Goal: Task Accomplishment & Management: Use online tool/utility

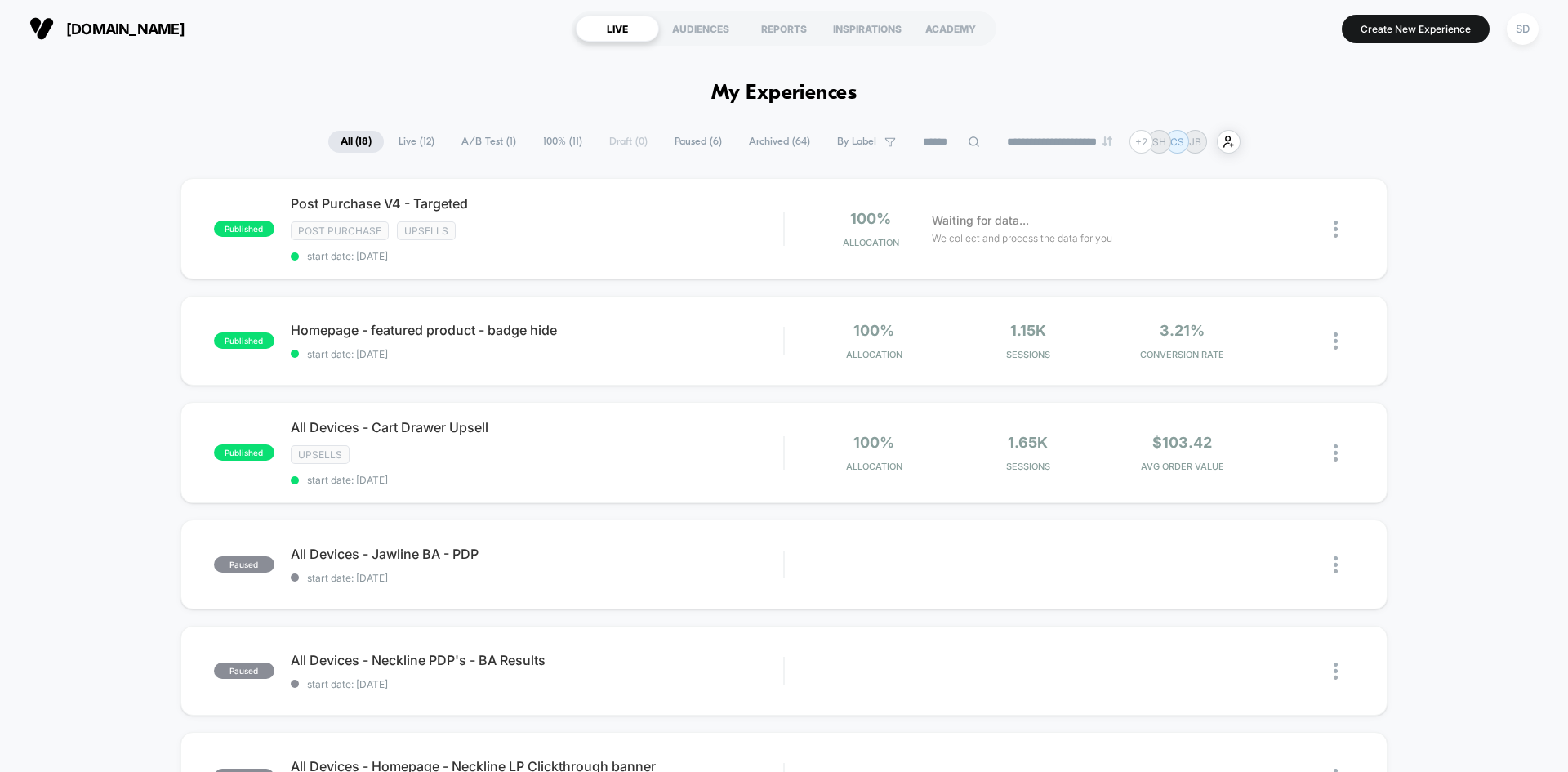
click at [1540, 18] on button "SD" at bounding box center [1522, 29] width 42 height 34
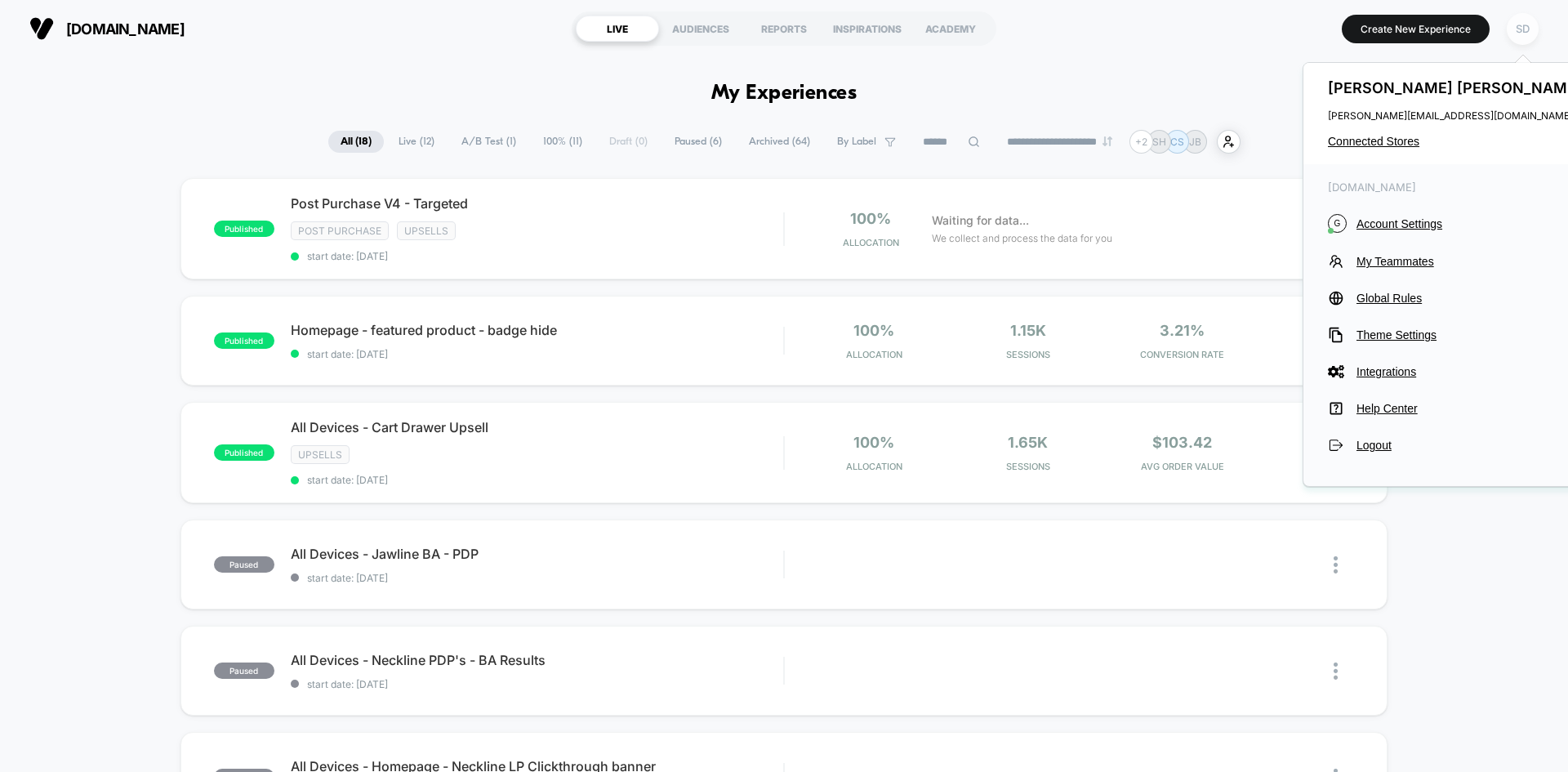
click at [1534, 24] on div "SD" at bounding box center [1523, 29] width 32 height 32
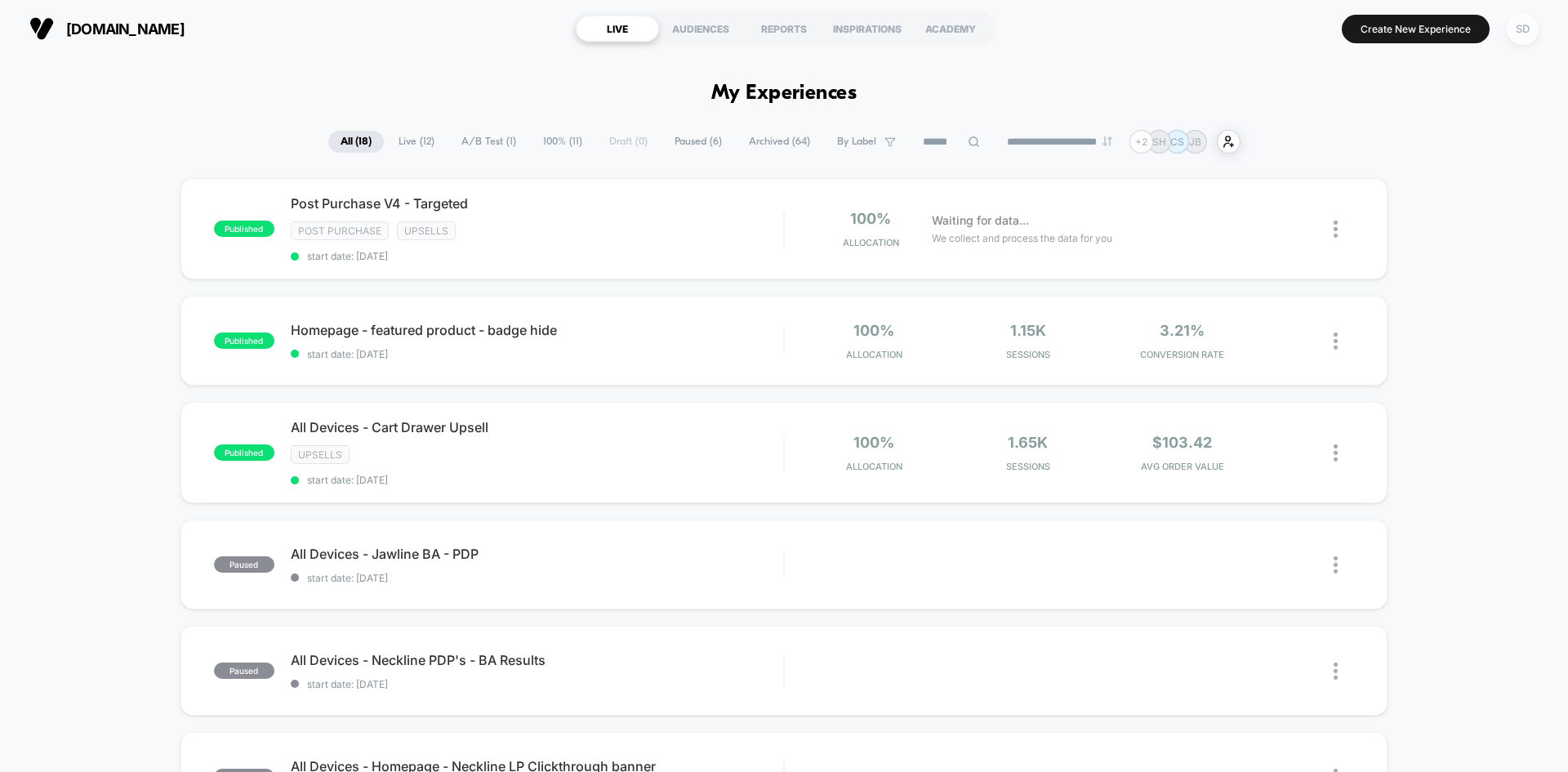
click at [1529, 26] on div "SD" at bounding box center [1523, 29] width 32 height 32
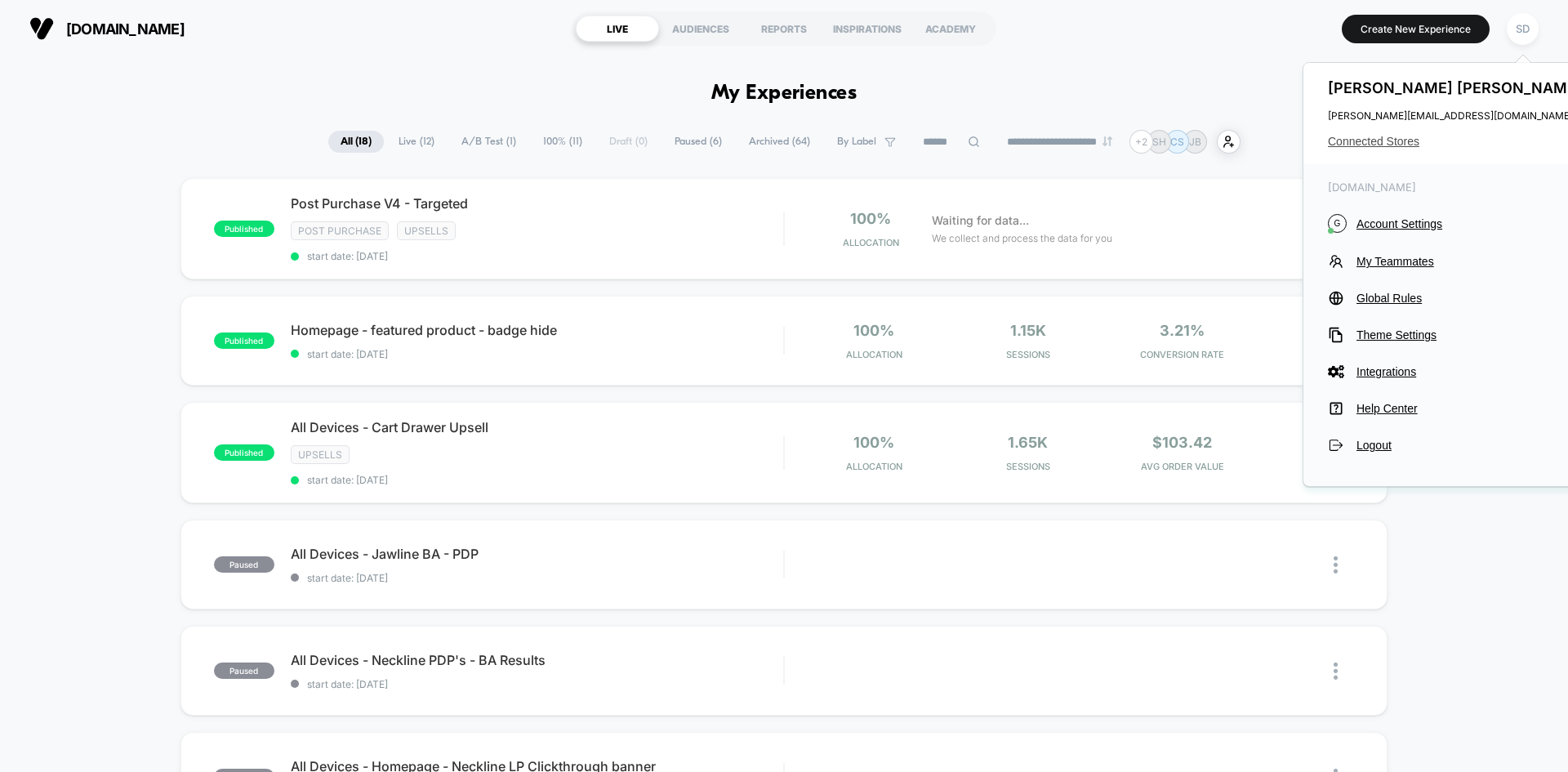
click at [1397, 141] on span "Connected Stores" at bounding box center [1456, 141] width 258 height 13
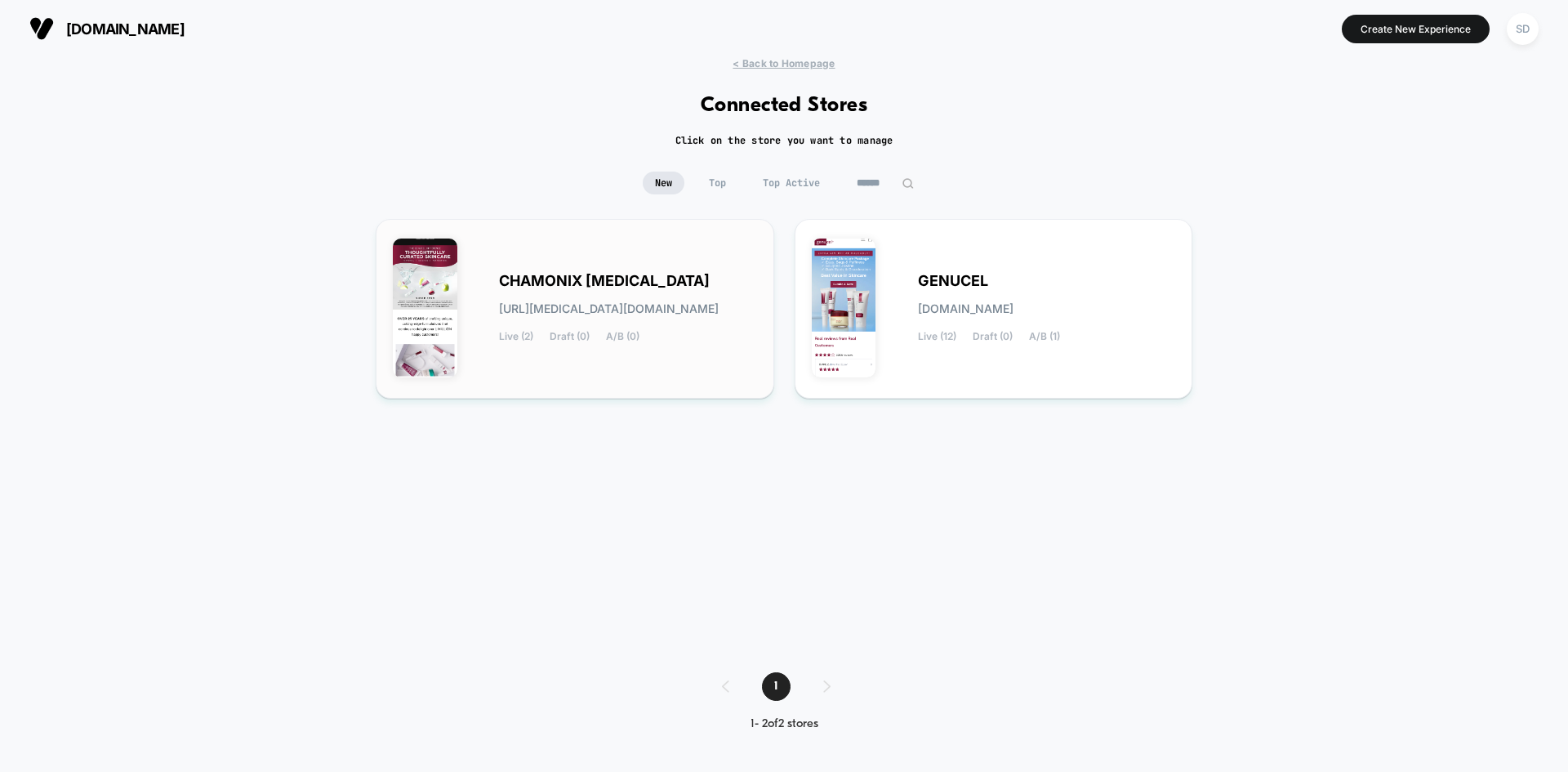
click at [721, 282] on div "CHAMONIX [MEDICAL_DATA] [URL][MEDICAL_DATA][DOMAIN_NAME] Live (2) Draft (0) A/B…" at bounding box center [628, 308] width 258 height 67
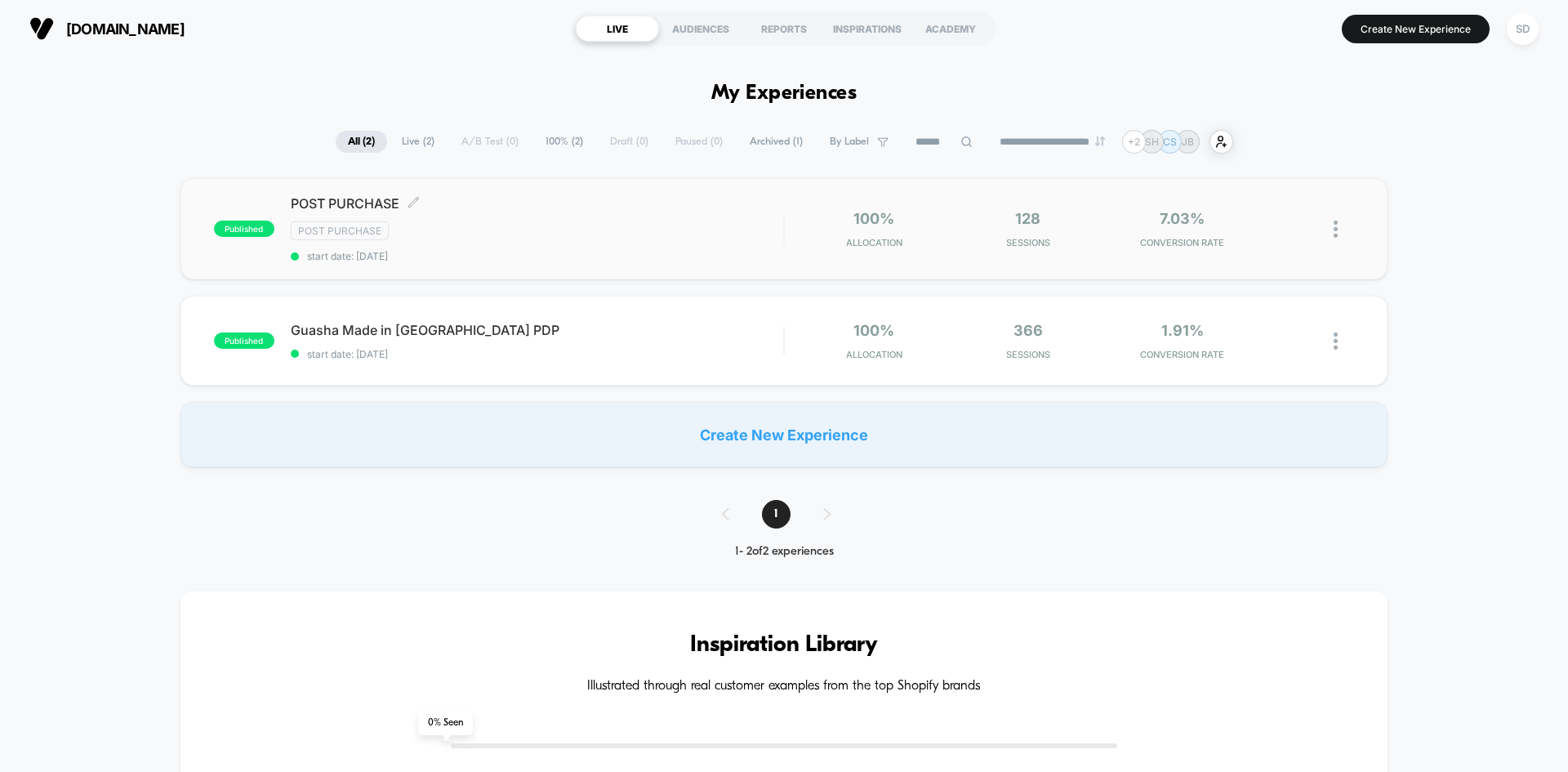
click at [669, 218] on div "POST PURCHASE Click to edit experience details Click to edit experience details…" at bounding box center [537, 228] width 492 height 67
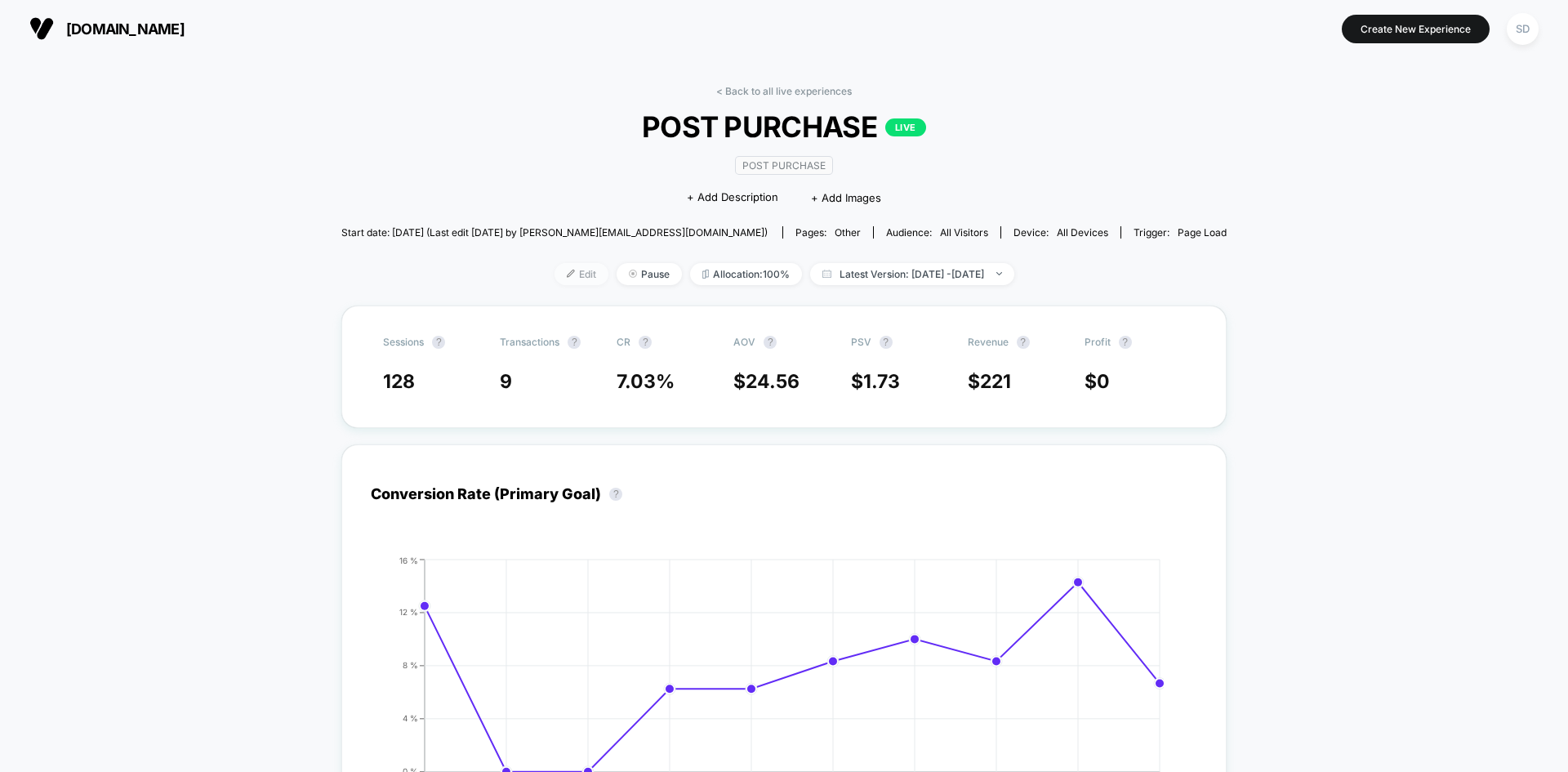
click at [567, 271] on img at bounding box center [570, 273] width 8 height 8
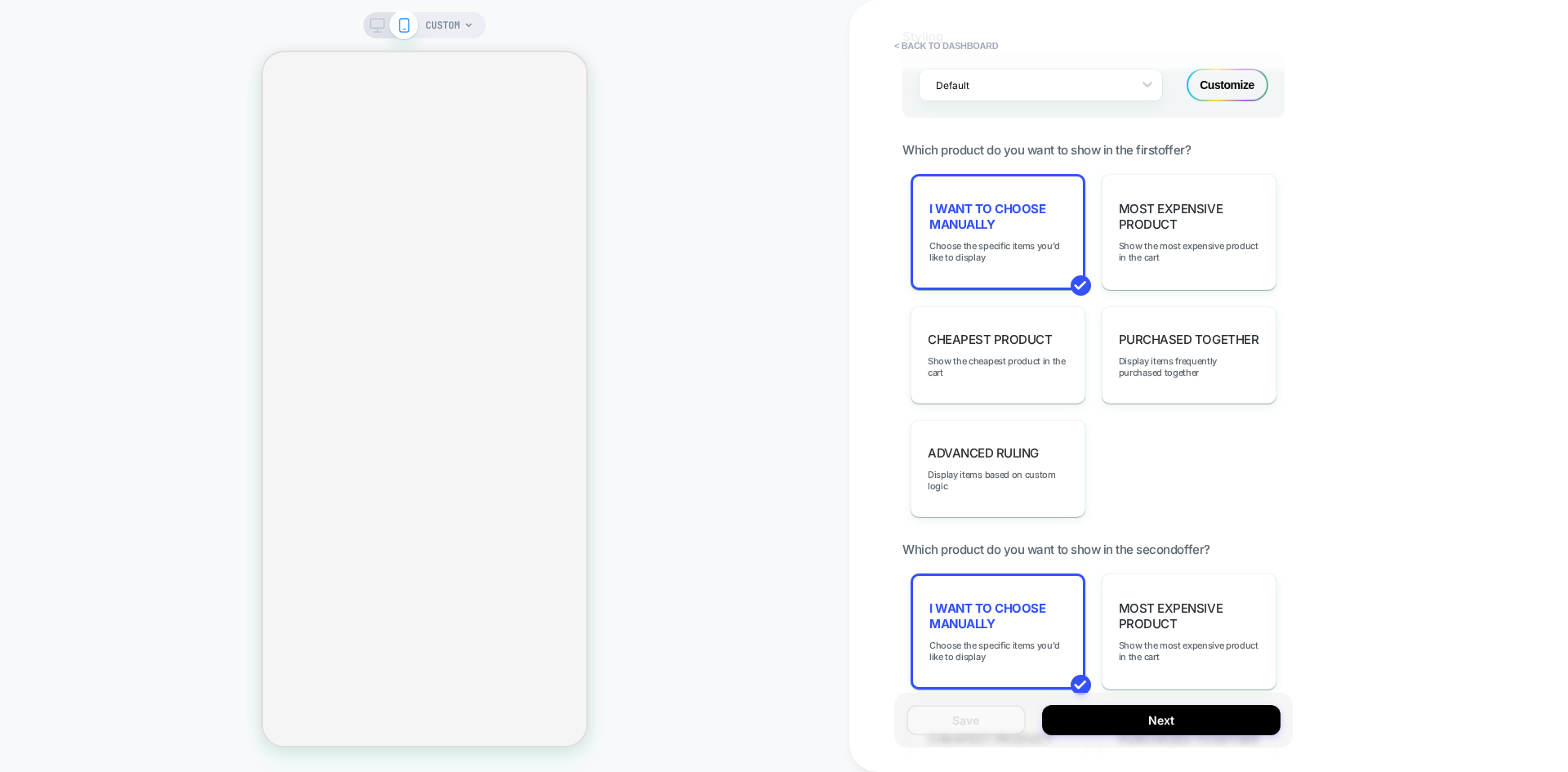
scroll to position [1049, 0]
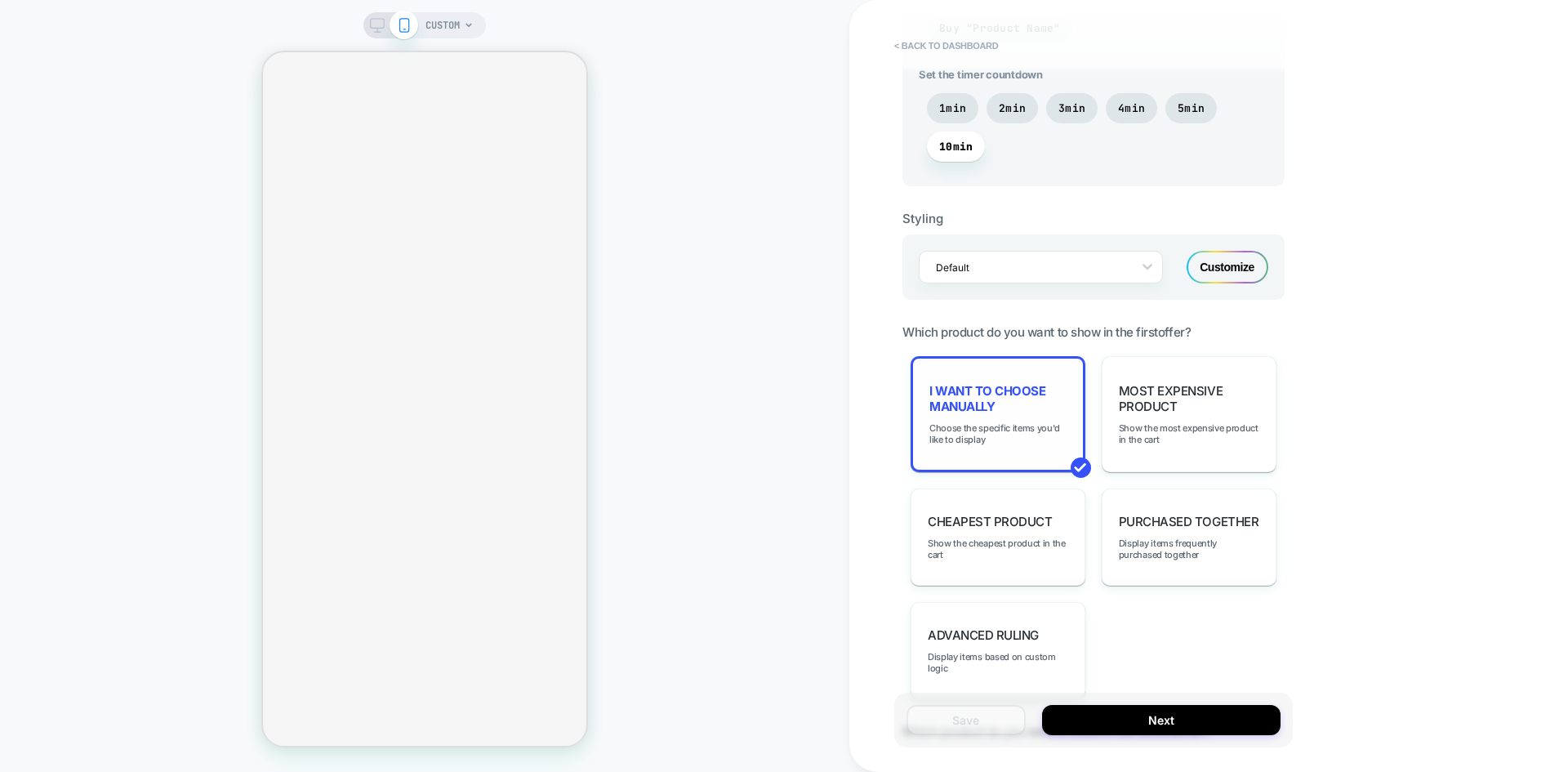
click at [1001, 397] on span "I want to choose manually" at bounding box center [998, 398] width 137 height 31
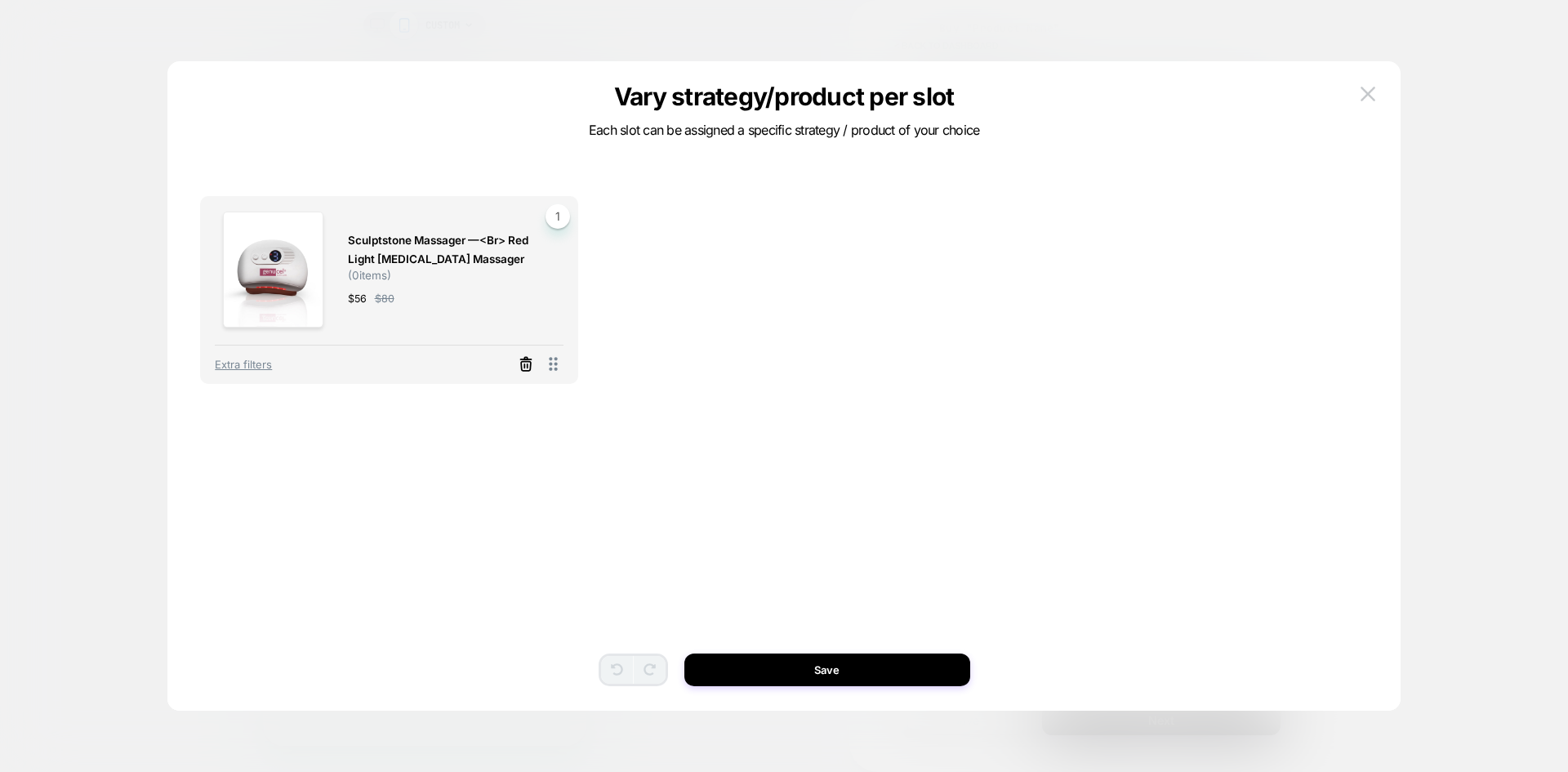
click at [527, 363] on icon at bounding box center [526, 364] width 16 height 16
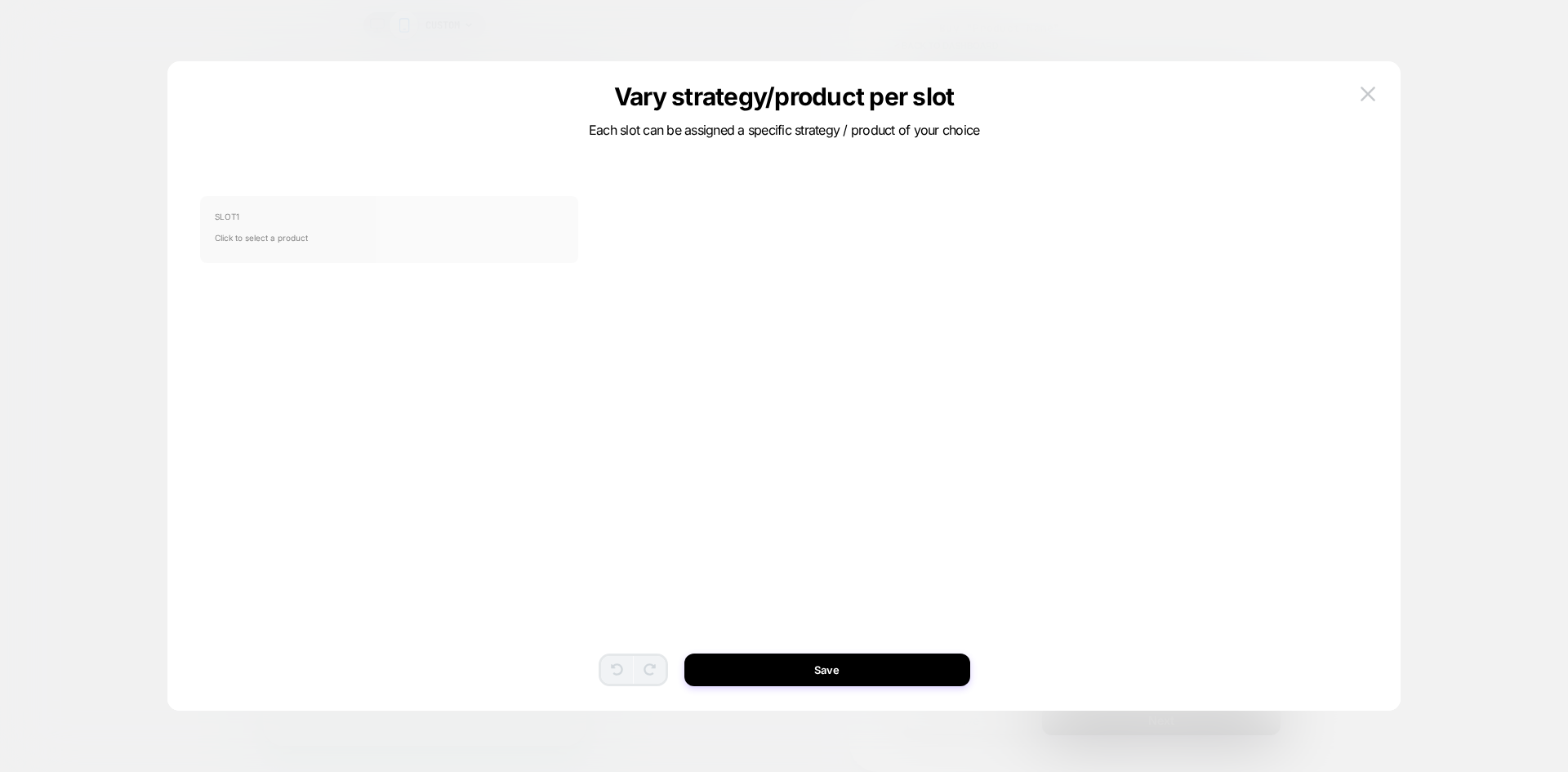
click at [415, 233] on span "Click to select a product" at bounding box center [389, 237] width 348 height 33
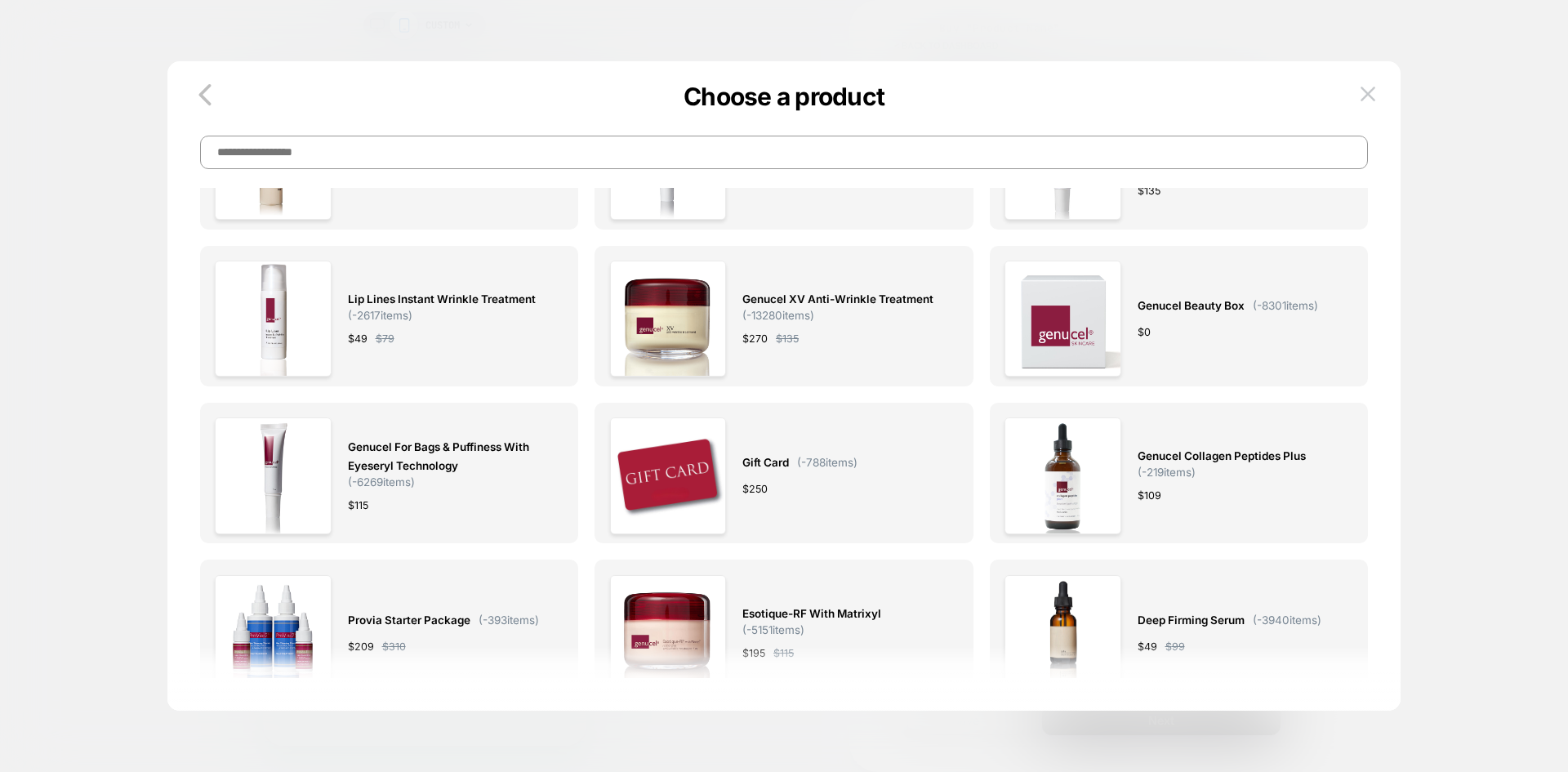
scroll to position [163, 0]
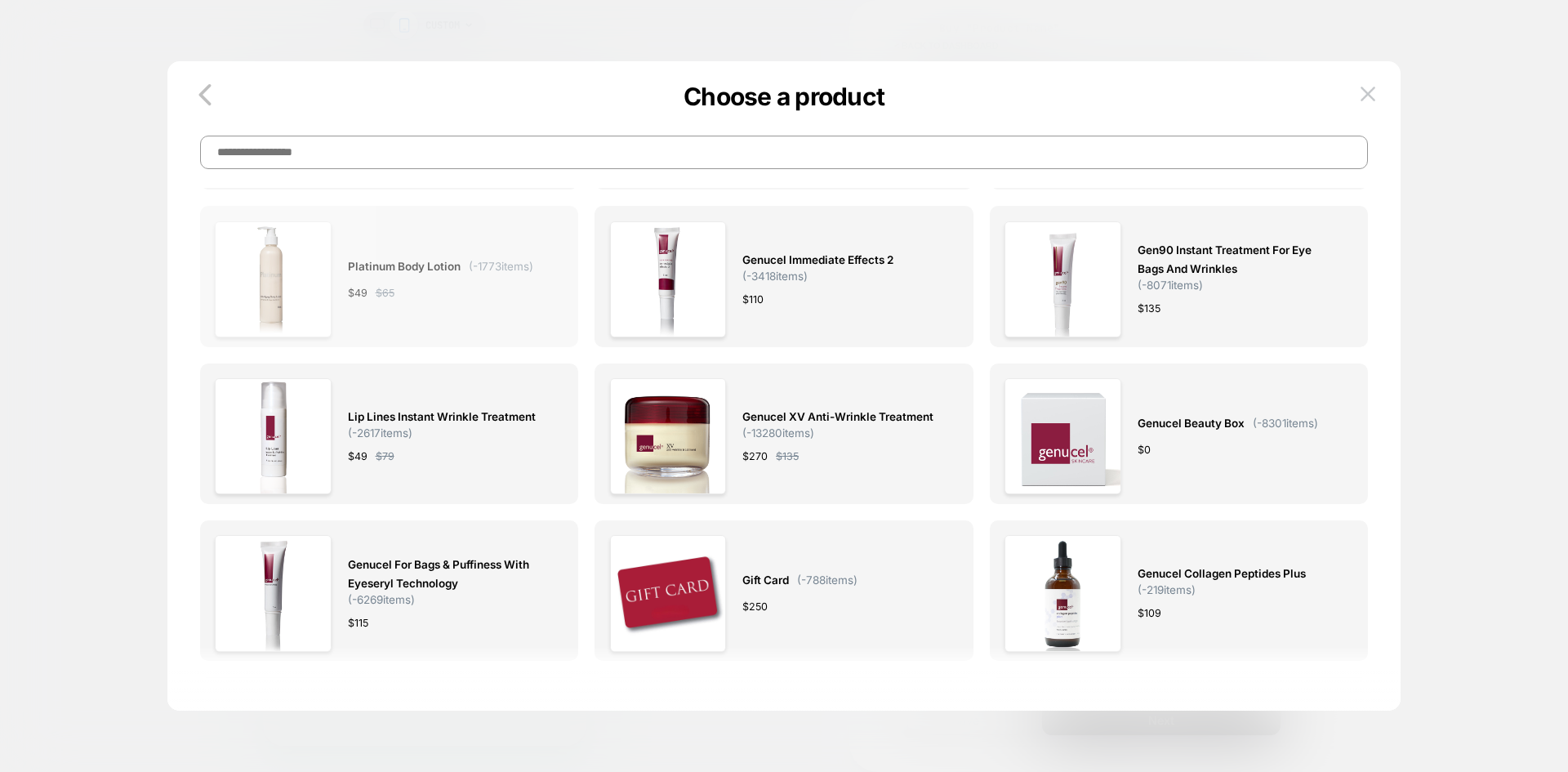
click at [488, 318] on div "Platinum Body Lotion ( -1773 items) $ 49 $ 65" at bounding box center [441, 279] width 186 height 116
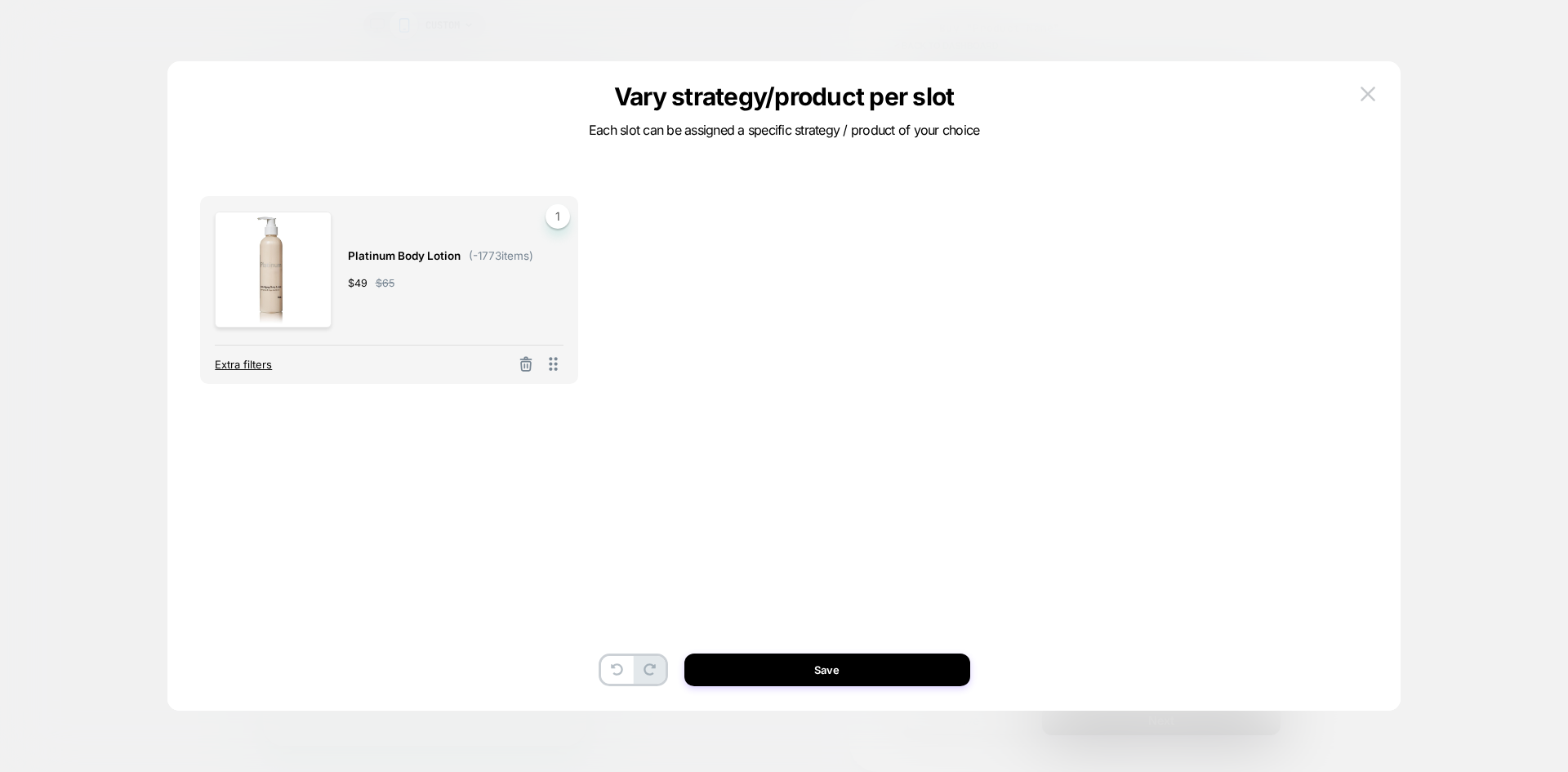
click at [242, 358] on span "Extra filters" at bounding box center [243, 364] width 57 height 13
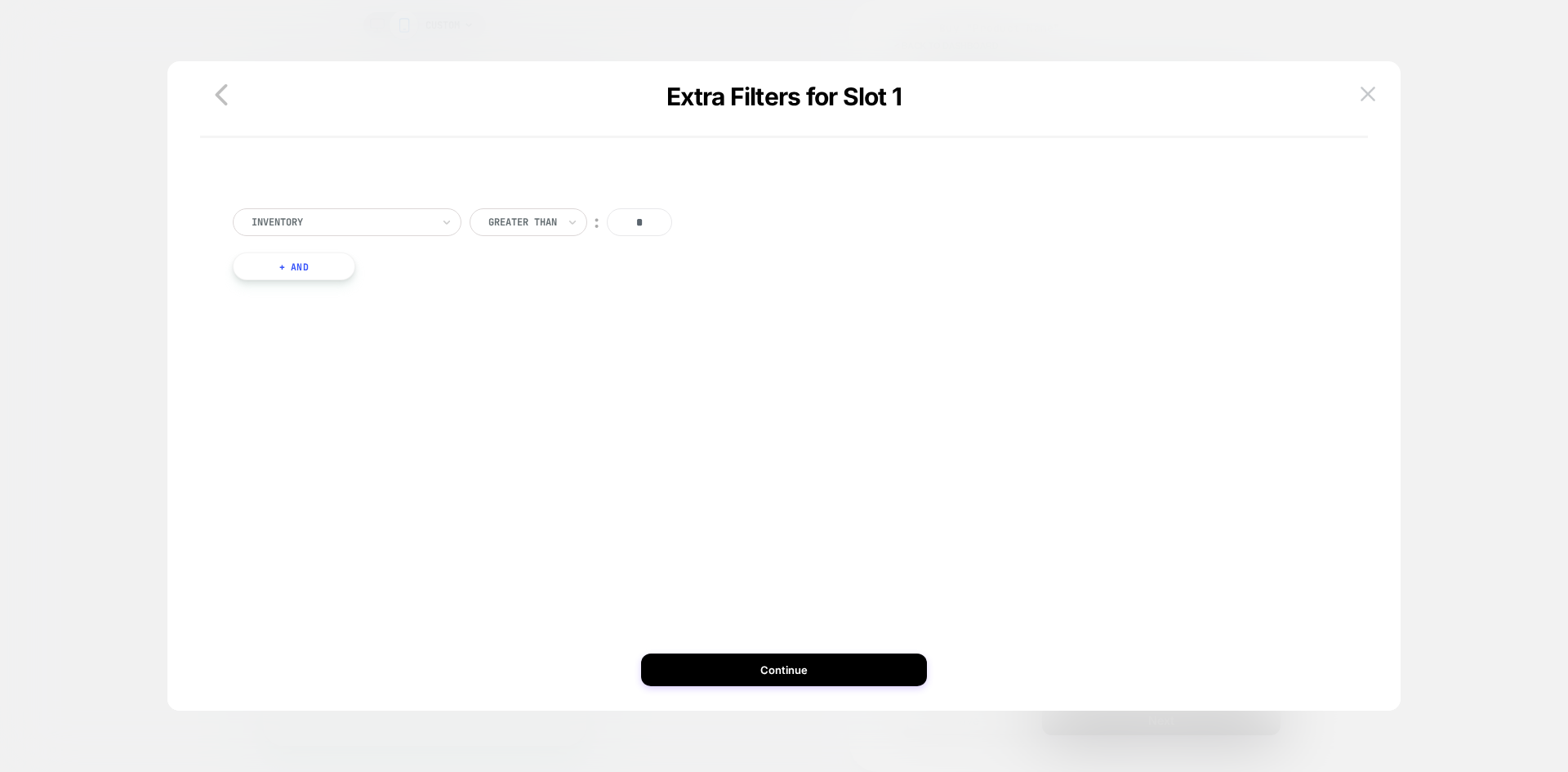
click at [319, 211] on div "Inventory" at bounding box center [346, 221] width 228 height 28
click at [314, 287] on div "Separate out color variants" at bounding box center [354, 292] width 212 height 26
click at [741, 684] on button "Continue" at bounding box center [784, 669] width 286 height 33
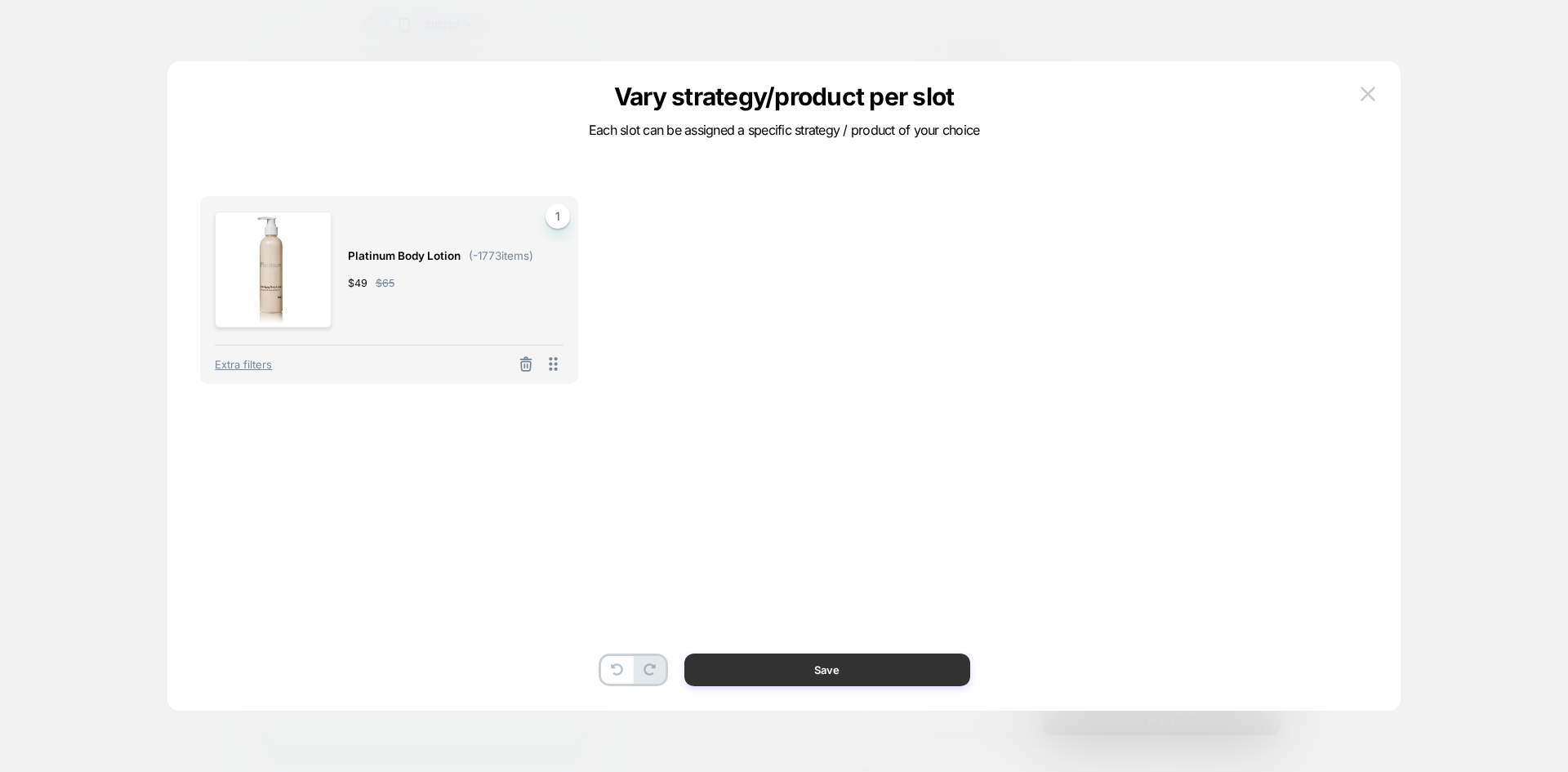
click at [792, 662] on button "Save" at bounding box center [827, 669] width 286 height 33
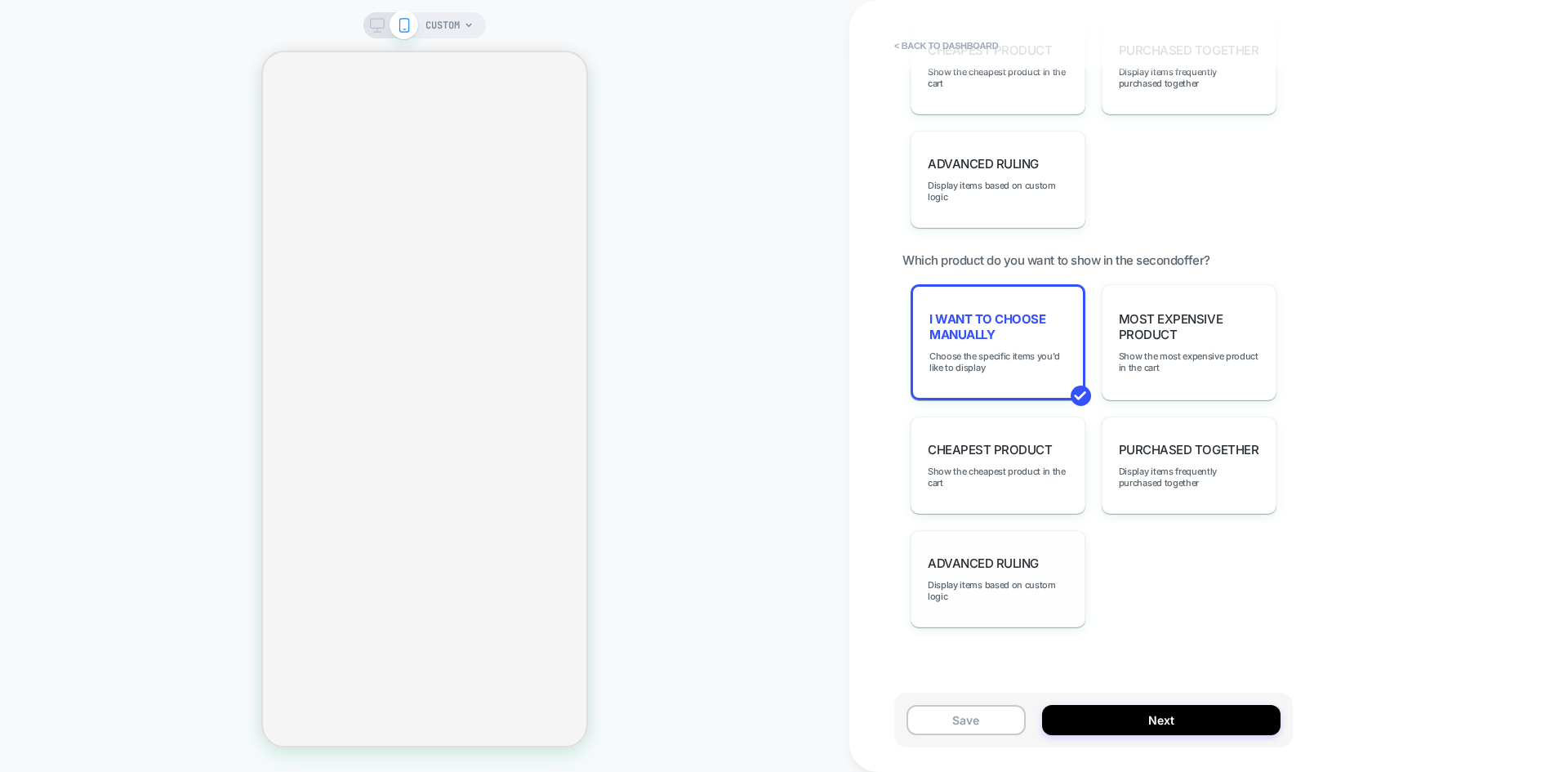
scroll to position [1539, 0]
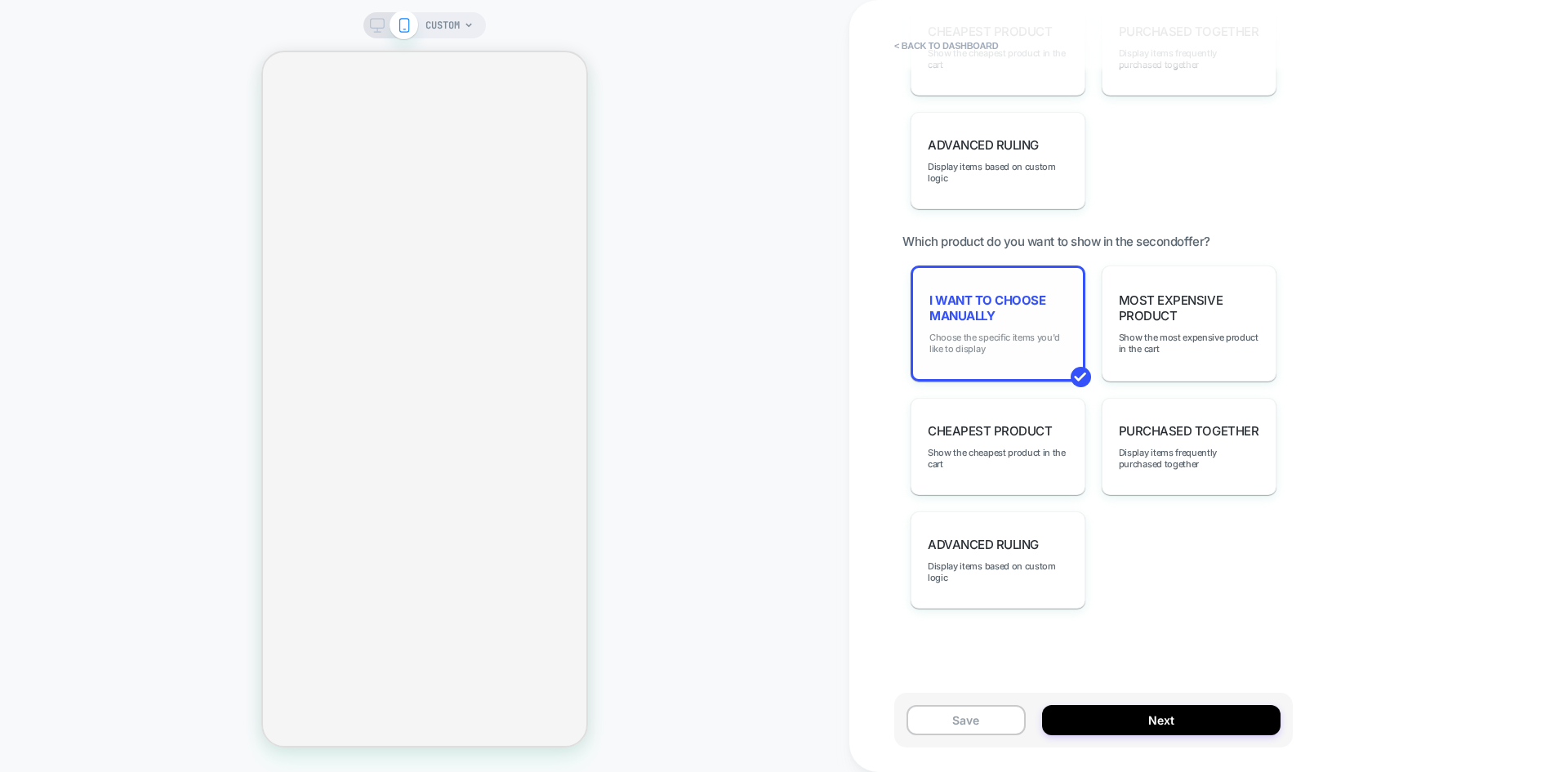
click at [1006, 333] on span "Choose the specific items you'd like to display" at bounding box center [998, 343] width 137 height 23
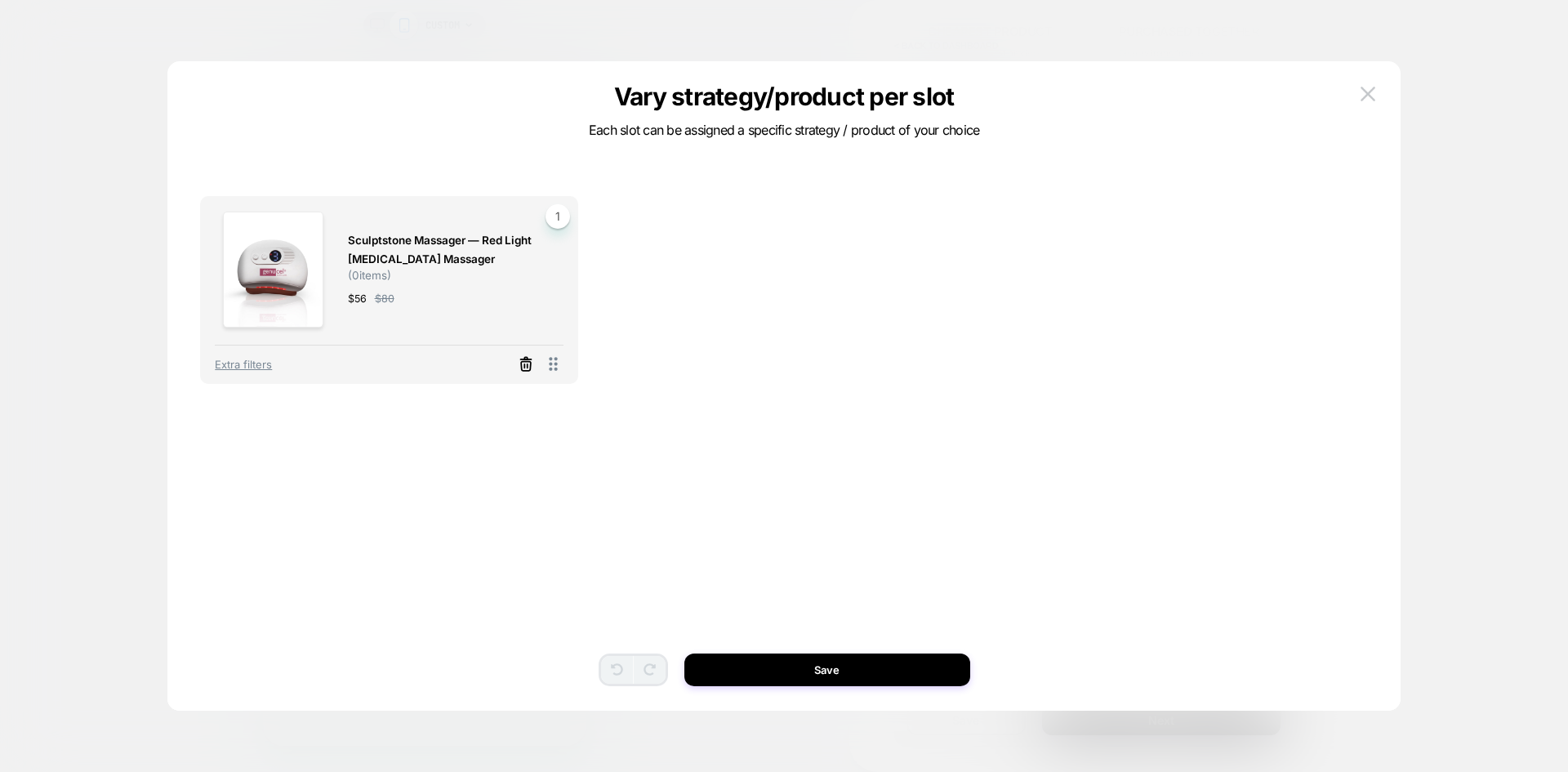
click at [527, 367] on line at bounding box center [527, 366] width 0 height 4
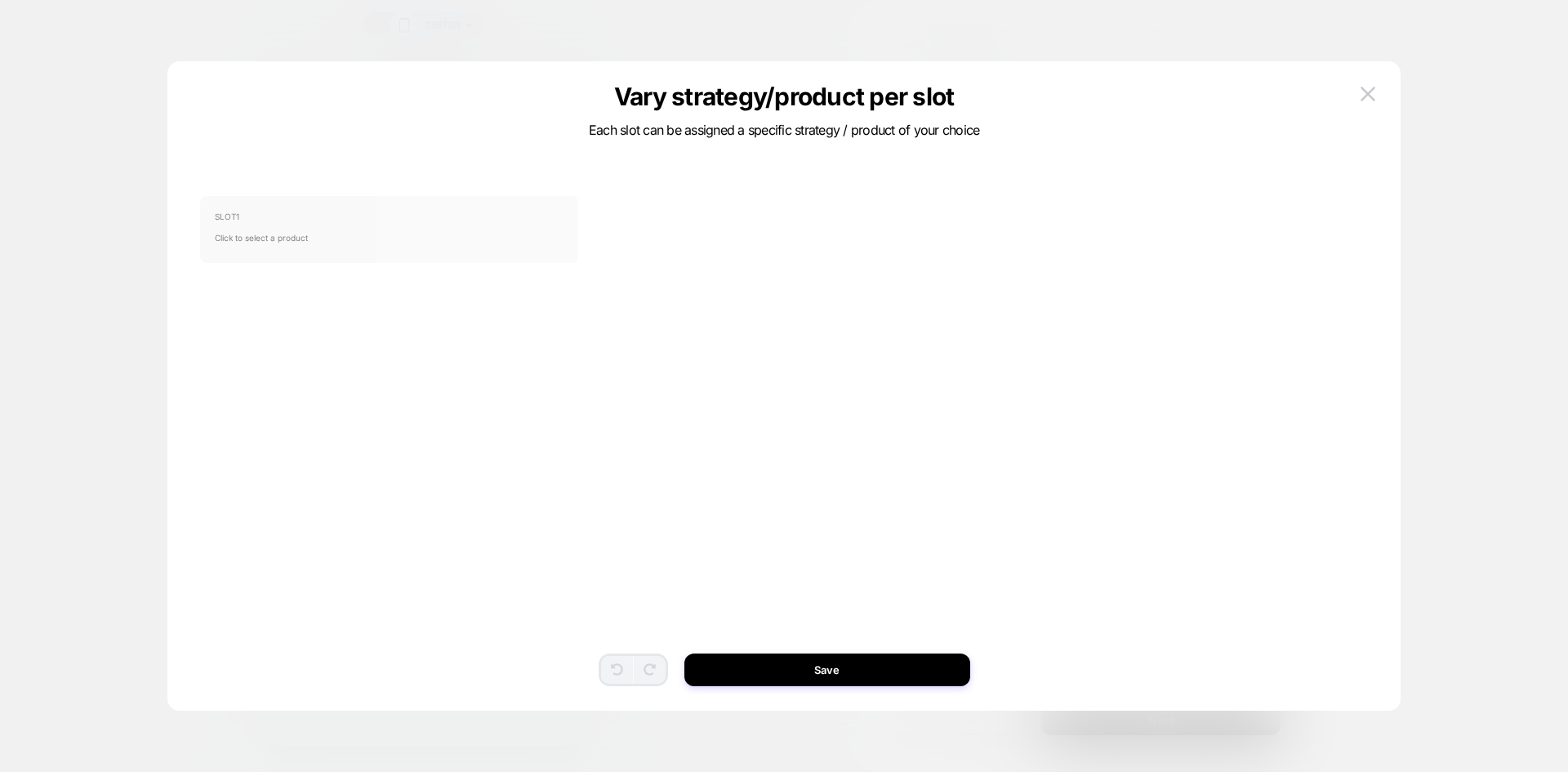
click at [256, 235] on span "Click to select a product" at bounding box center [389, 237] width 348 height 33
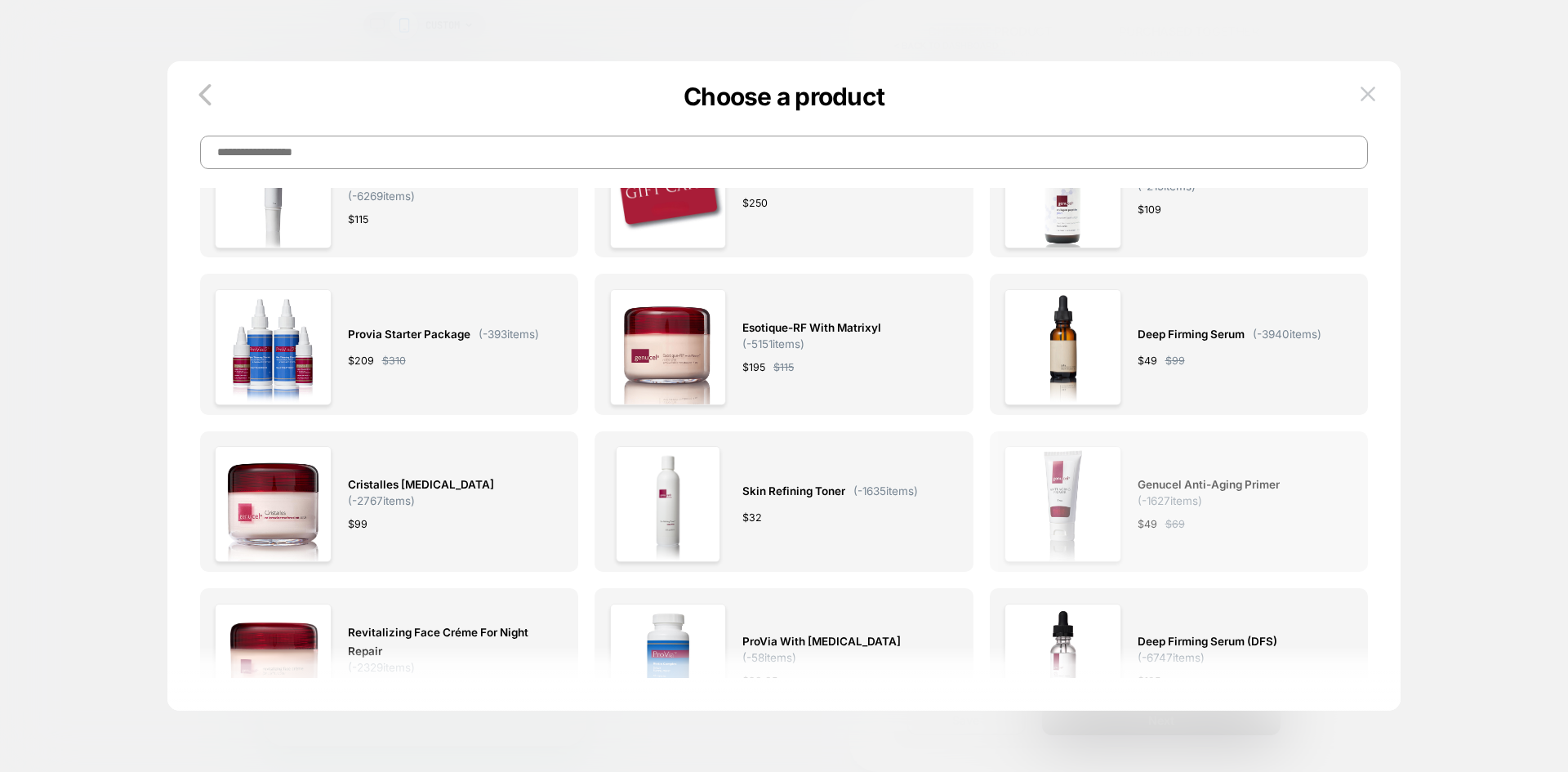
scroll to position [571, 0]
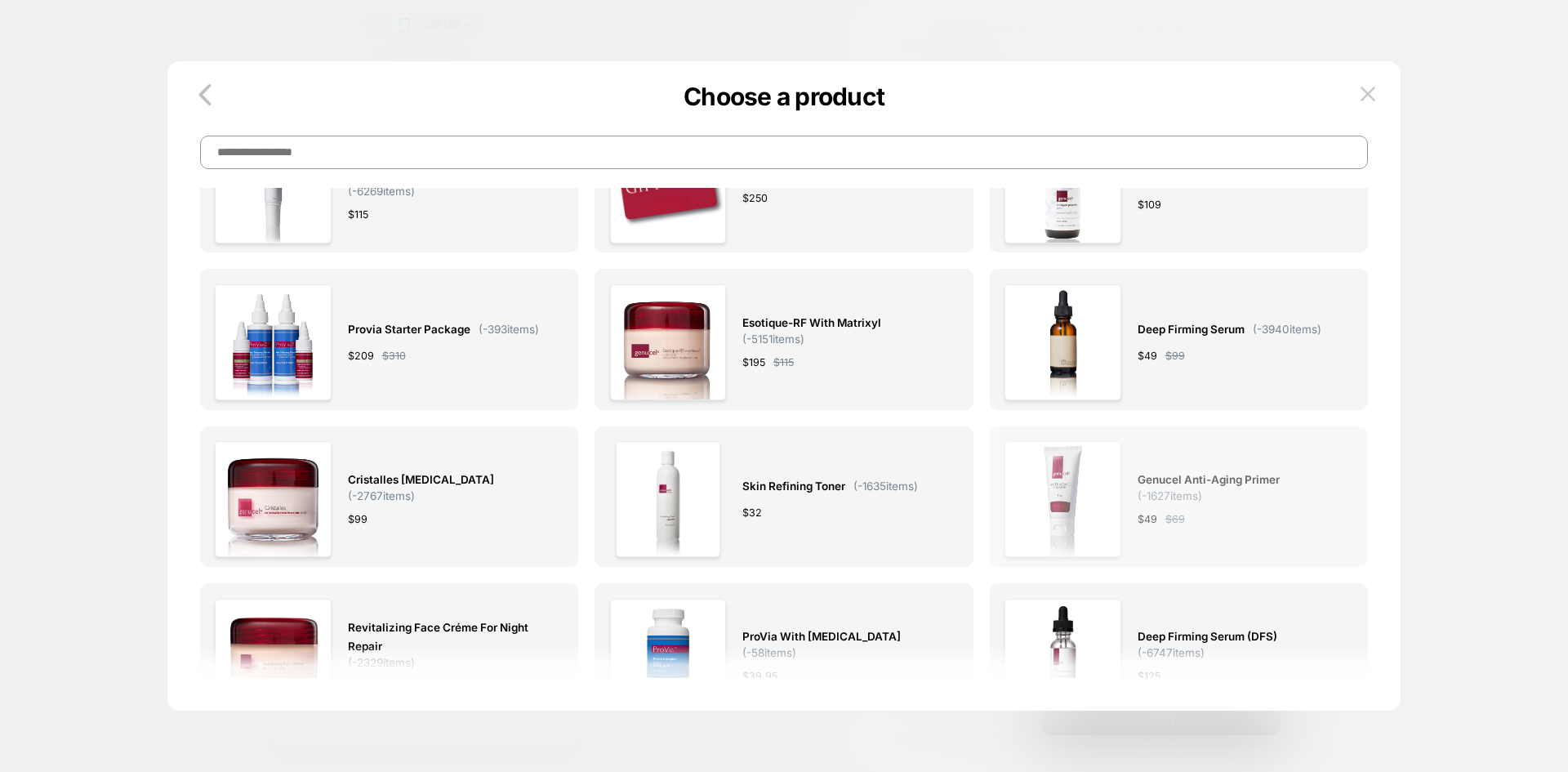
click at [1224, 514] on div "$ 49 $ 69" at bounding box center [1237, 518] width 199 height 17
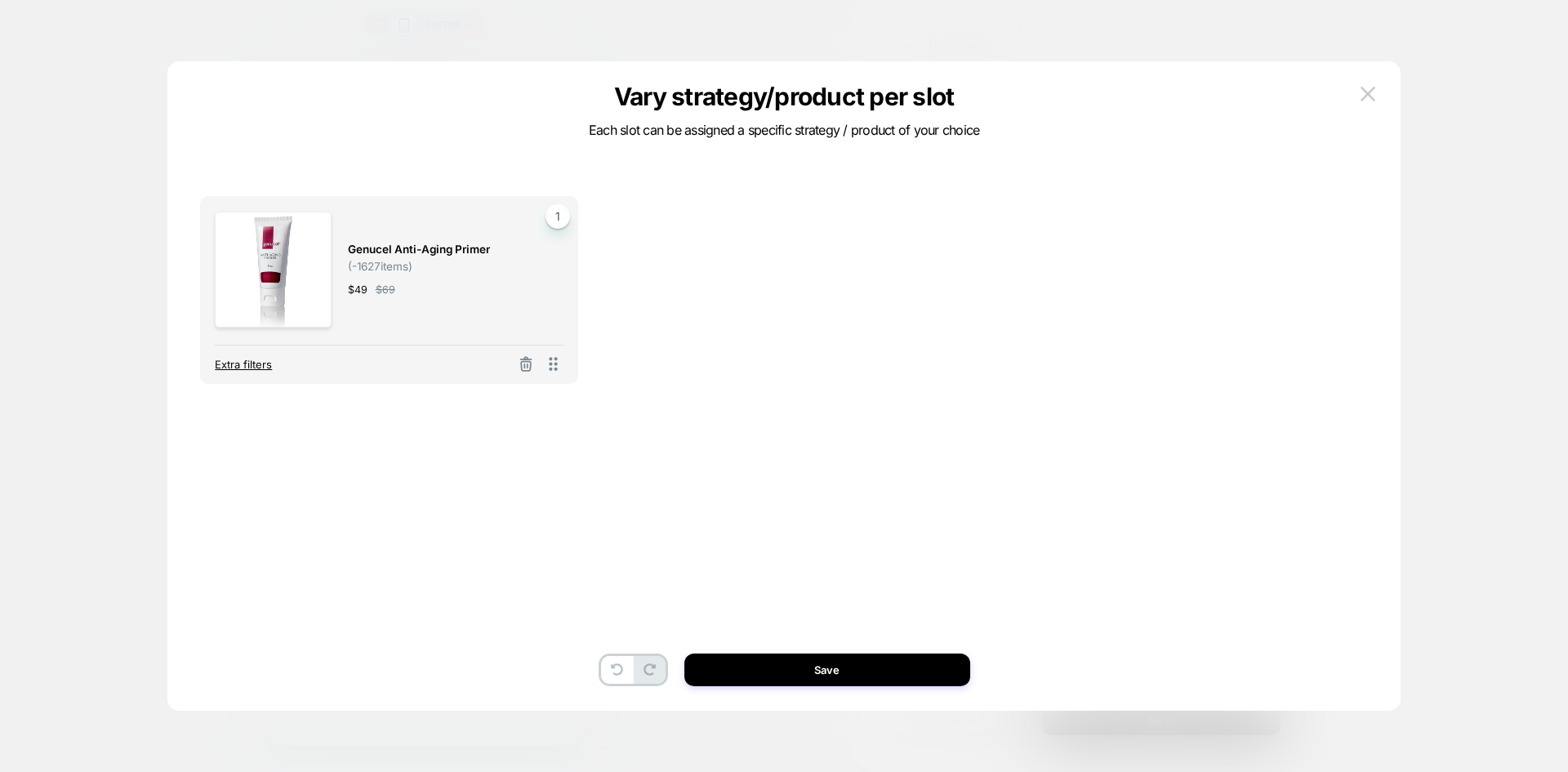
click at [248, 367] on span "Extra filters" at bounding box center [243, 364] width 57 height 13
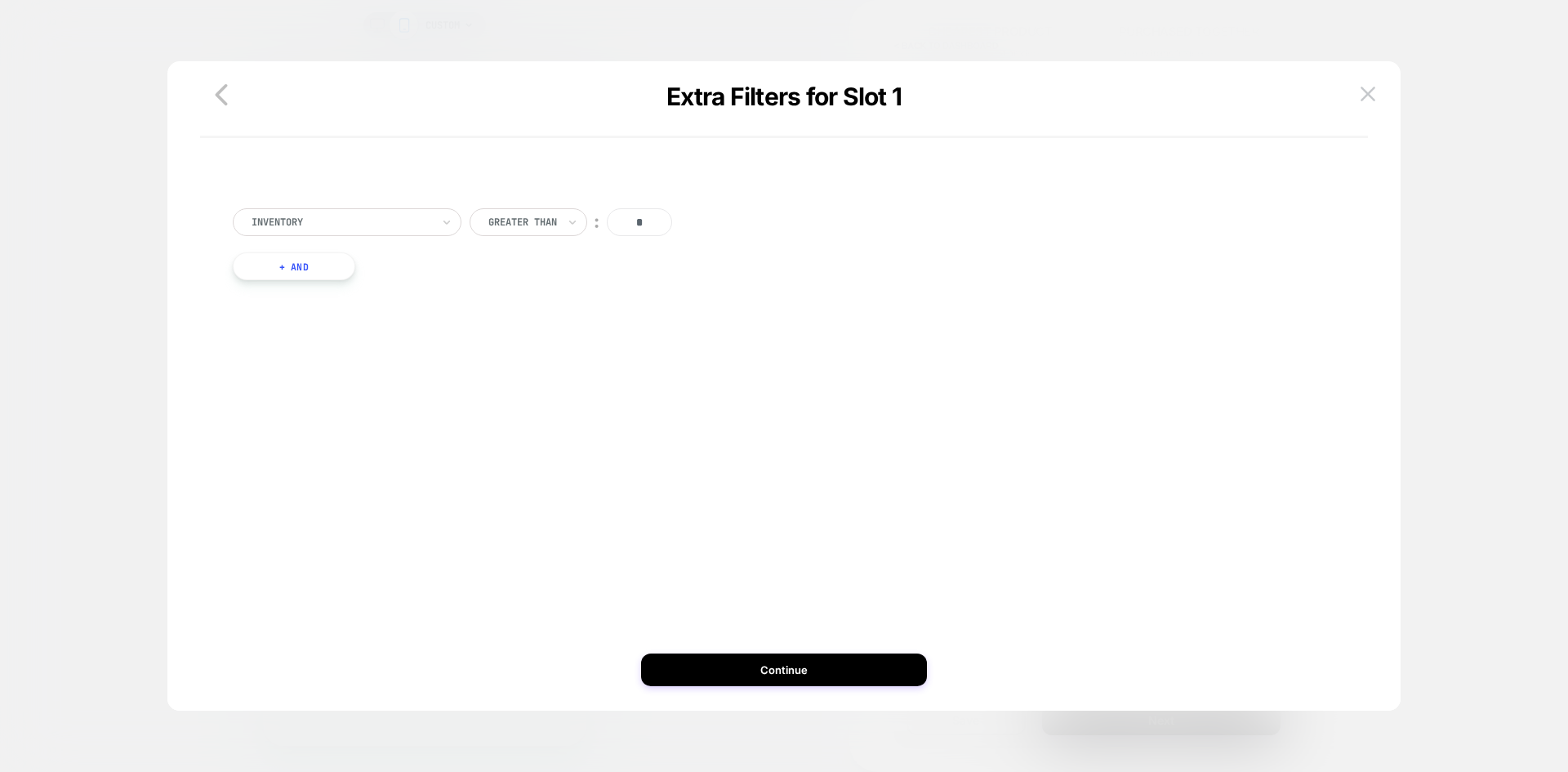
click at [322, 220] on div at bounding box center [341, 222] width 179 height 15
drag, startPoint x: 320, startPoint y: 290, endPoint x: 499, endPoint y: 390, distance: 205.0
click at [319, 290] on div "Separate out color variants" at bounding box center [354, 292] width 212 height 26
click at [751, 655] on button "Continue" at bounding box center [784, 669] width 286 height 33
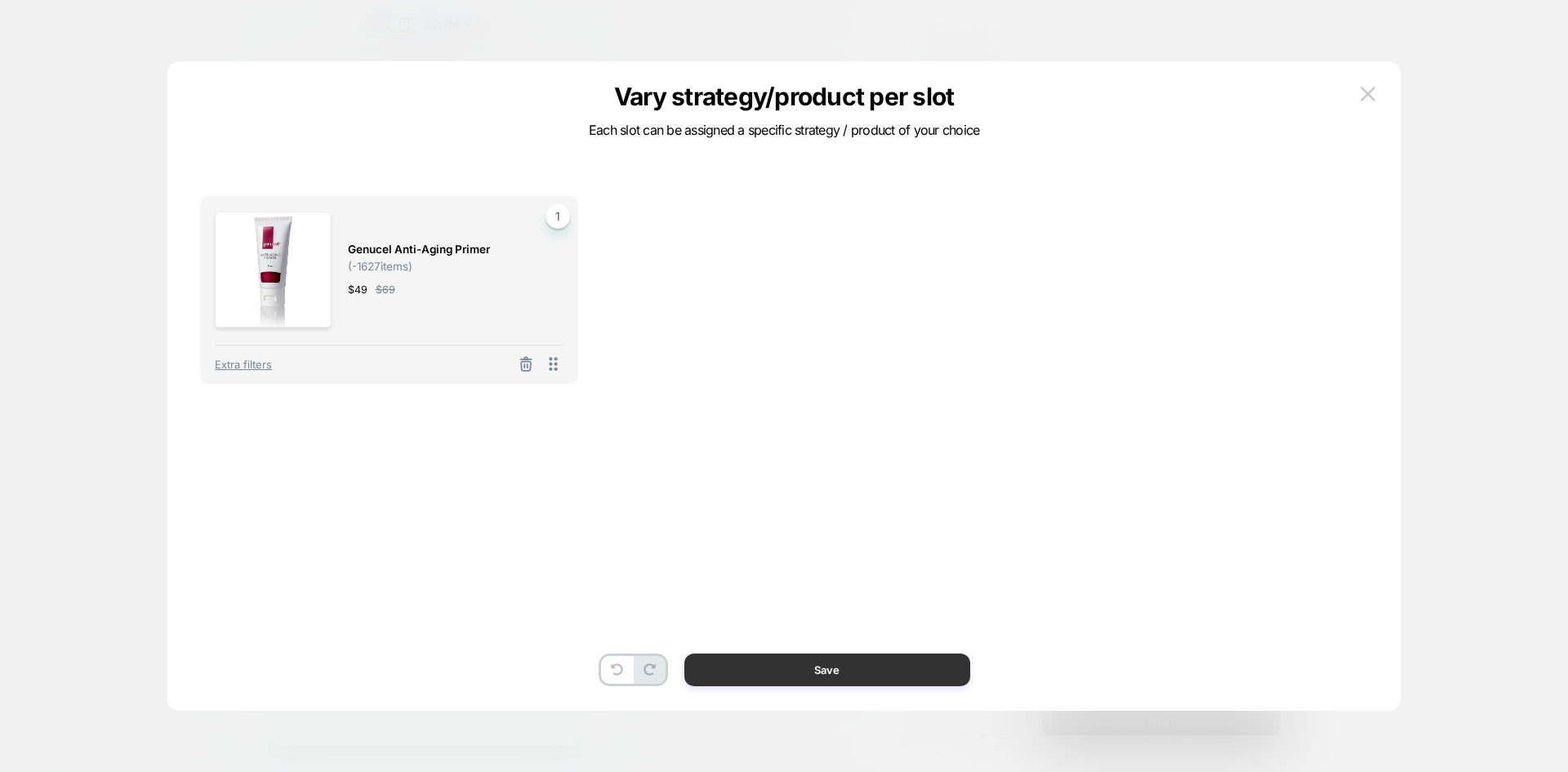
click at [843, 664] on button "Save" at bounding box center [827, 669] width 286 height 33
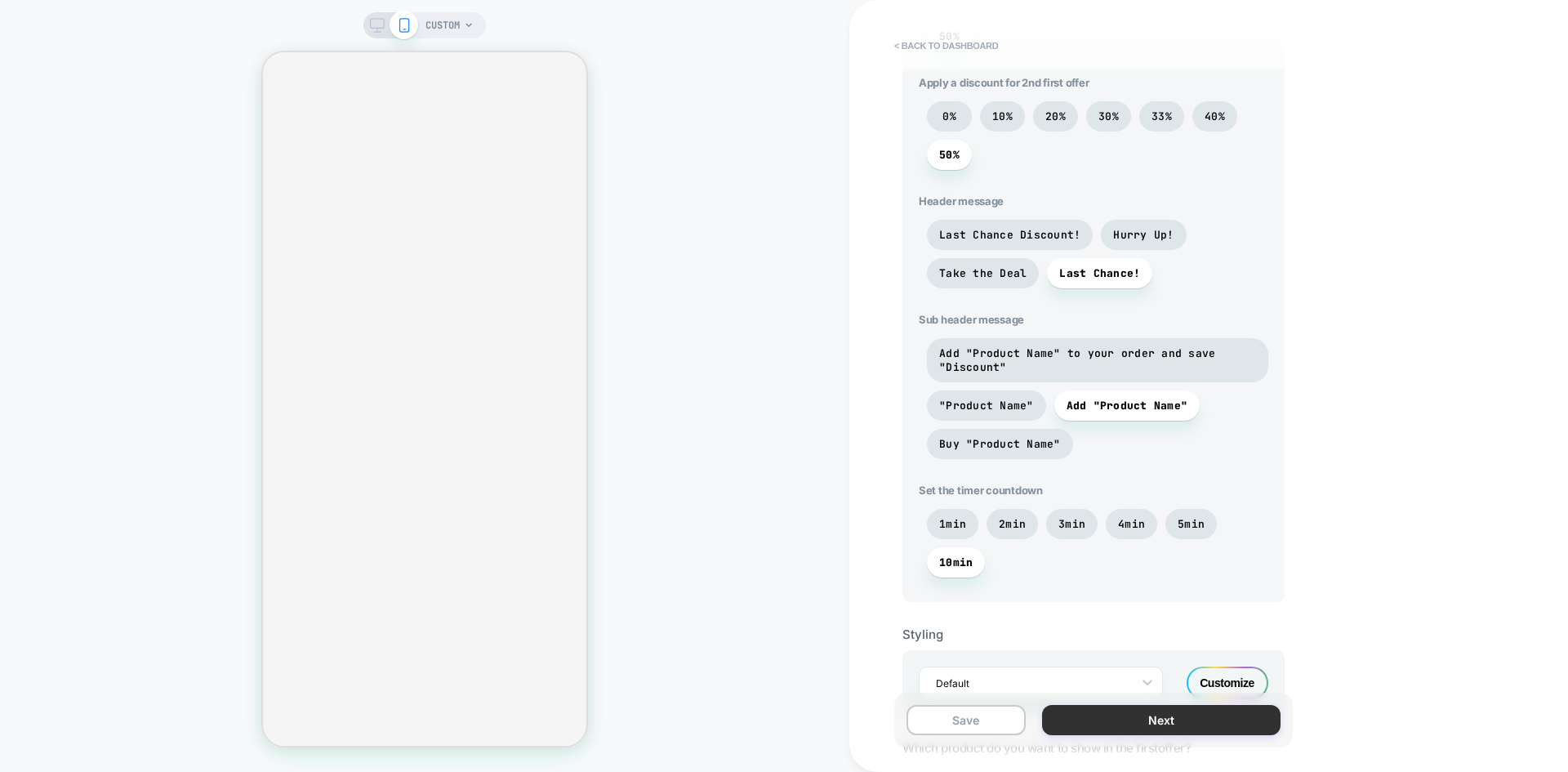
scroll to position [641, 0]
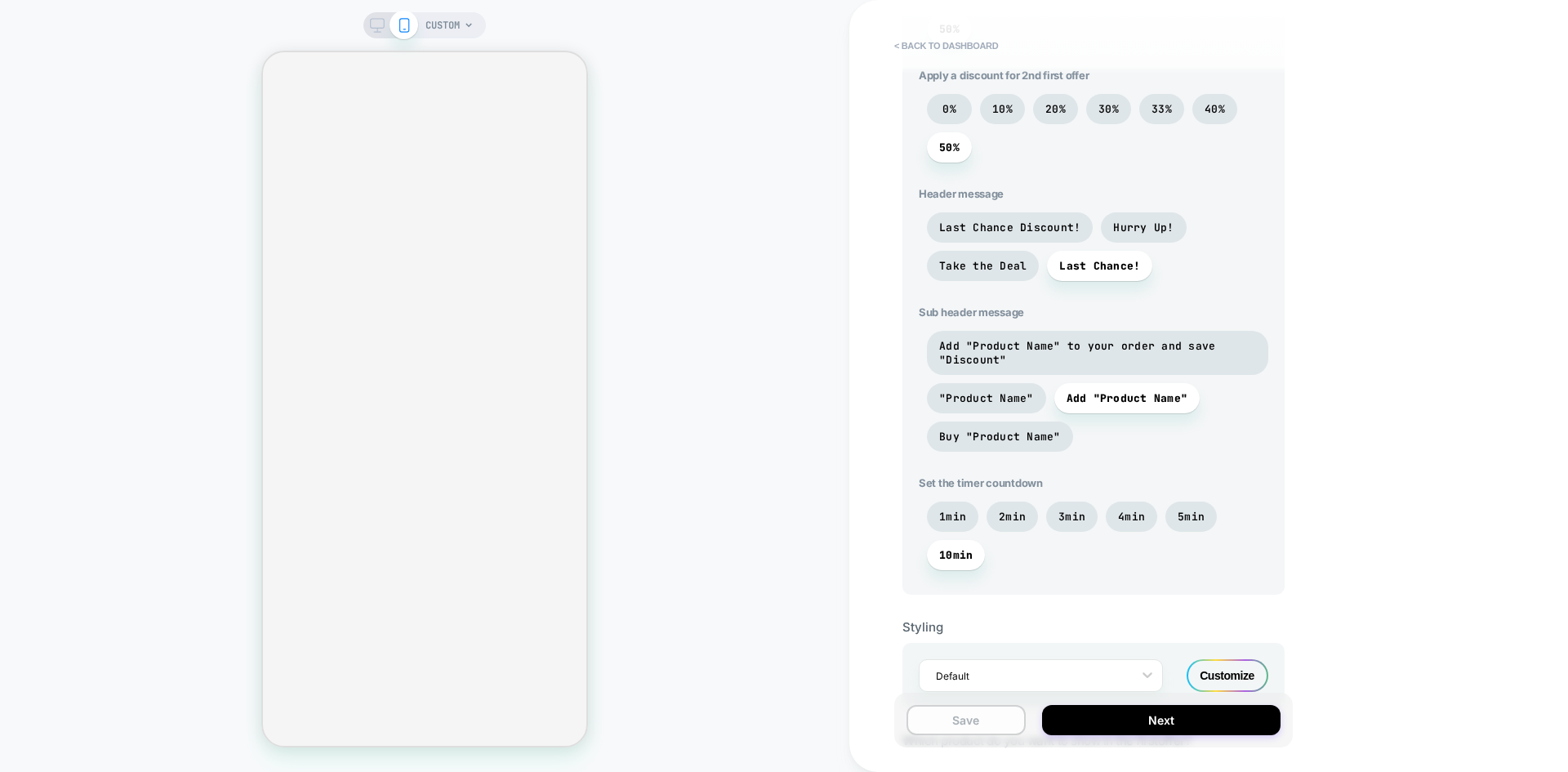
click at [980, 707] on button "Save" at bounding box center [966, 720] width 119 height 30
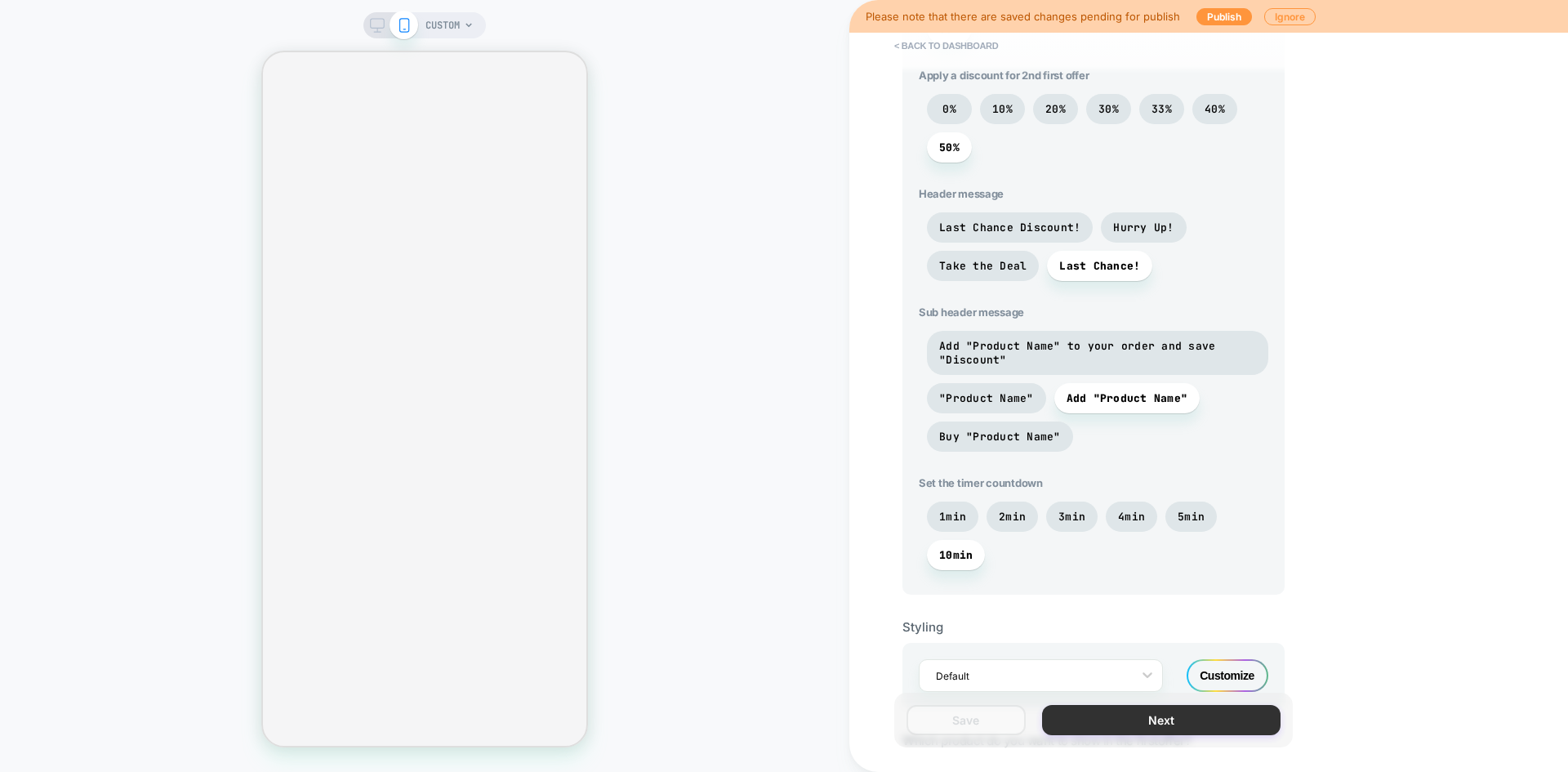
click at [1122, 720] on button "Next" at bounding box center [1161, 720] width 238 height 30
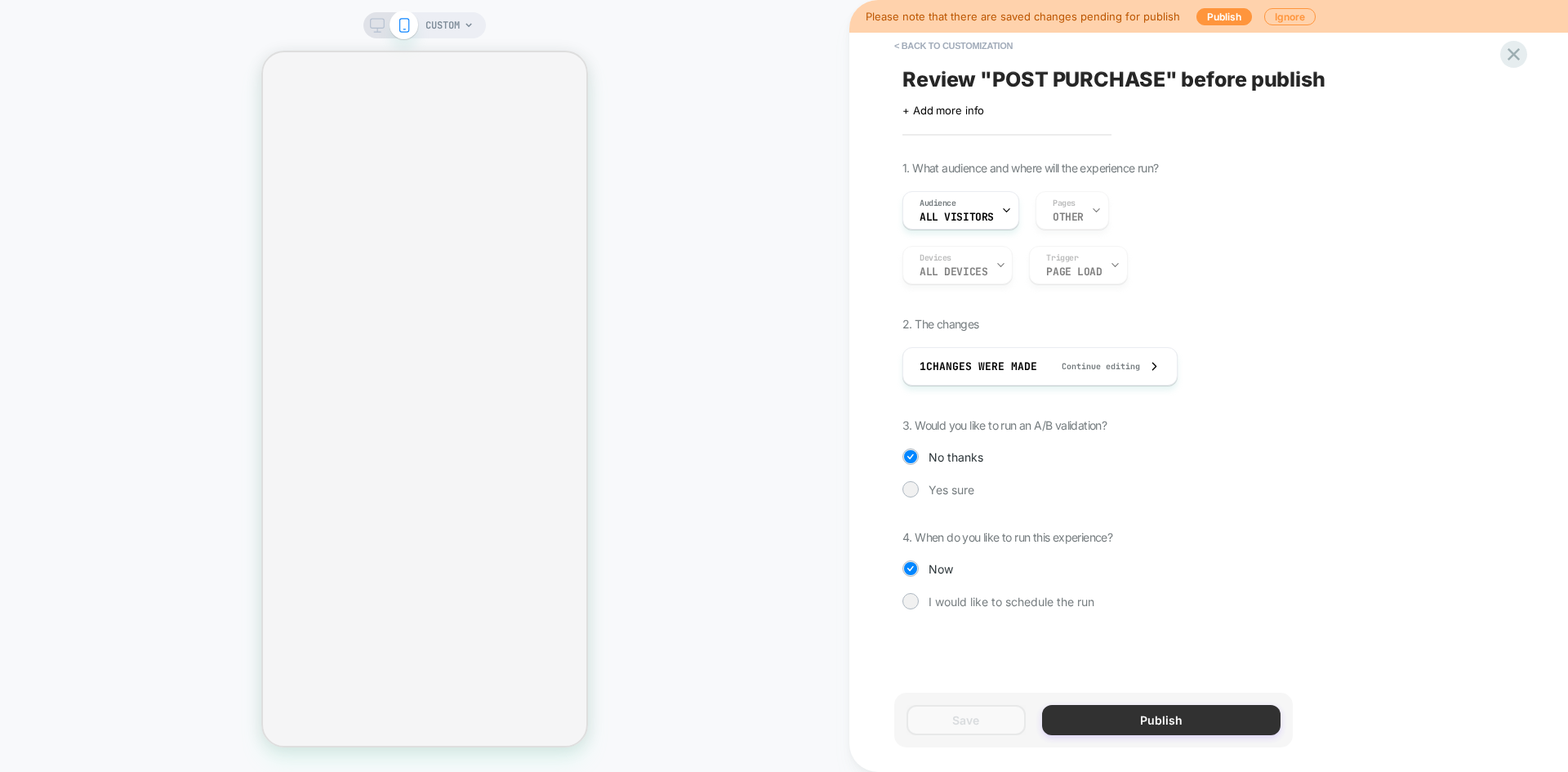
click at [1144, 717] on button "Publish" at bounding box center [1161, 720] width 238 height 30
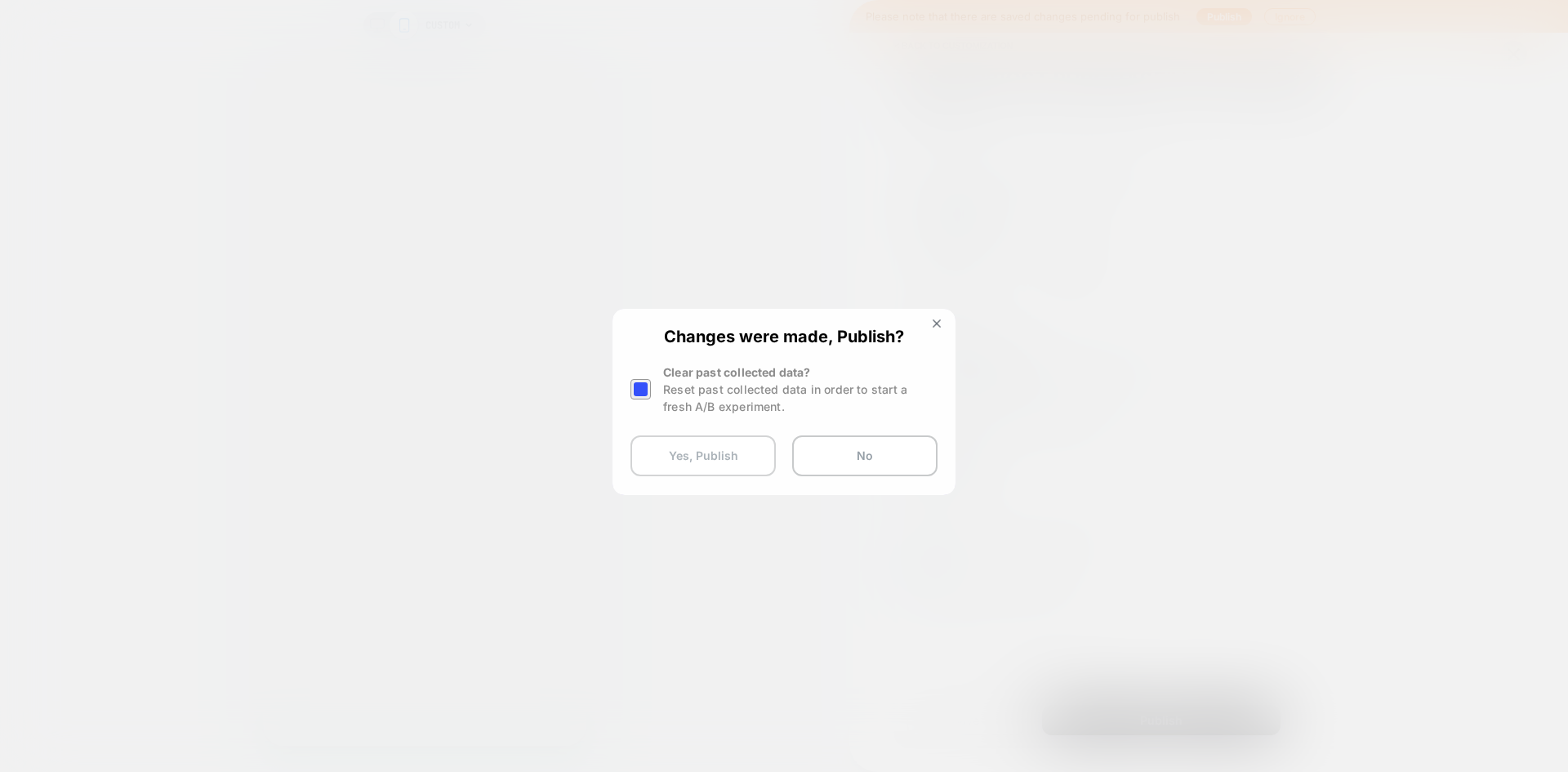
click at [659, 464] on button "Yes, Publish" at bounding box center [704, 456] width 146 height 41
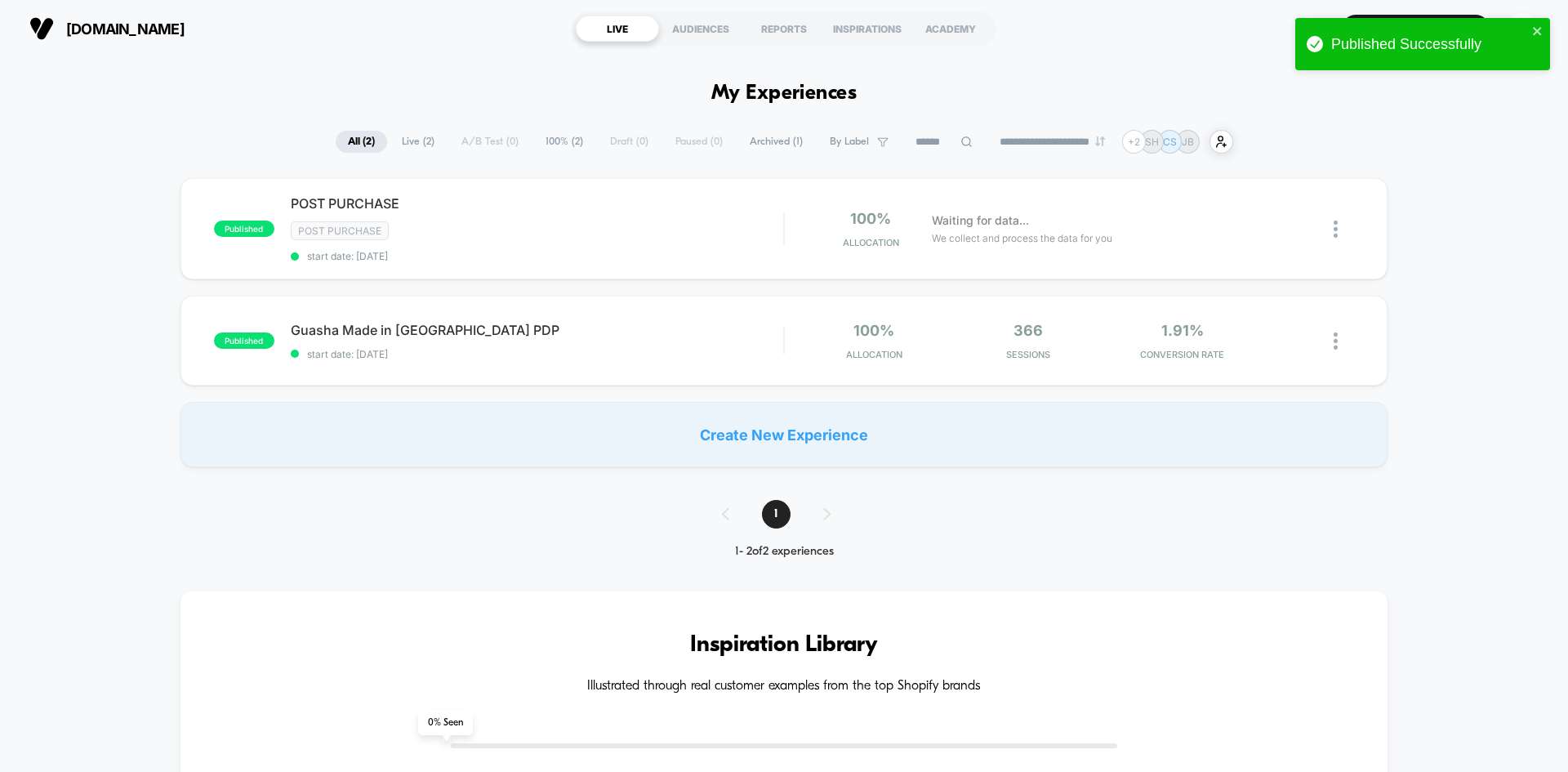
click at [1518, 31] on div "Published Successfully" at bounding box center [1416, 44] width 230 height 27
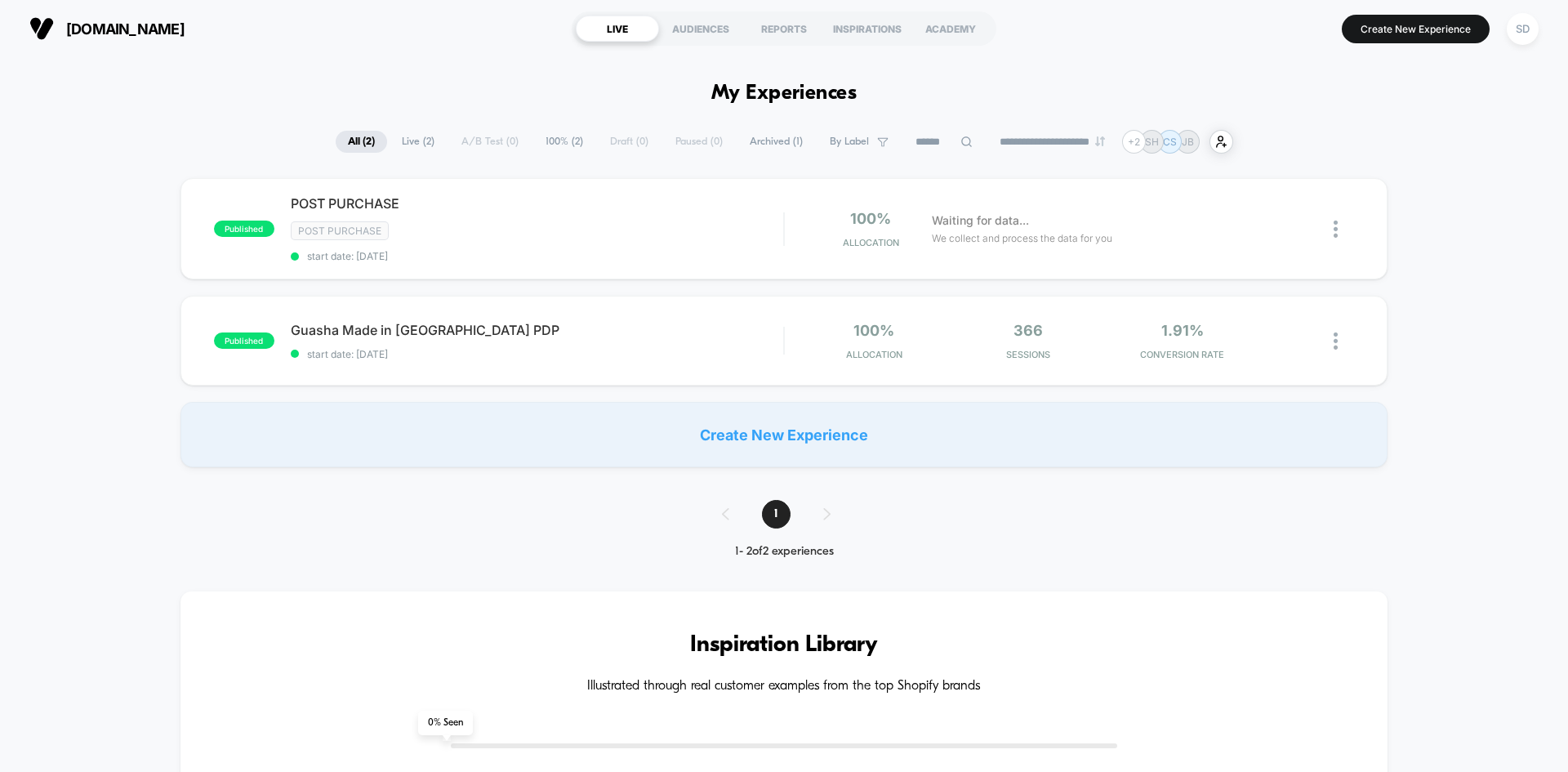
click at [1528, 26] on div "Published Successfully" at bounding box center [1422, 48] width 261 height 67
drag, startPoint x: 1508, startPoint y: 42, endPoint x: 1522, endPoint y: 35, distance: 15.7
click at [1512, 41] on button "SD" at bounding box center [1522, 29] width 42 height 34
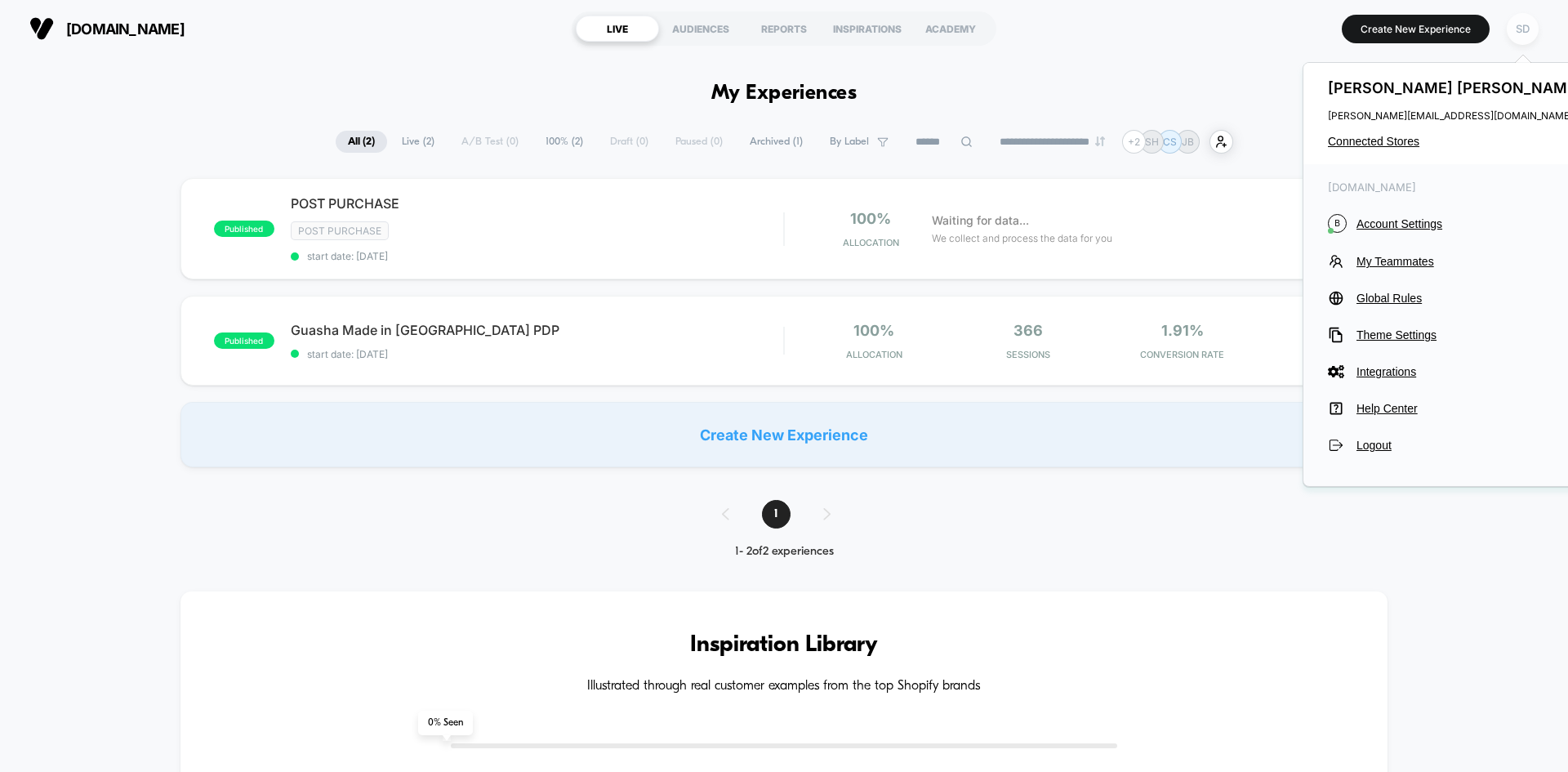
click at [1522, 35] on div "SD" at bounding box center [1523, 29] width 32 height 32
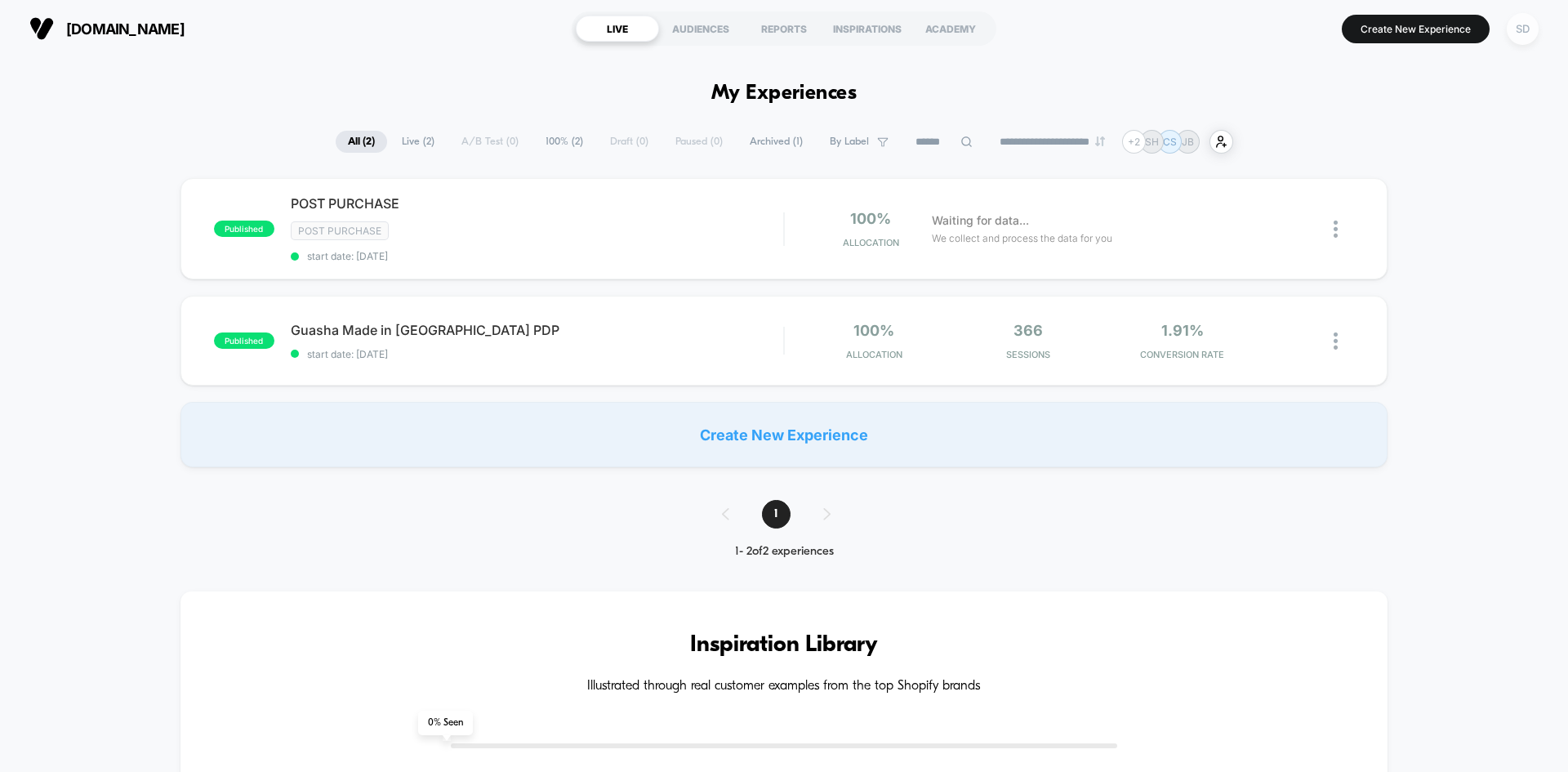
click at [1521, 36] on div "SD" at bounding box center [1523, 29] width 32 height 32
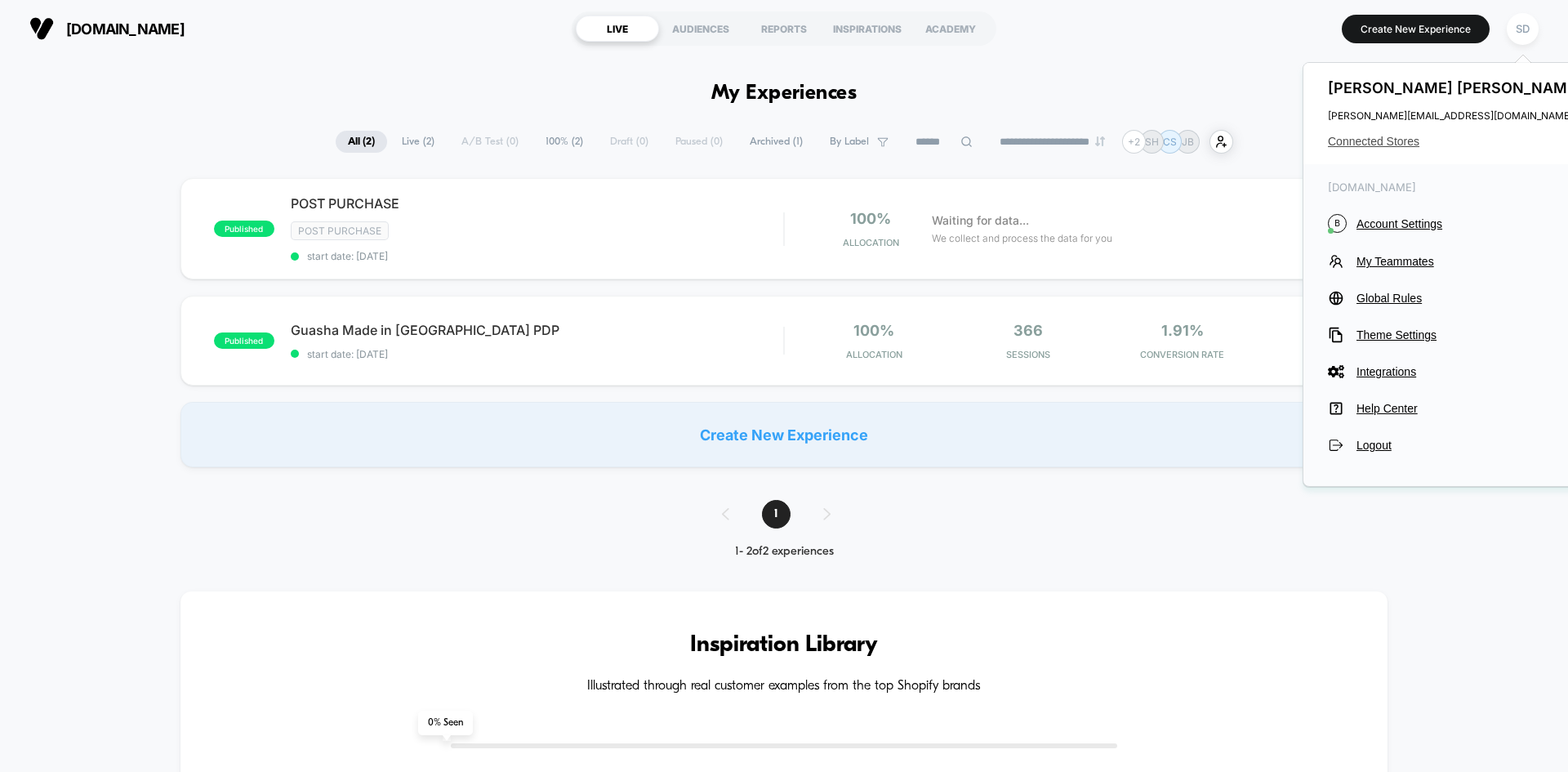
click at [1385, 147] on span "Connected Stores" at bounding box center [1456, 141] width 258 height 13
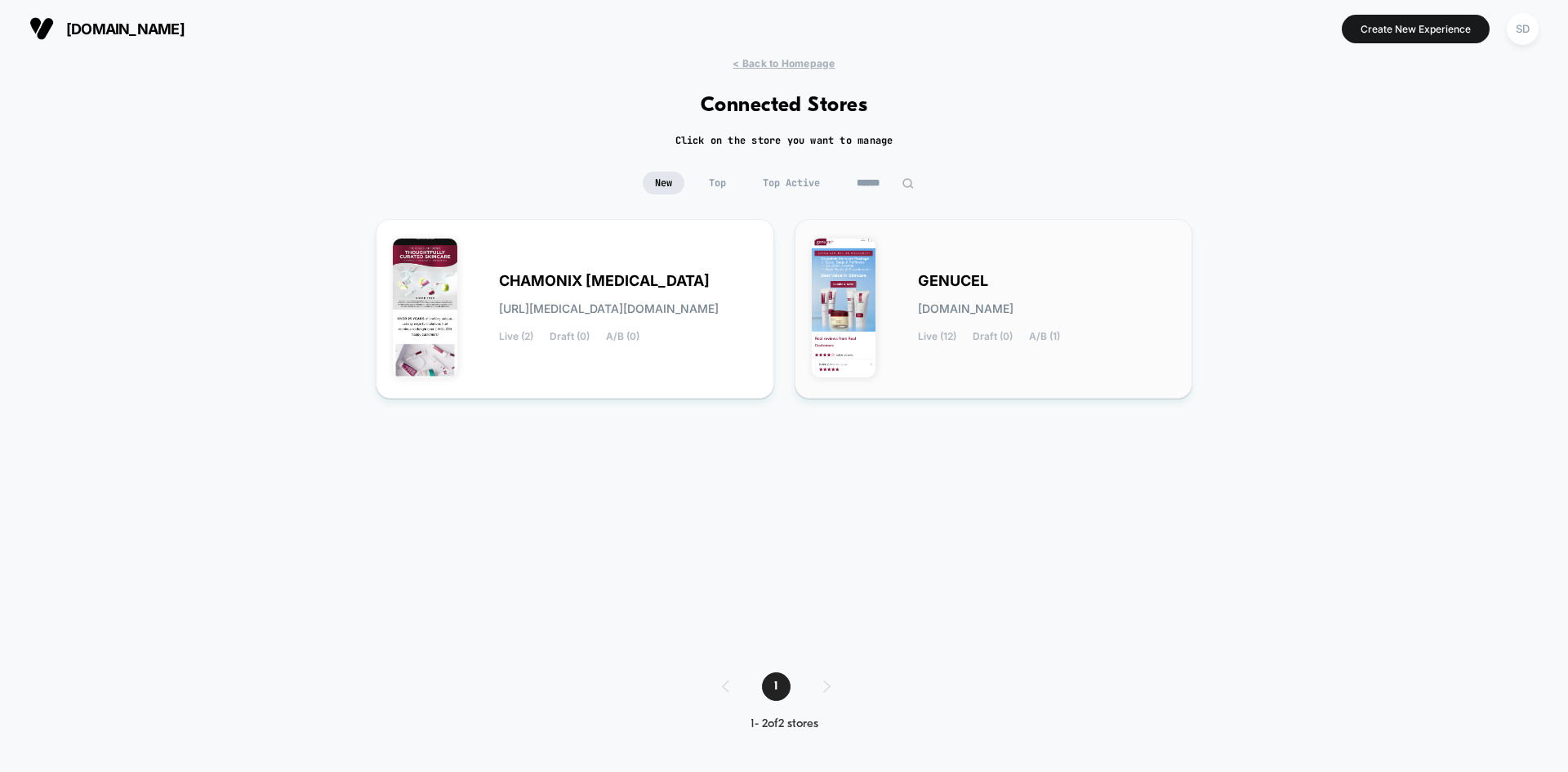
click at [950, 343] on div "GENUCEL [DOMAIN_NAME] Live (12) Draft (0) A/B (1)" at bounding box center [994, 309] width 364 height 146
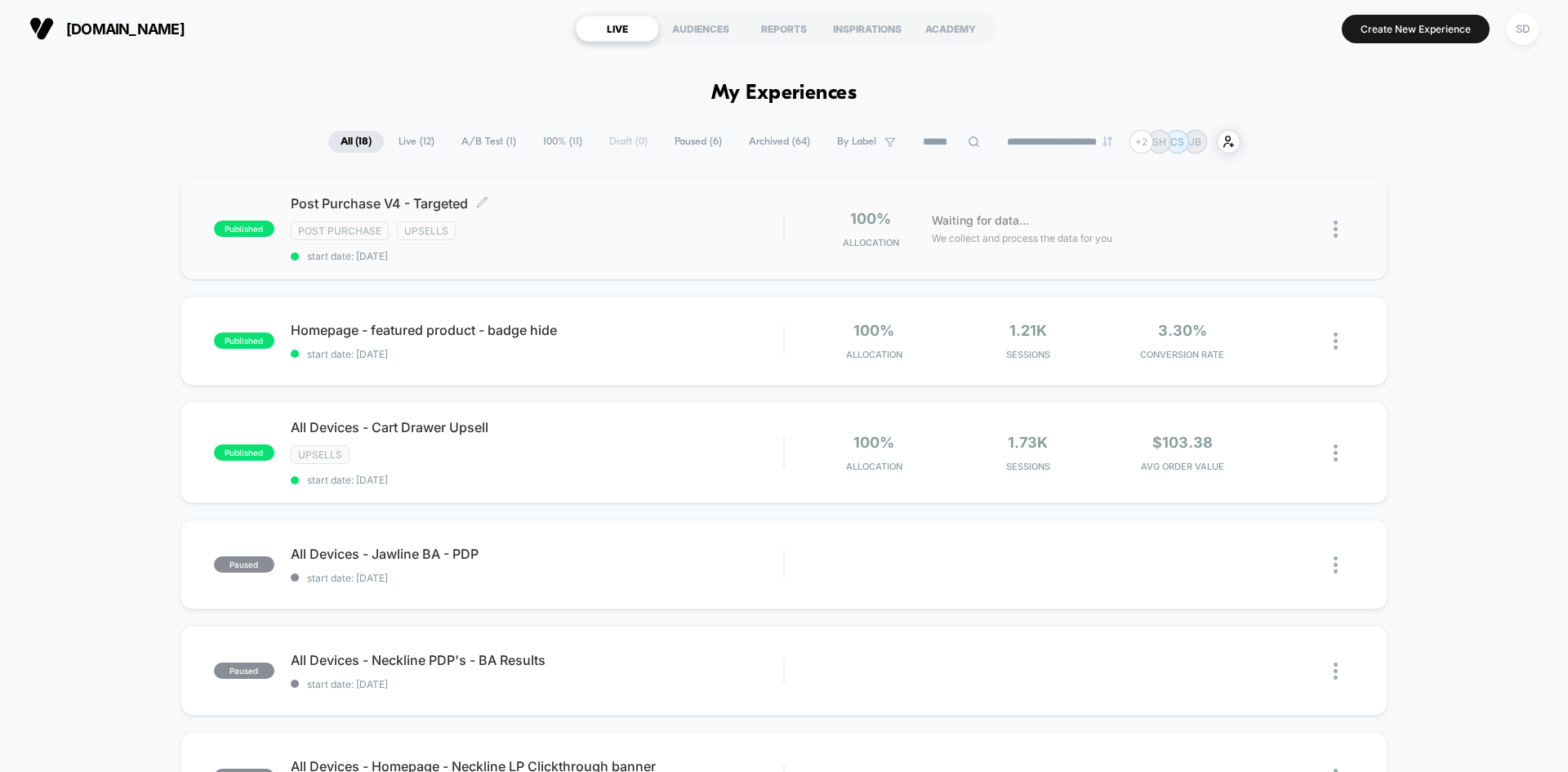
click at [627, 251] on span "start date: [DATE]" at bounding box center [537, 256] width 492 height 12
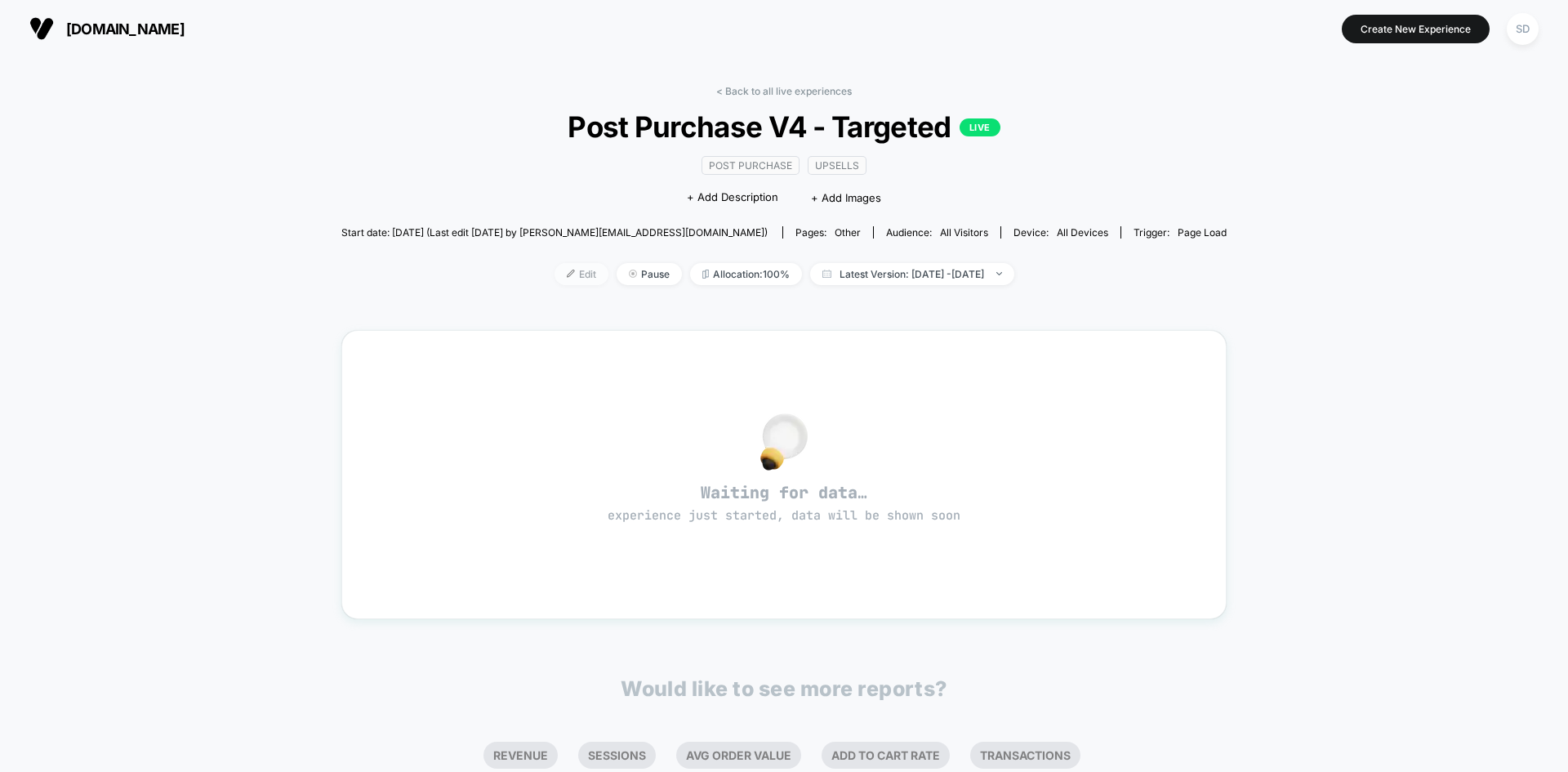
click at [558, 278] on span "Edit" at bounding box center [581, 274] width 54 height 22
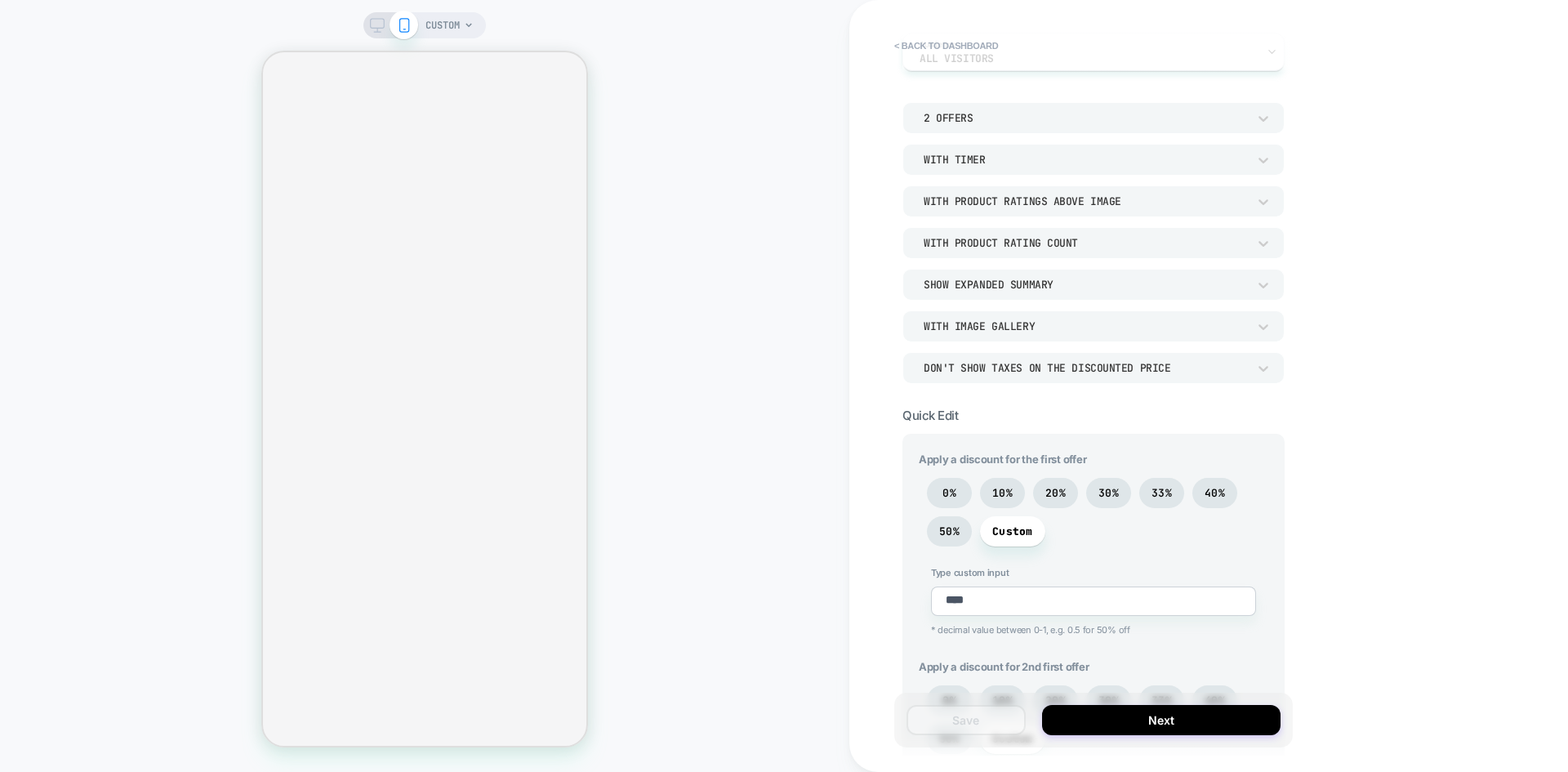
scroll to position [409, 0]
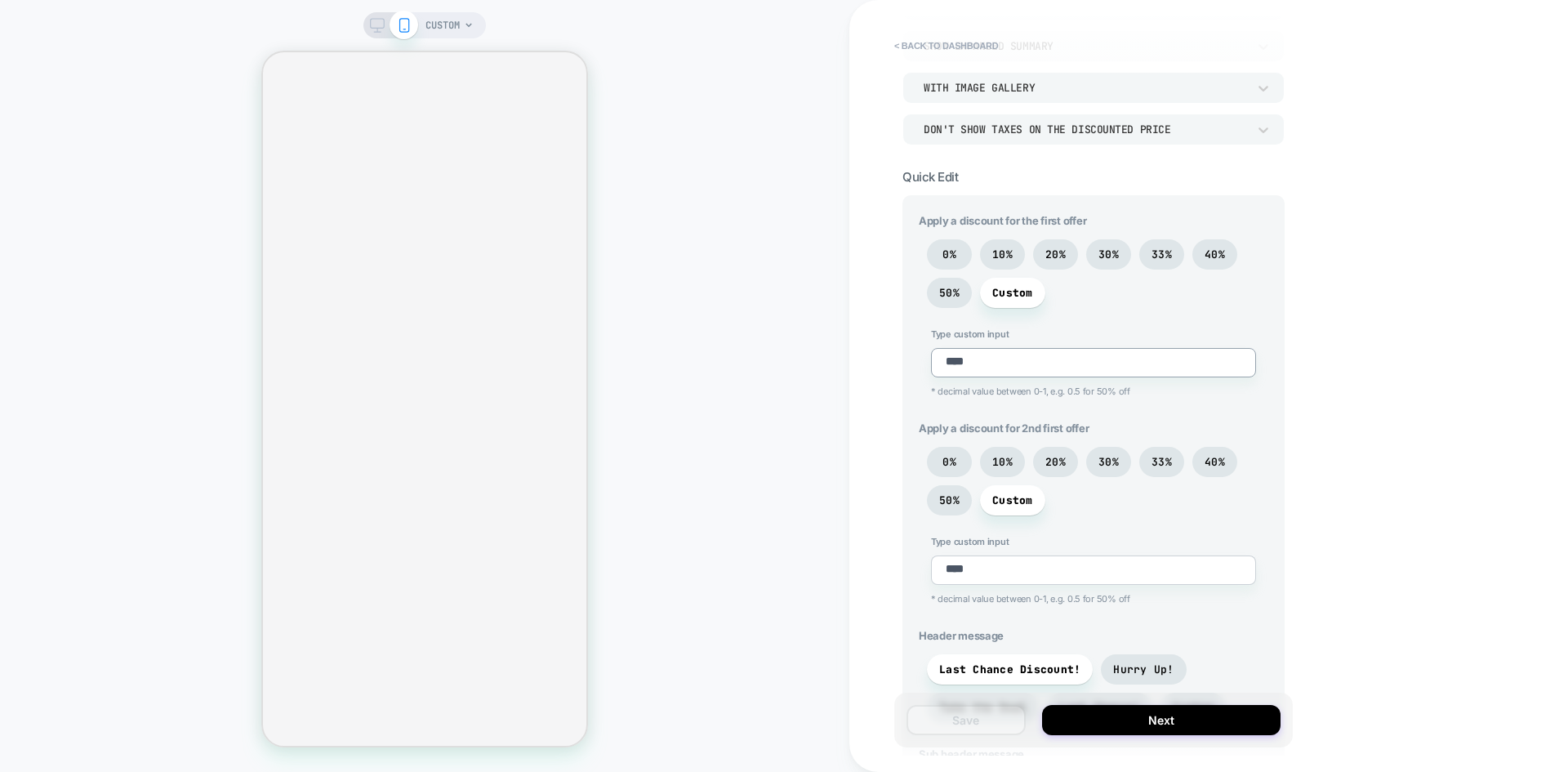
type textarea "*"
type textarea "***"
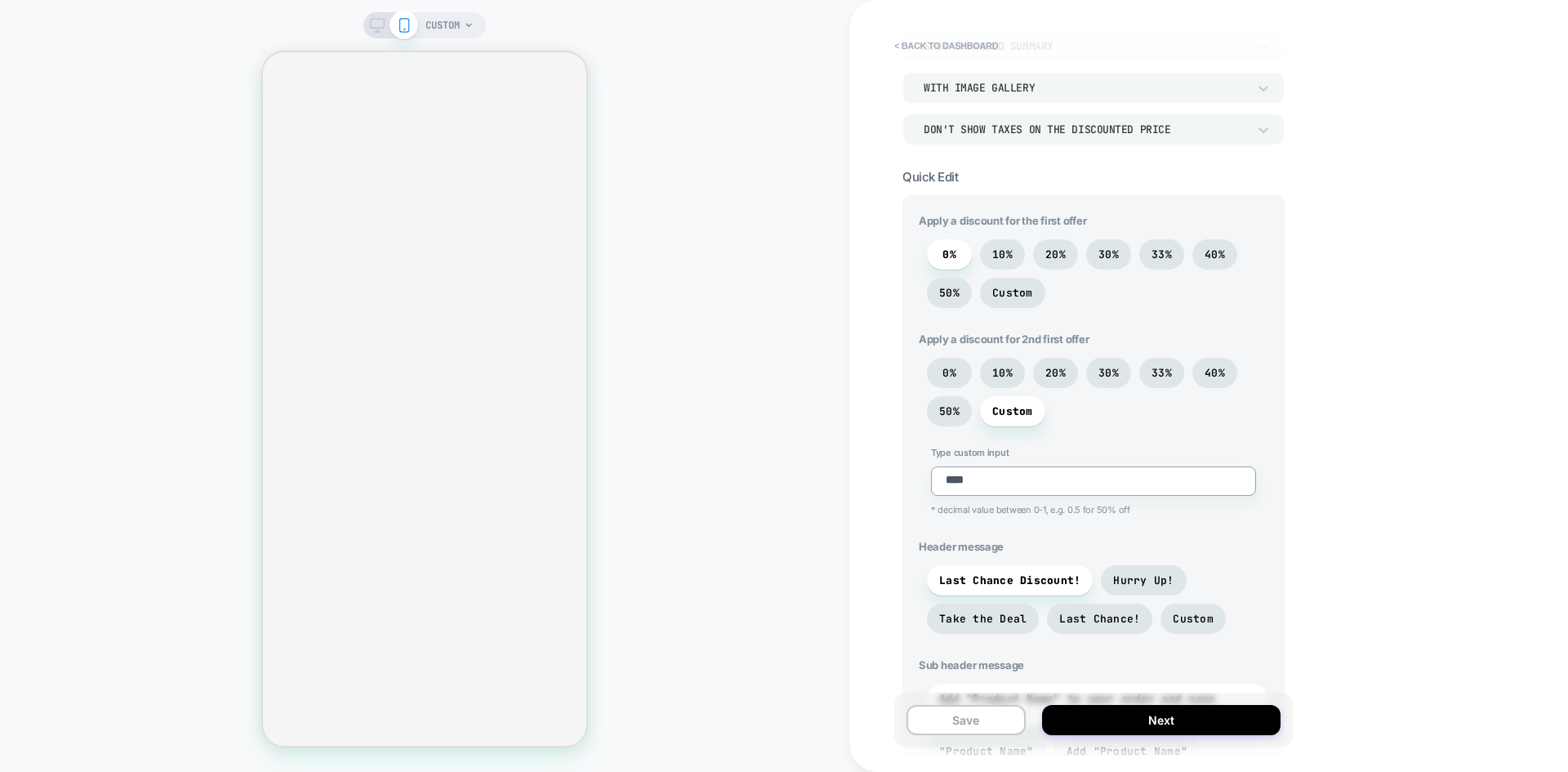
type textarea "*"
type textarea "***"
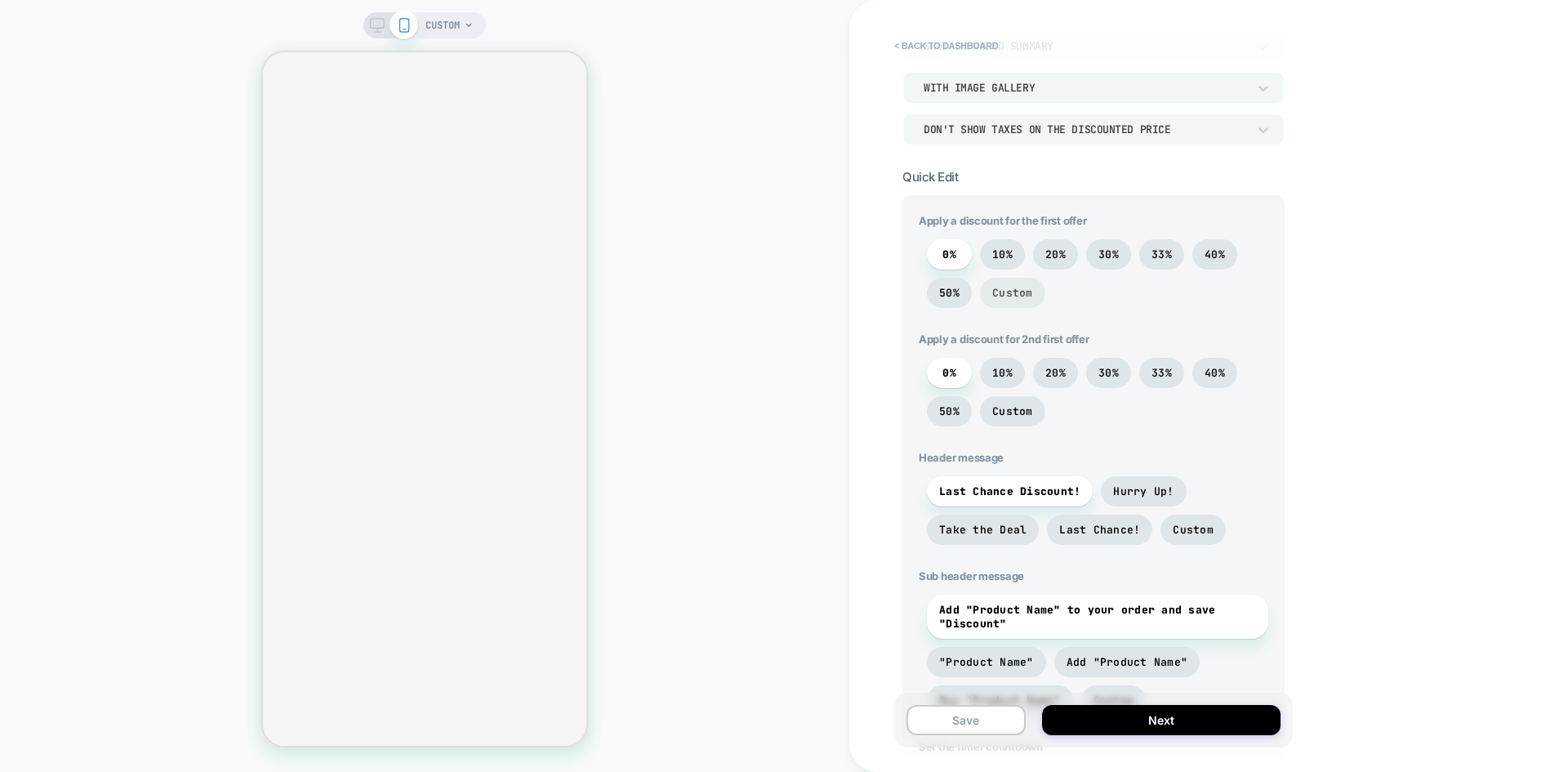
click at [1023, 298] on span "Custom" at bounding box center [1013, 293] width 41 height 14
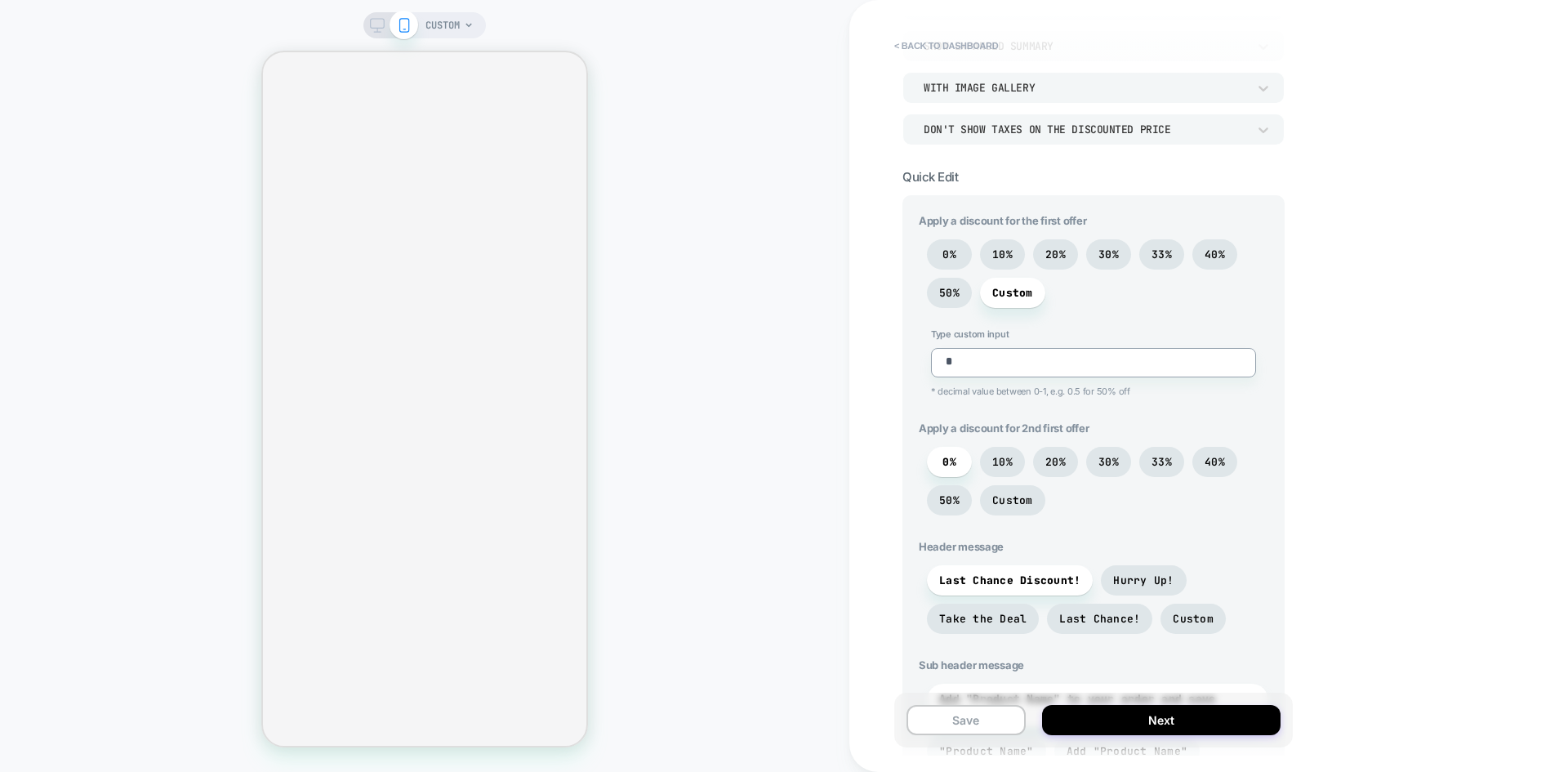
click at [1074, 360] on textarea "*" at bounding box center [1094, 362] width 325 height 29
type textarea "*"
type textarea "**"
type textarea "*"
type textarea "***"
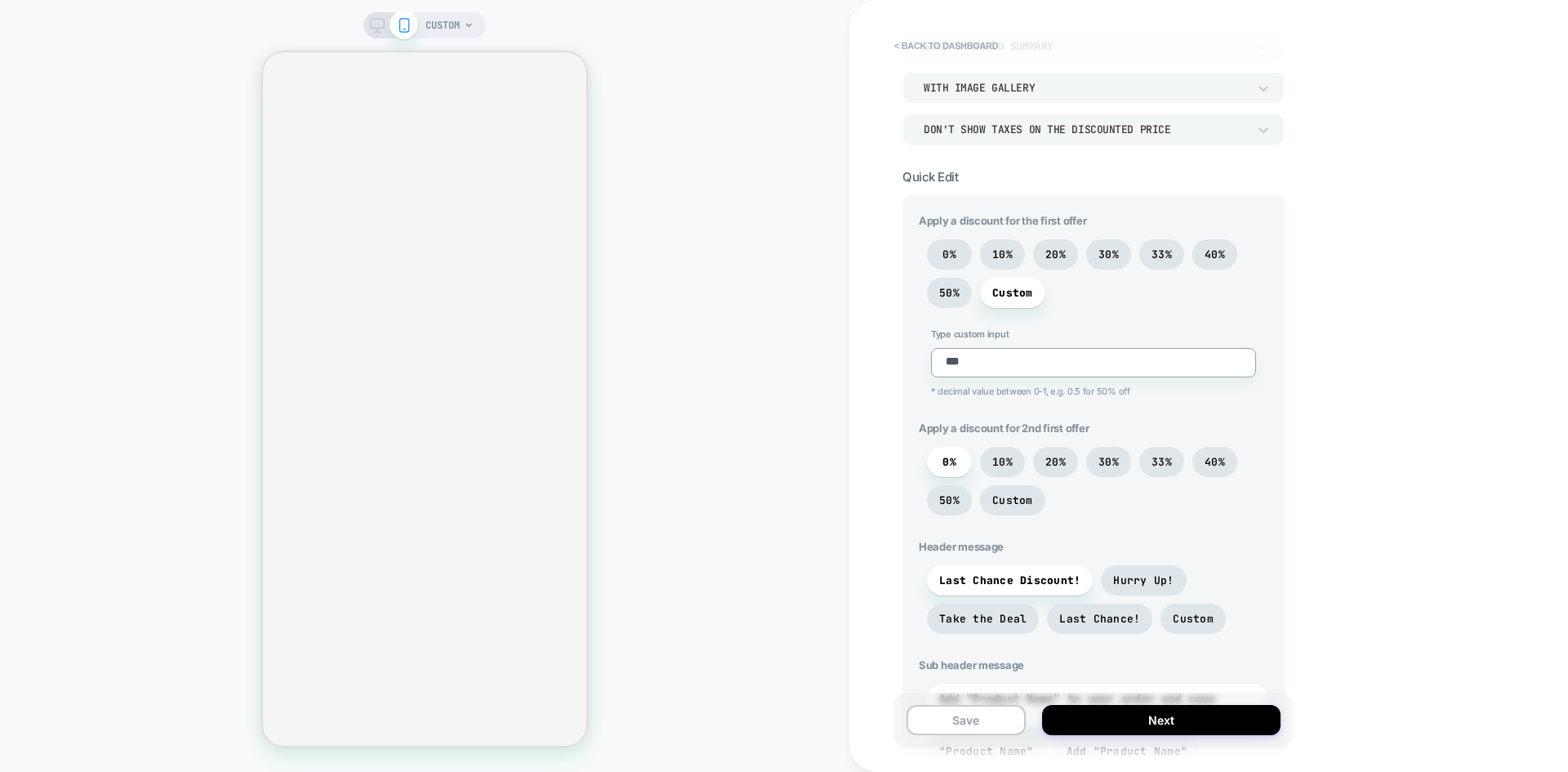
type textarea "*"
type textarea "****"
click at [1014, 365] on textarea "***" at bounding box center [1094, 362] width 325 height 29
type textarea "*"
type textarea "***"
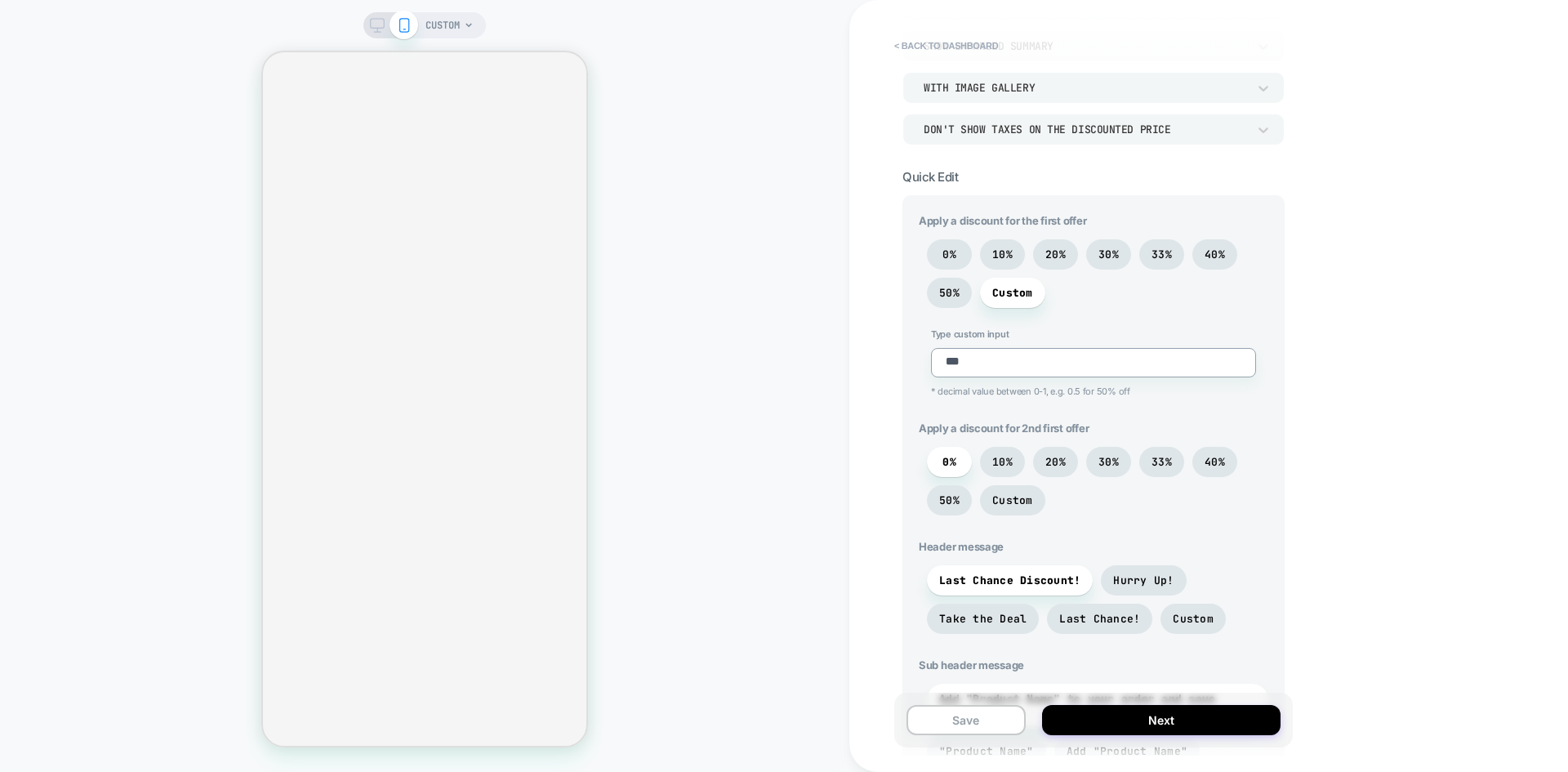
type textarea "*"
type textarea "**"
type textarea "*"
type textarea "***"
type textarea "*"
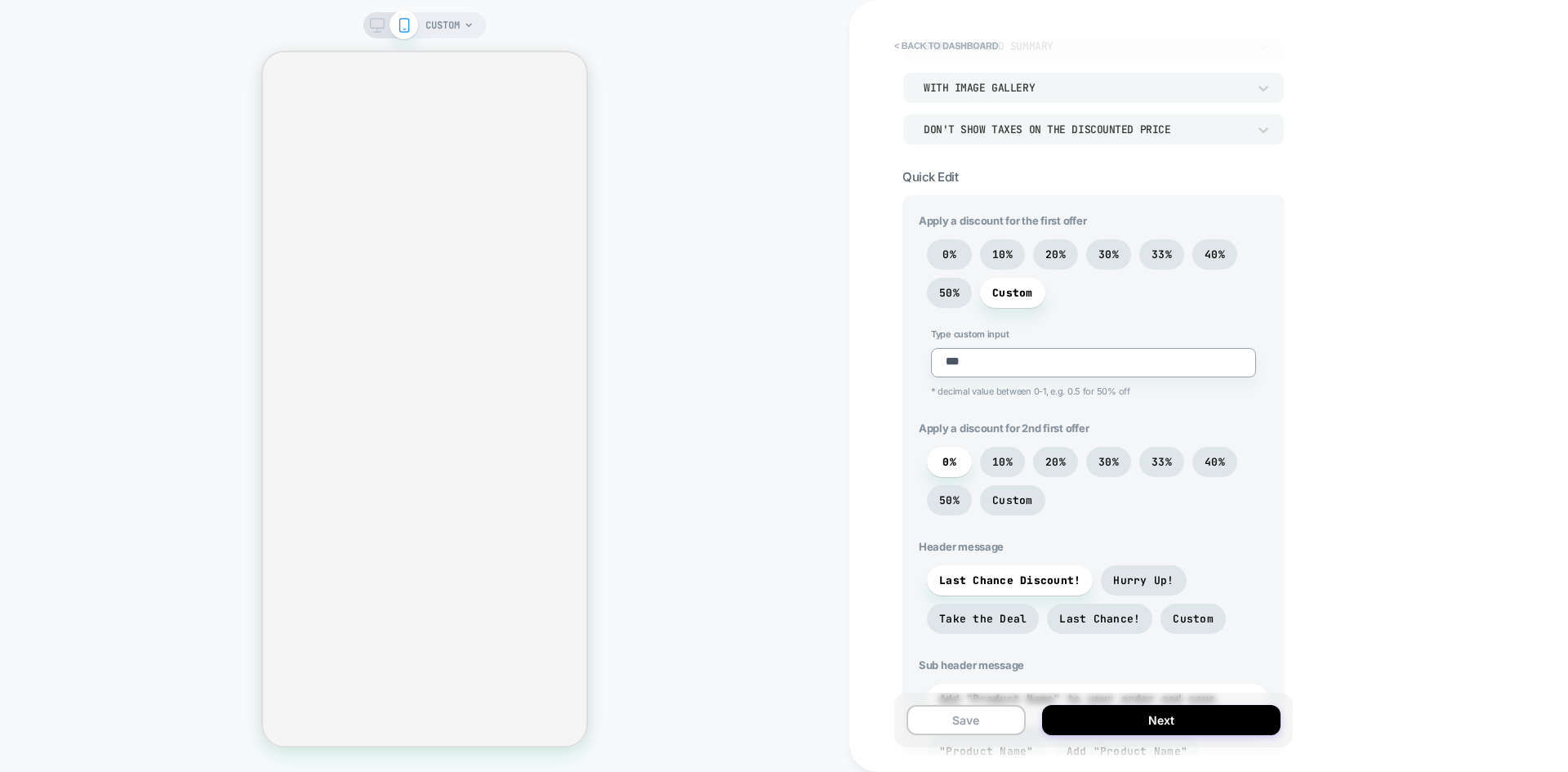
type textarea "****"
type textarea "*"
type textarea "***"
type textarea "*"
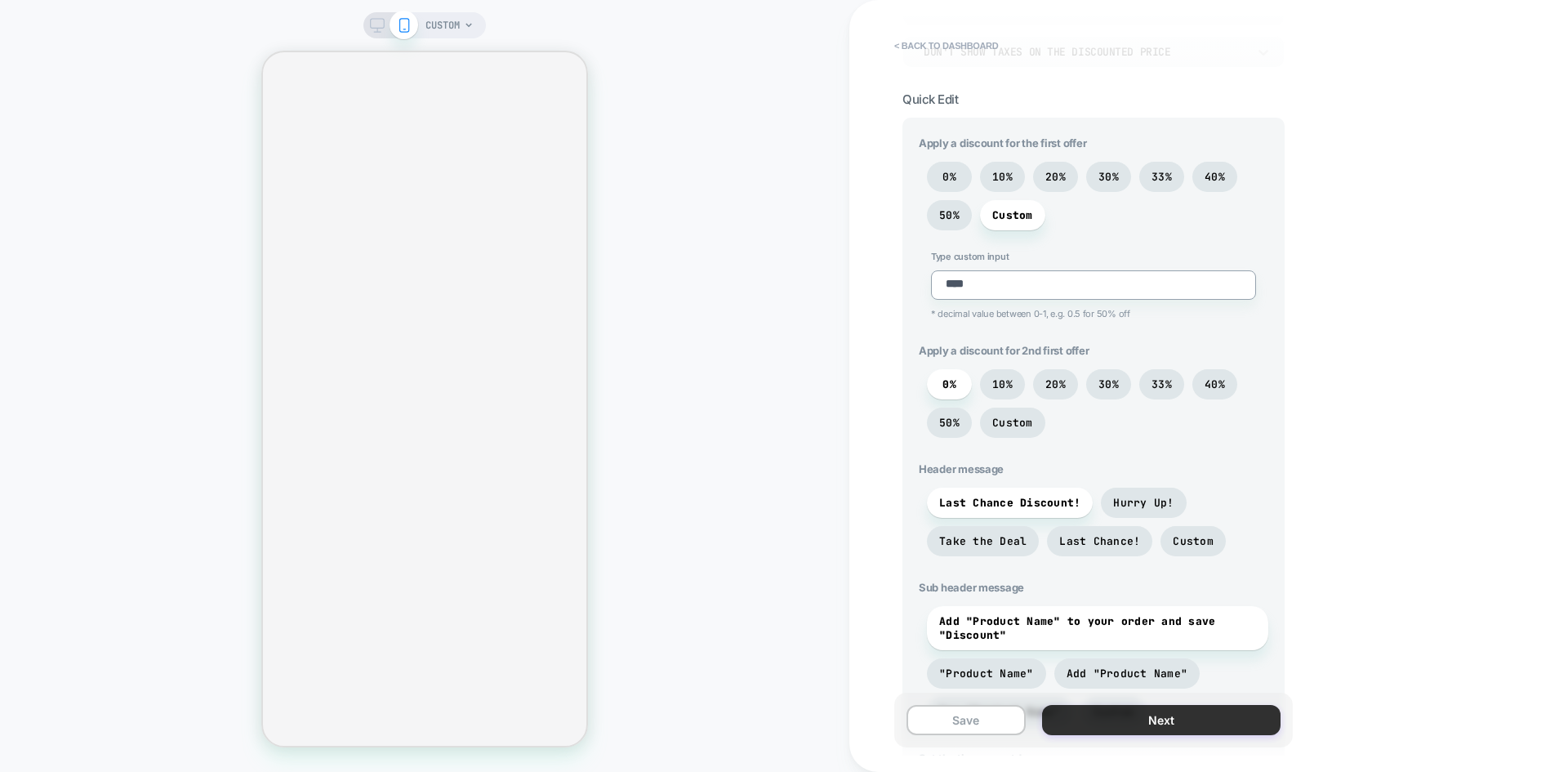
scroll to position [327, 0]
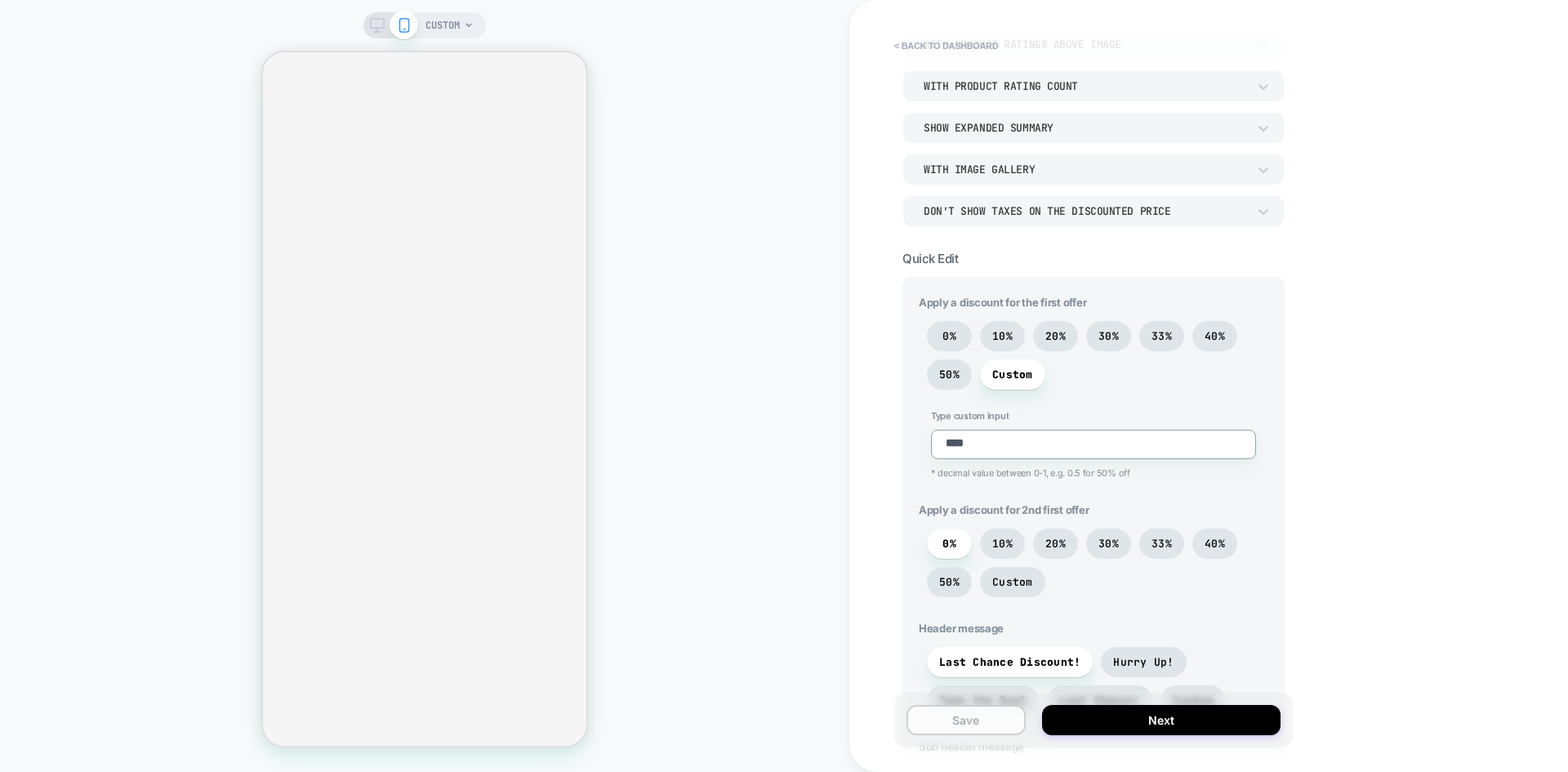
type textarea "****"
click at [959, 724] on button "Save" at bounding box center [966, 720] width 119 height 30
type textarea "*"
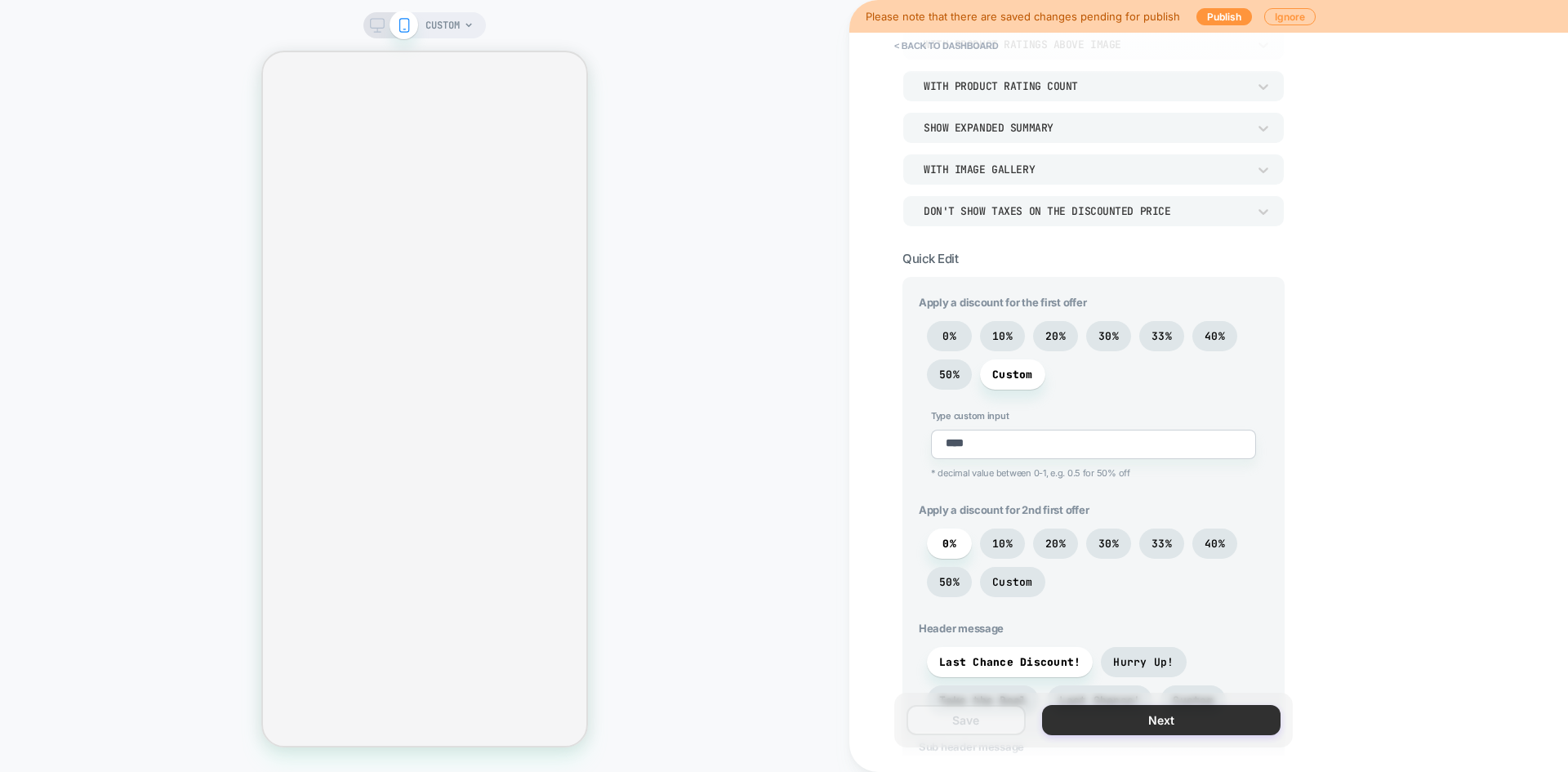
click at [1131, 720] on button "Next" at bounding box center [1161, 720] width 238 height 30
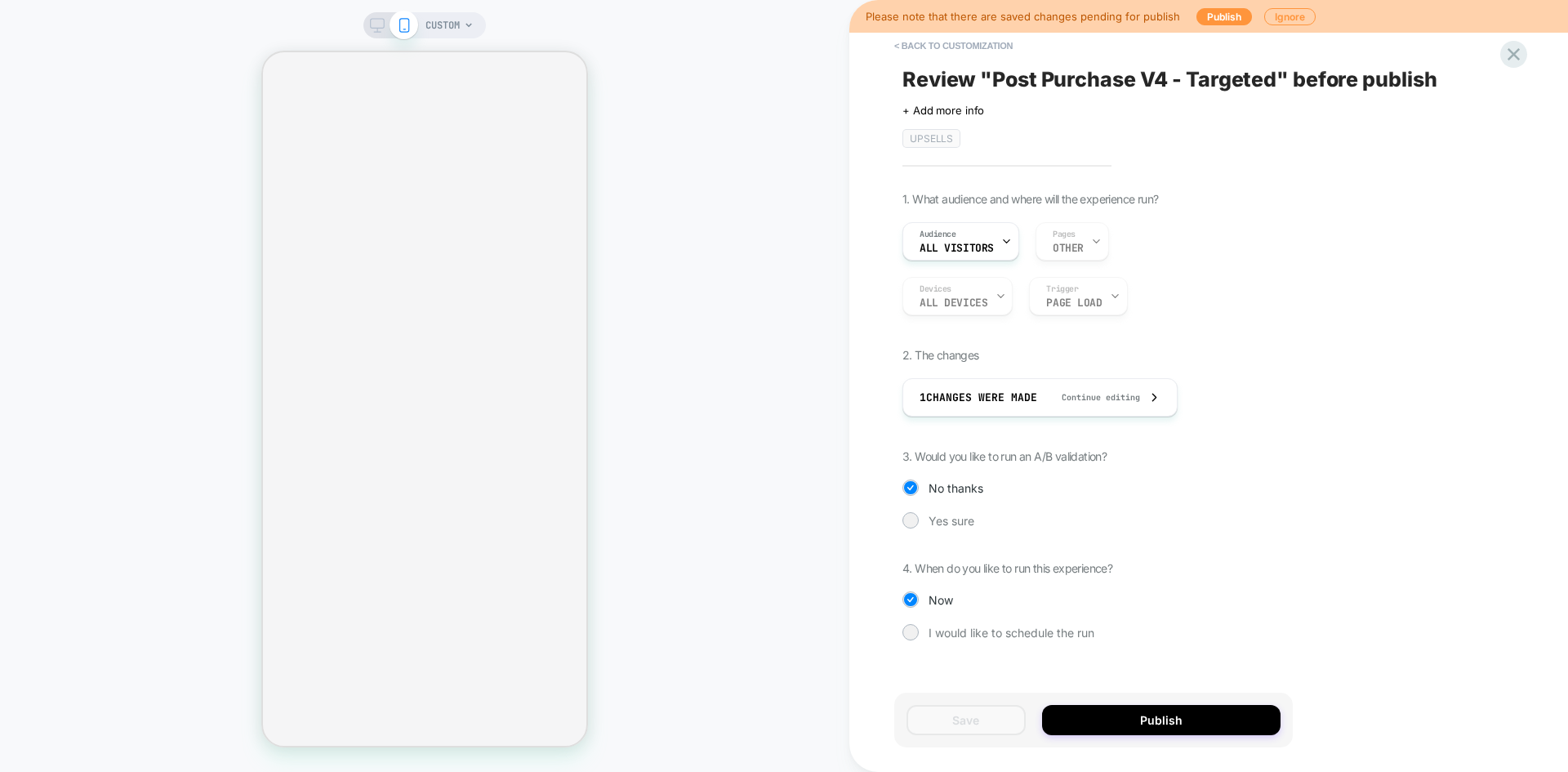
click at [1104, 735] on div "Save Publish" at bounding box center [1093, 720] width 399 height 55
click at [1104, 720] on button "Publish" at bounding box center [1161, 720] width 238 height 30
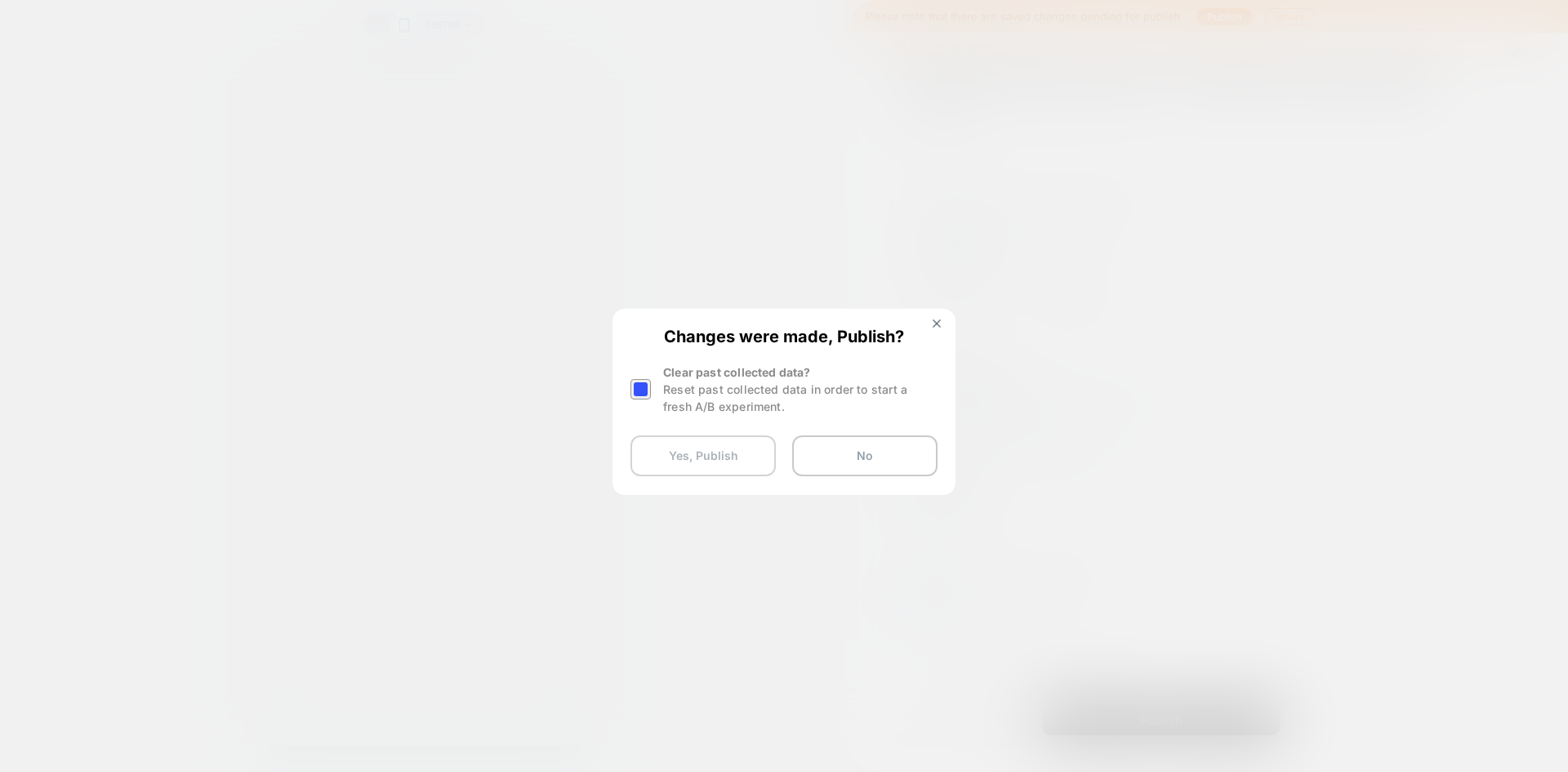
click at [702, 456] on button "Yes, Publish" at bounding box center [704, 456] width 146 height 41
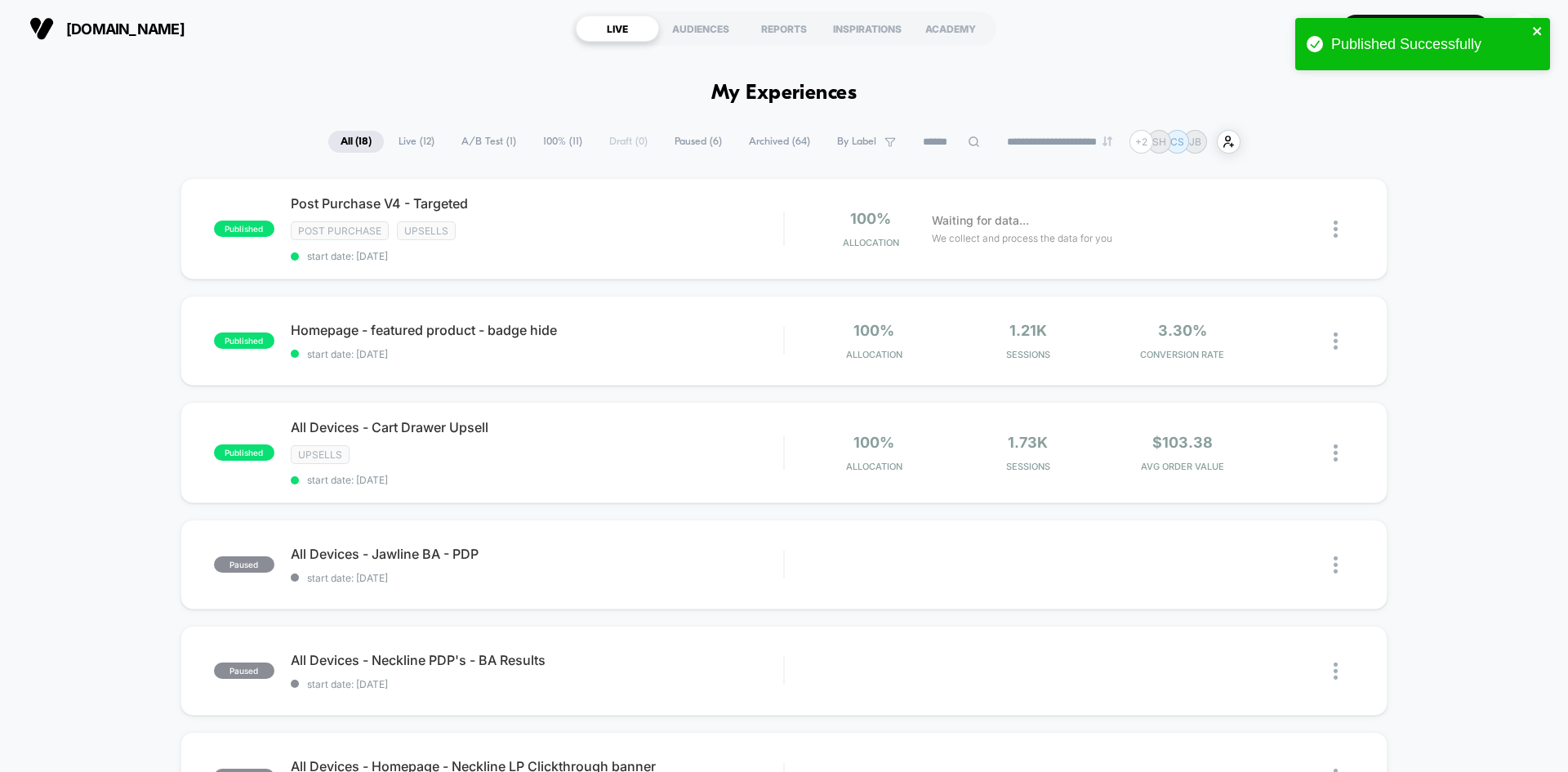
click at [1534, 28] on icon "close" at bounding box center [1536, 30] width 8 height 8
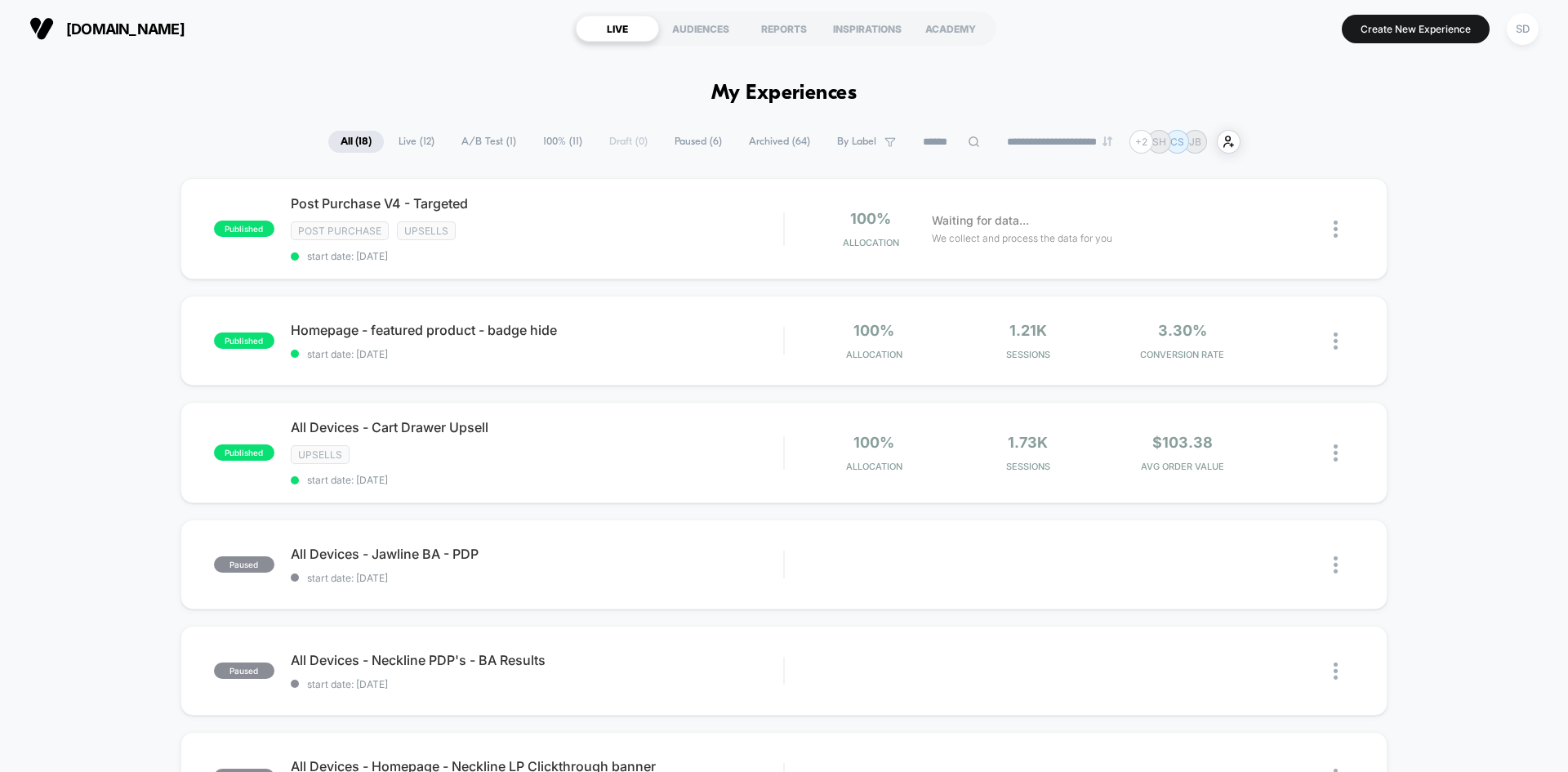
click at [1511, 29] on div "**********" at bounding box center [784, 386] width 1568 height 772
click at [1524, 29] on div "SD" at bounding box center [1523, 29] width 32 height 32
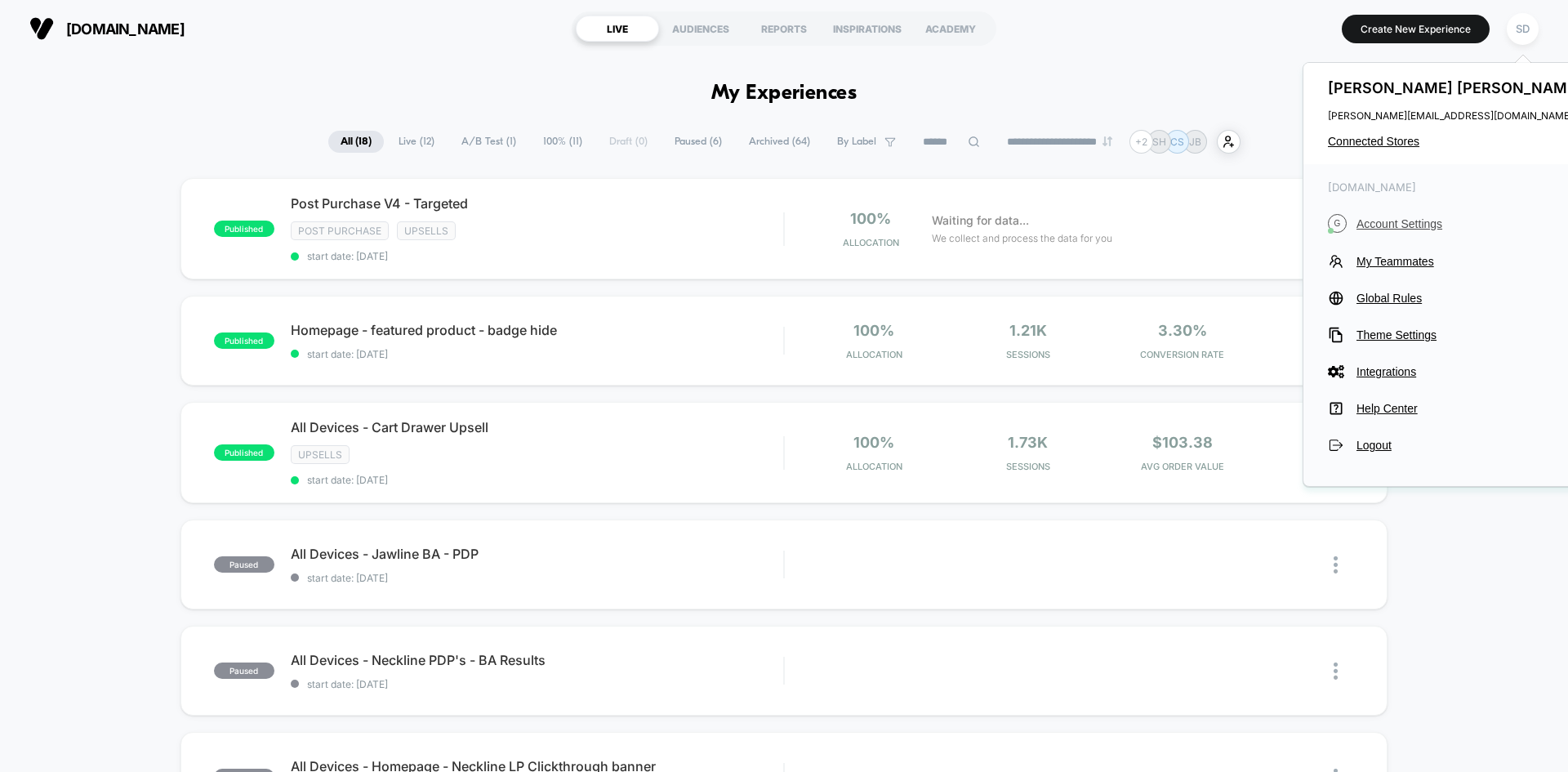
click at [1412, 220] on span "Account Settings" at bounding box center [1471, 223] width 229 height 13
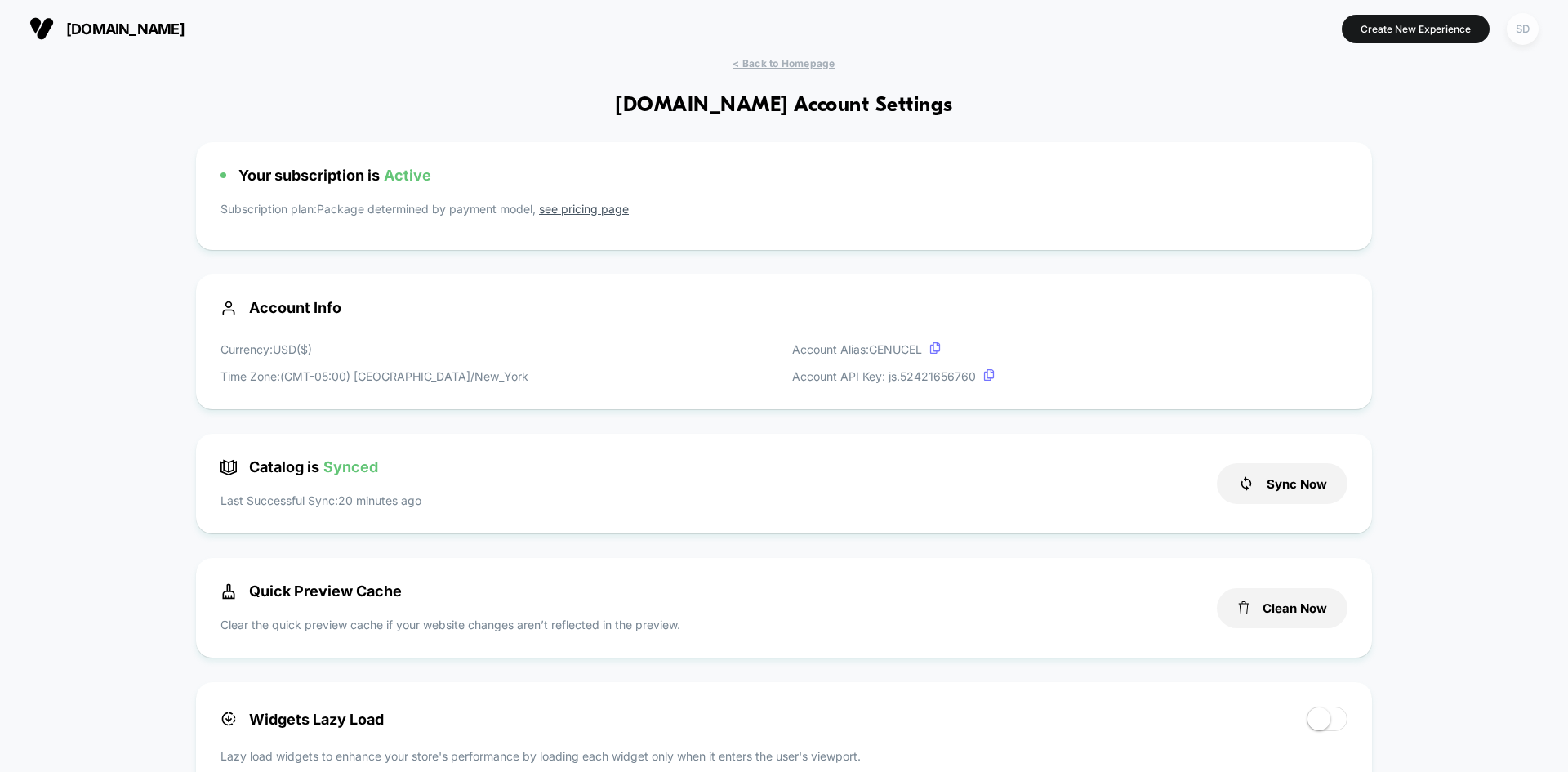
click at [1528, 21] on div "SD" at bounding box center [1523, 29] width 32 height 32
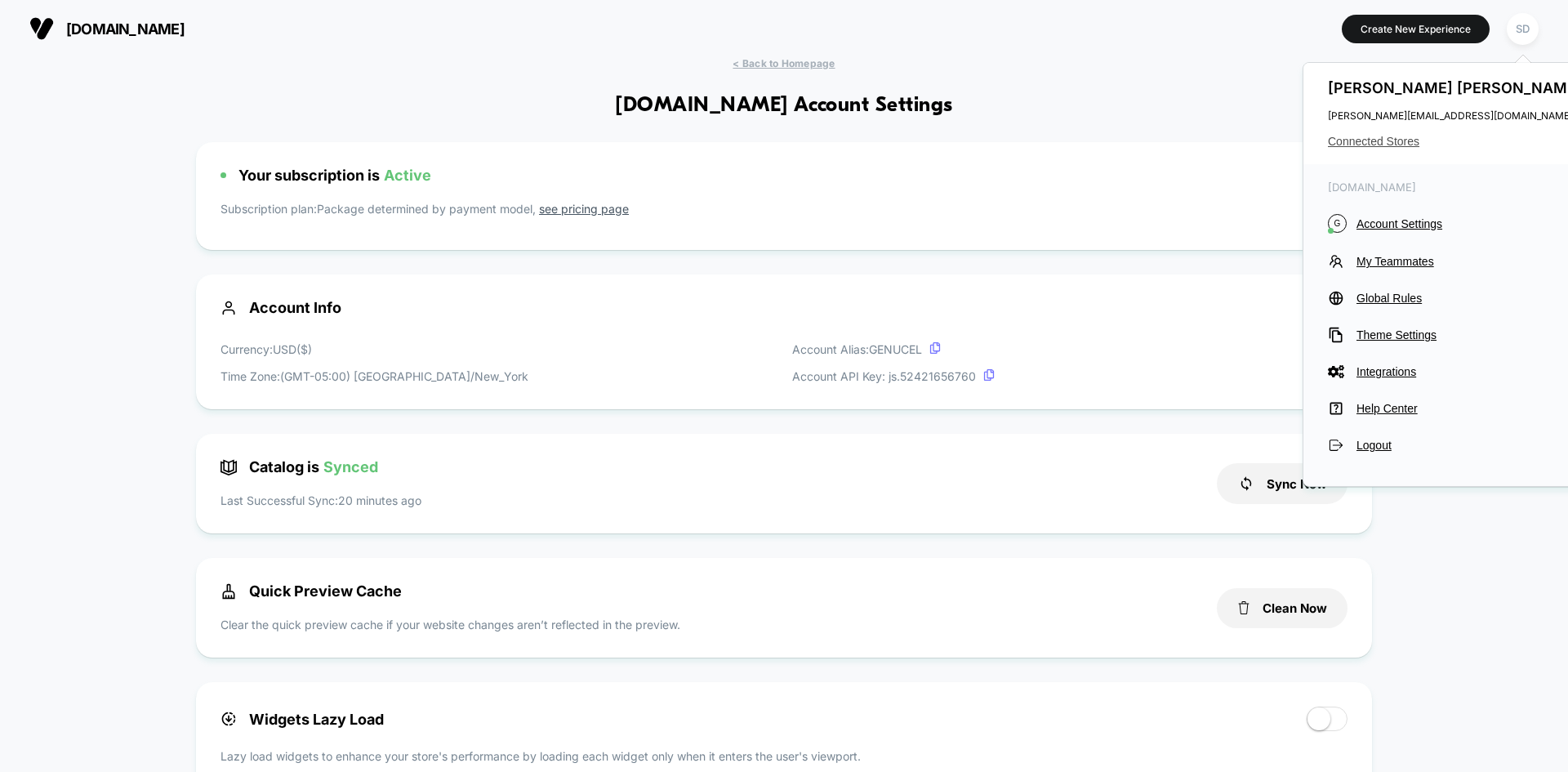
click at [1373, 141] on span "Connected Stores" at bounding box center [1456, 141] width 258 height 13
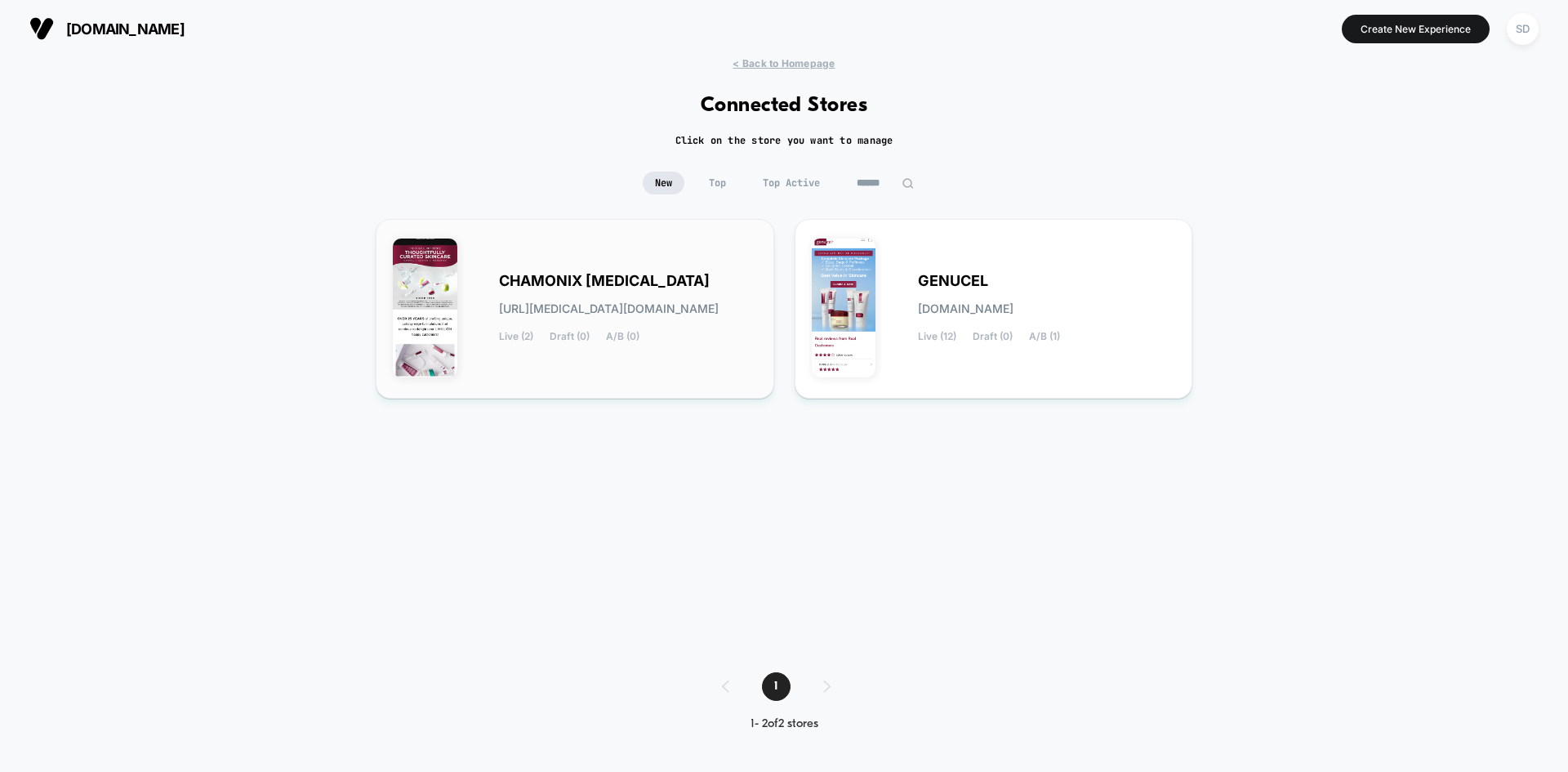
click at [594, 310] on span "[URL][MEDICAL_DATA][DOMAIN_NAME]" at bounding box center [609, 308] width 219 height 12
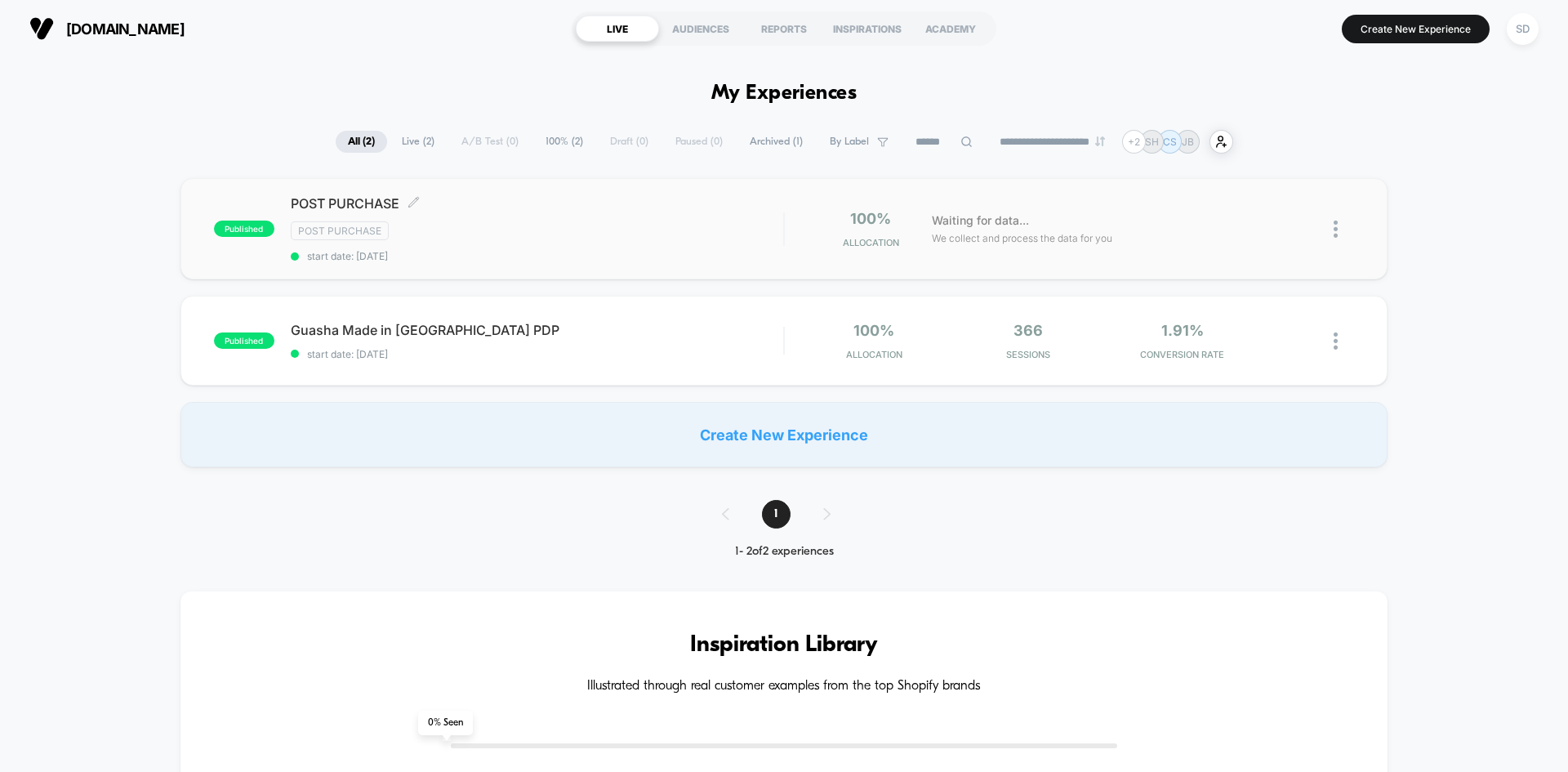
click at [660, 228] on div "Post Purchase" at bounding box center [537, 230] width 492 height 19
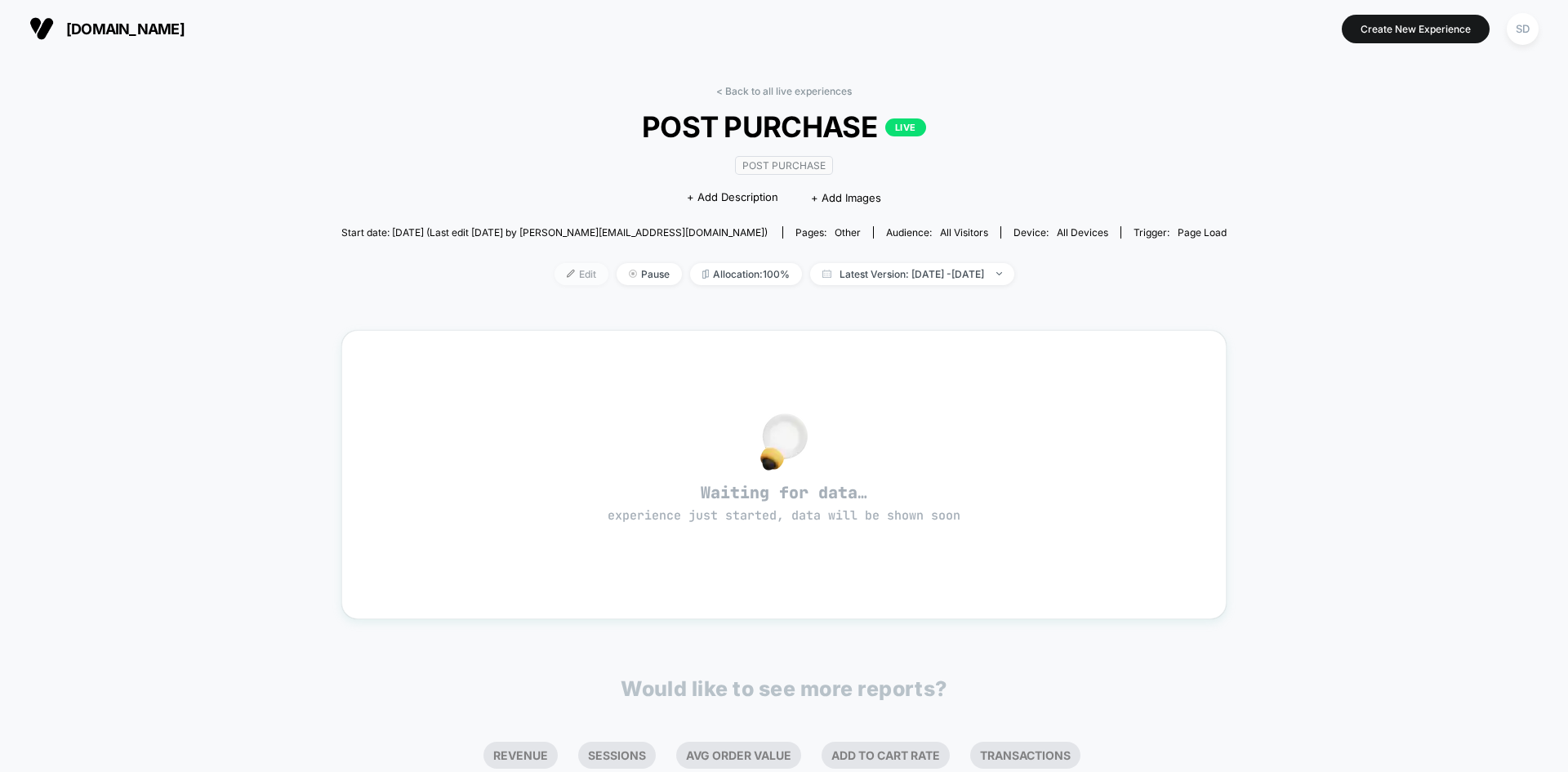
click at [577, 270] on span "Edit" at bounding box center [581, 274] width 54 height 22
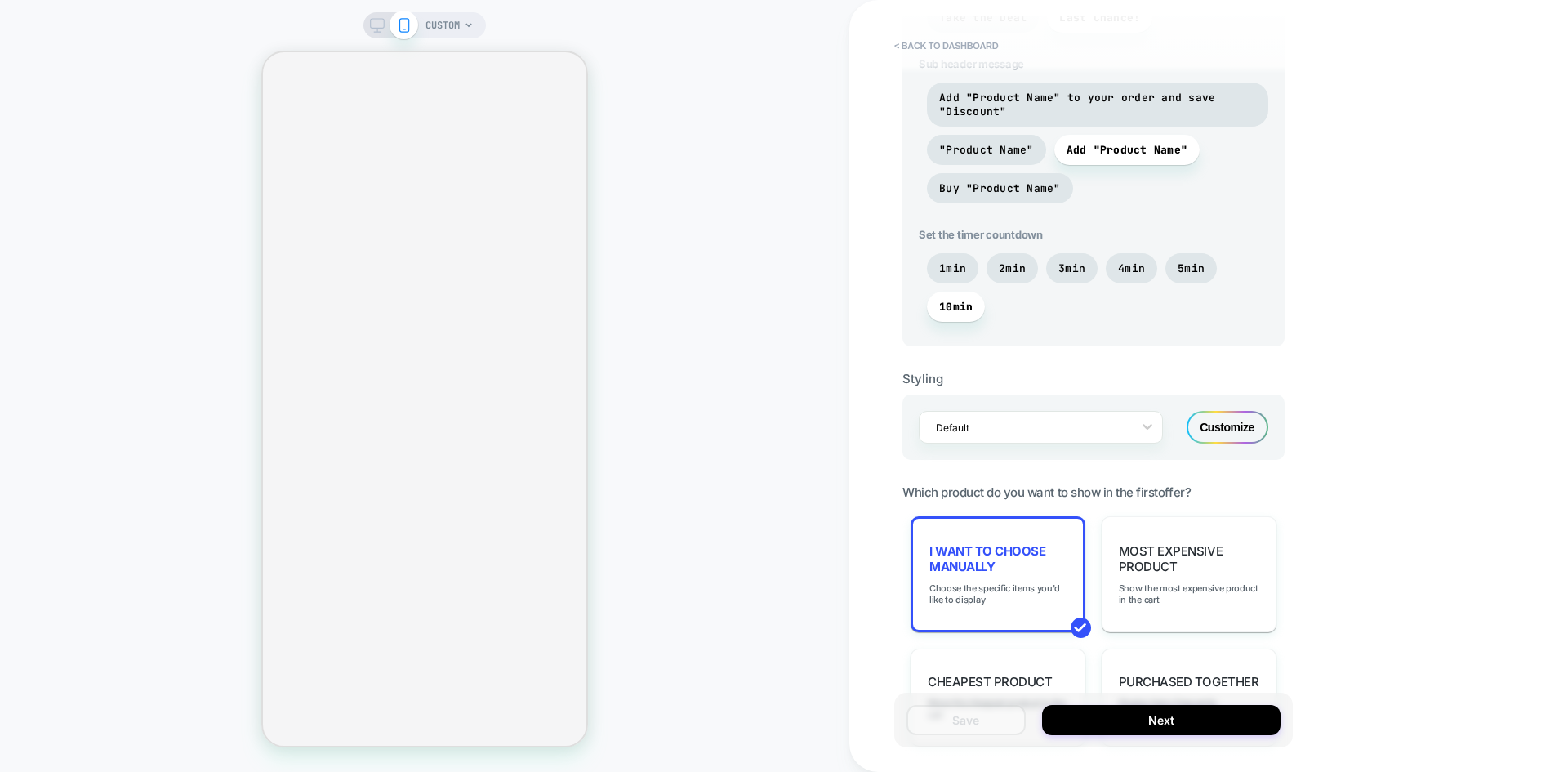
scroll to position [1143, 0]
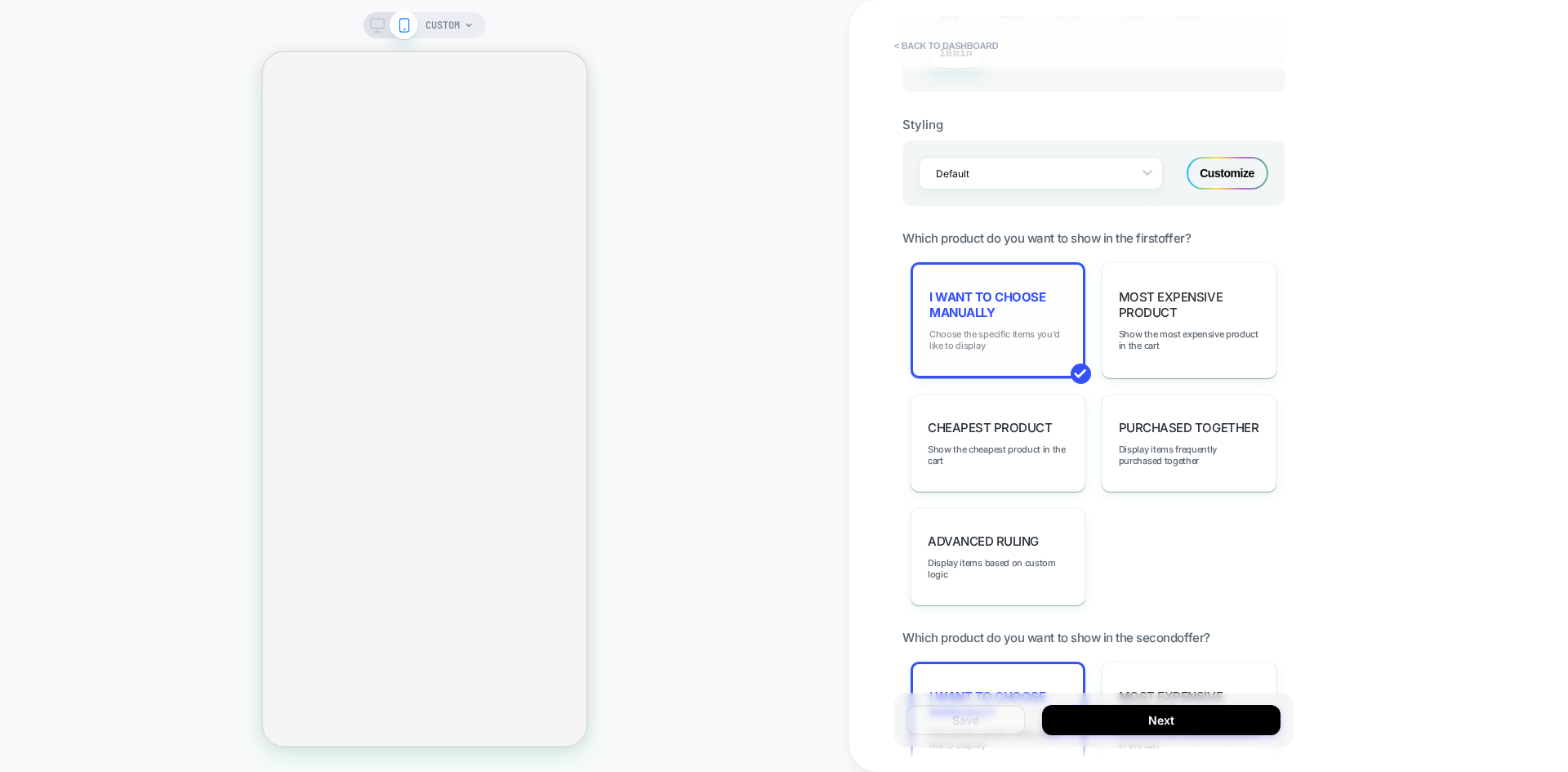
click at [1051, 346] on span "Choose the specific items you'd like to display" at bounding box center [998, 339] width 137 height 23
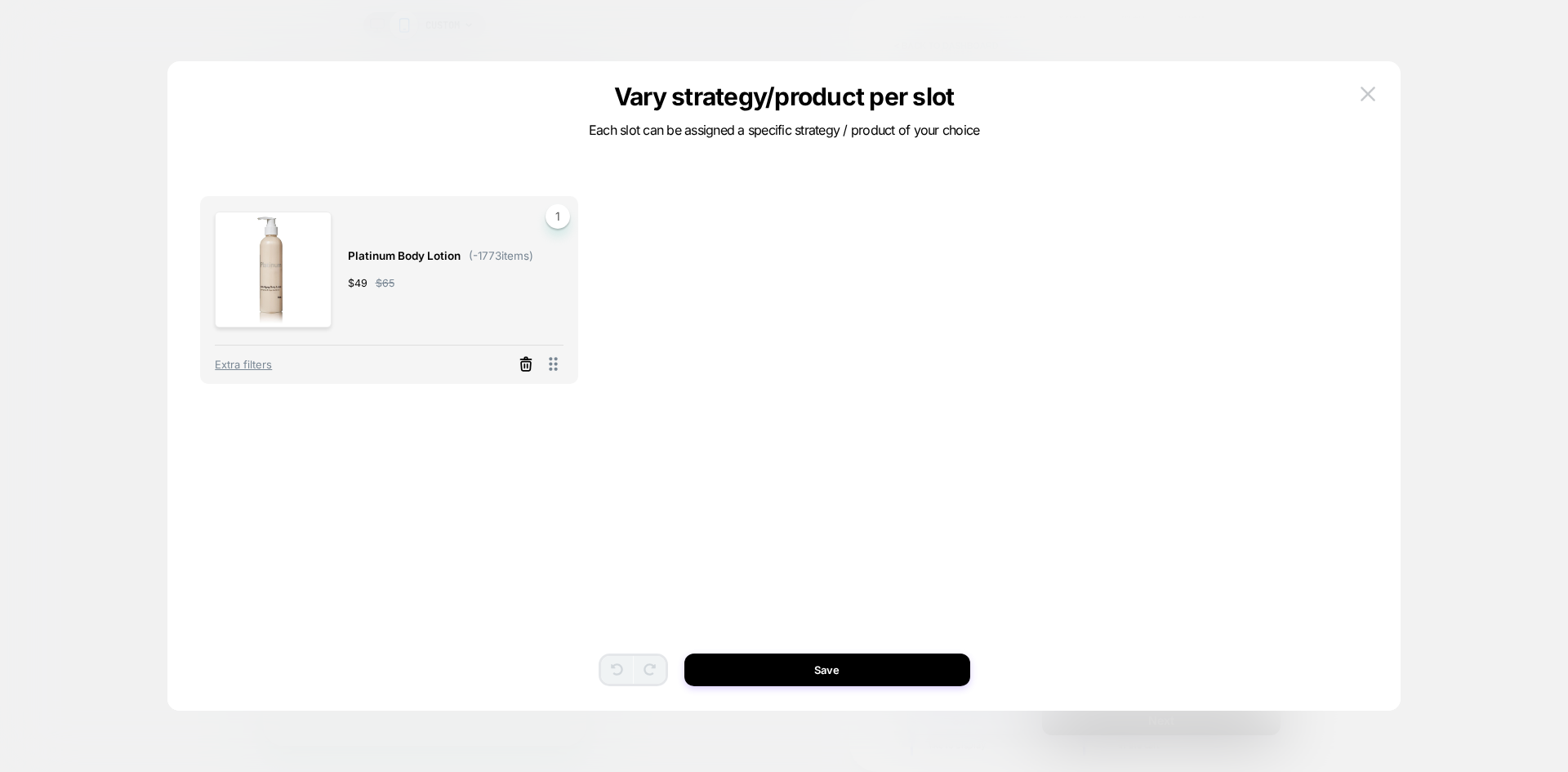
click at [526, 365] on icon at bounding box center [526, 364] width 16 height 16
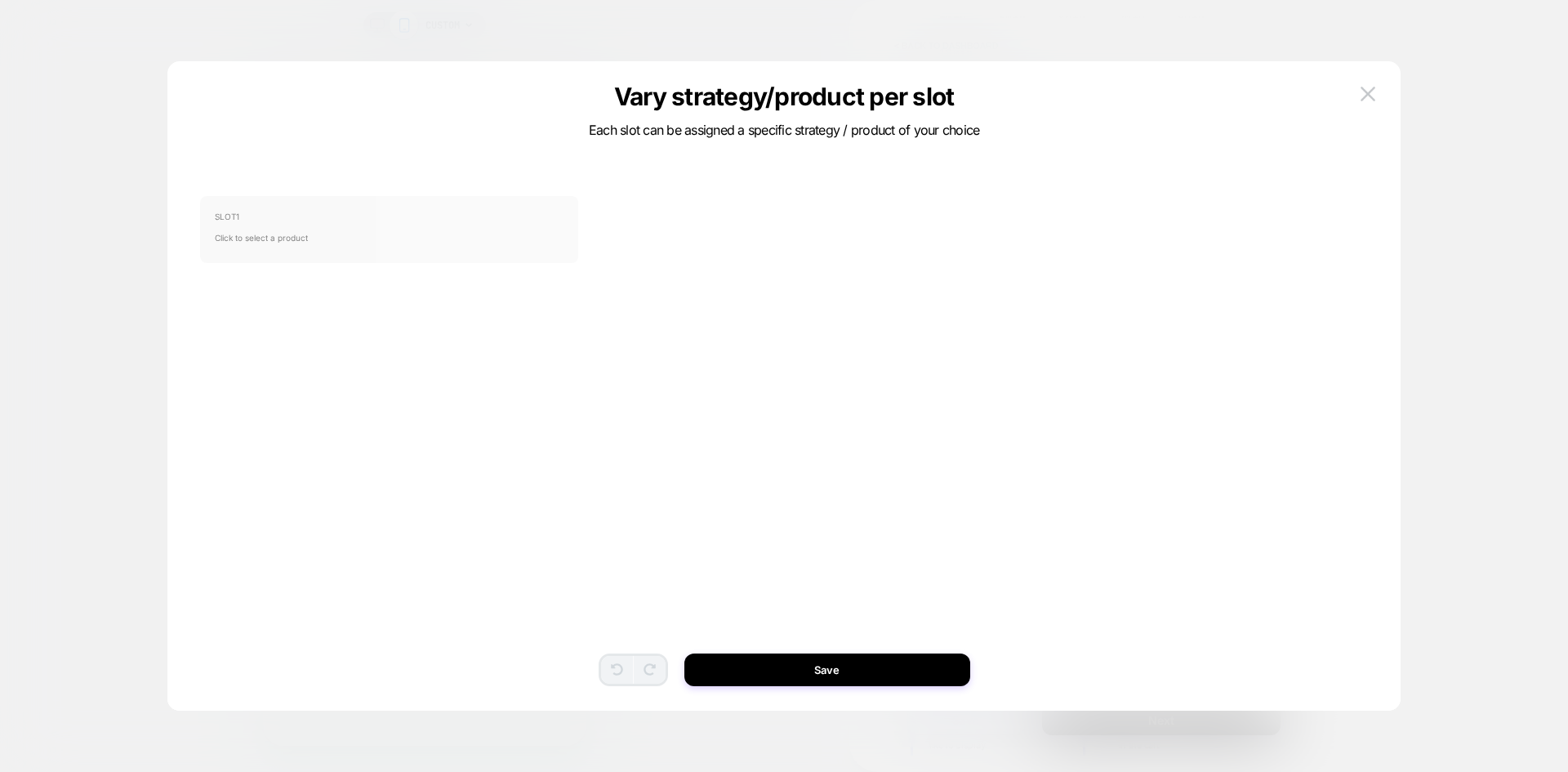
click at [290, 233] on span "Click to select a product" at bounding box center [389, 237] width 348 height 33
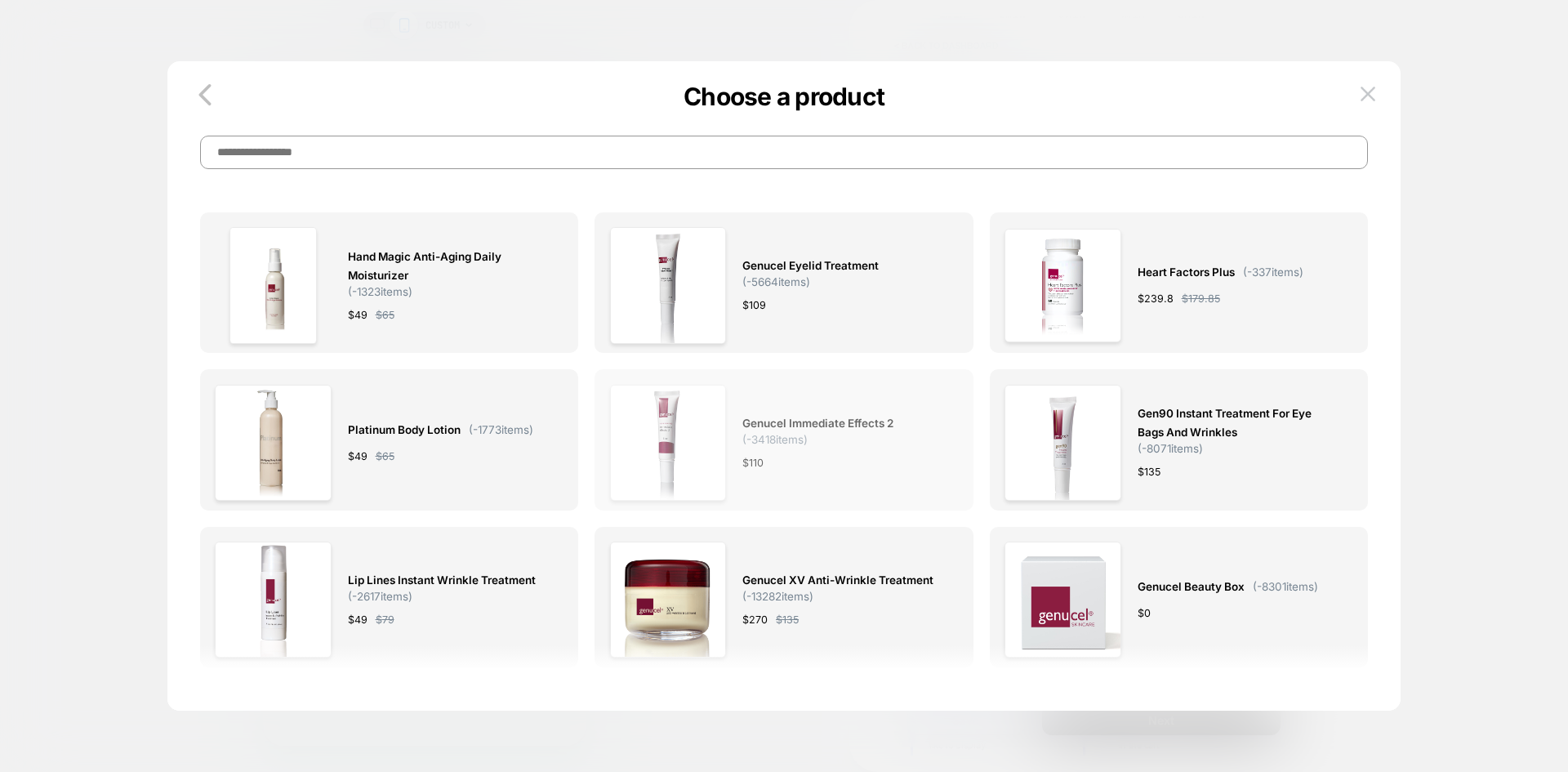
click at [883, 437] on span "Genucel Immediate Effects 2 ( -3418 items)" at bounding box center [841, 430] width 199 height 32
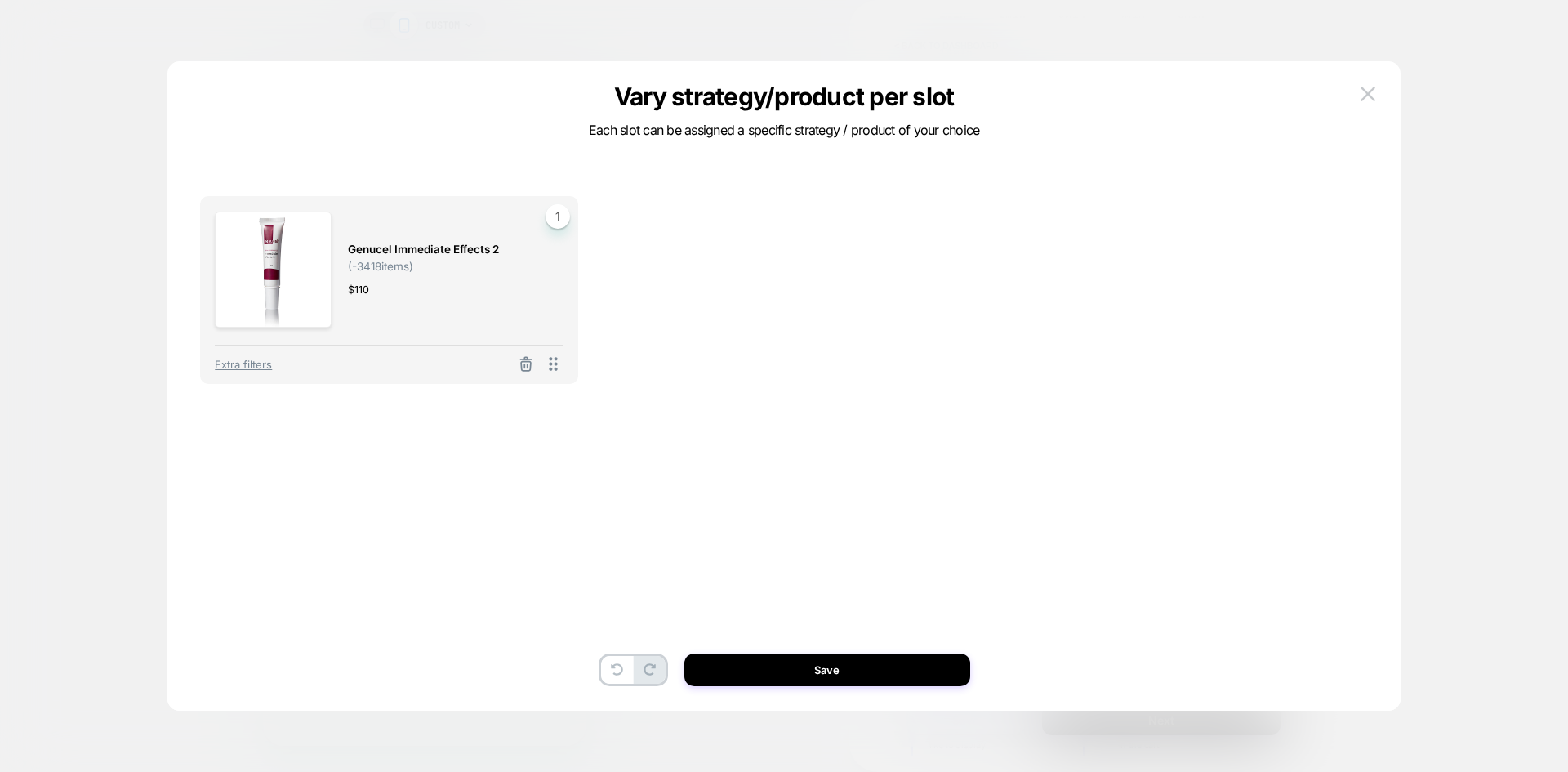
drag, startPoint x: 251, startPoint y: 359, endPoint x: 269, endPoint y: 356, distance: 18.2
click at [250, 360] on span "Extra filters" at bounding box center [243, 364] width 57 height 13
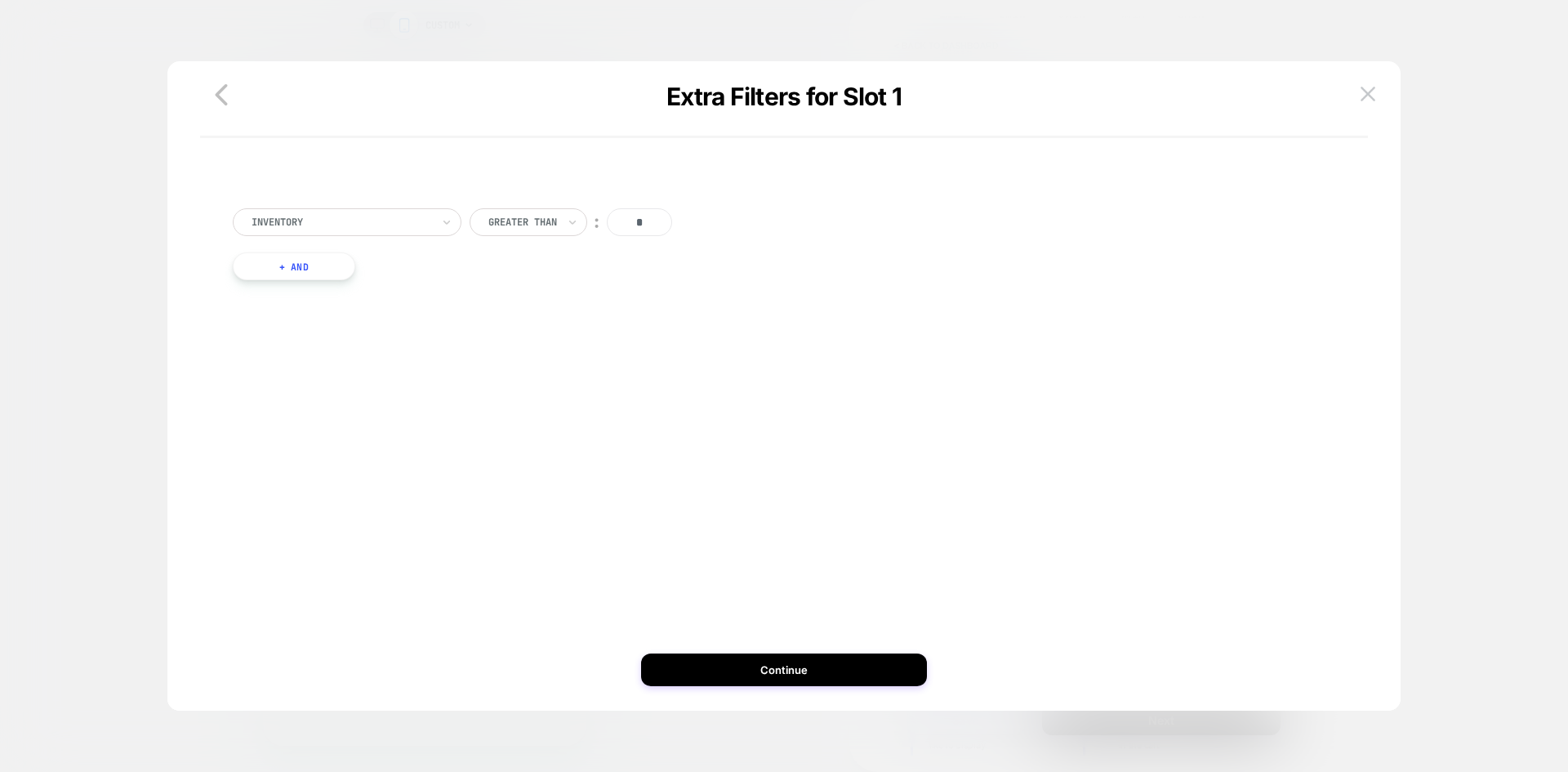
click at [297, 232] on div "Inventory" at bounding box center [346, 221] width 228 height 28
click at [284, 288] on div "Separate out color variants" at bounding box center [354, 292] width 212 height 26
click at [722, 671] on button "Continue" at bounding box center [784, 669] width 286 height 33
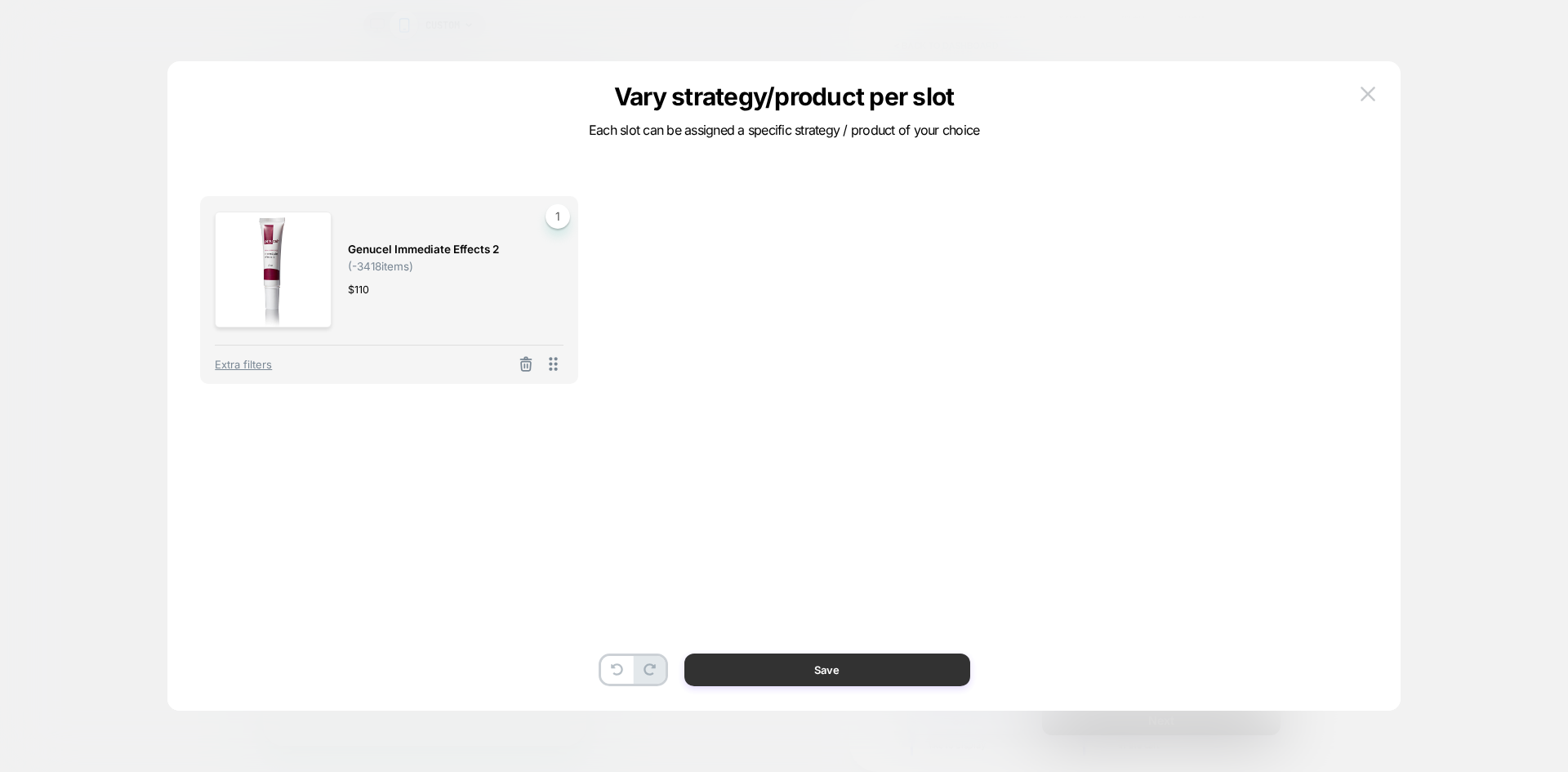
click at [795, 675] on button "Save" at bounding box center [827, 669] width 286 height 33
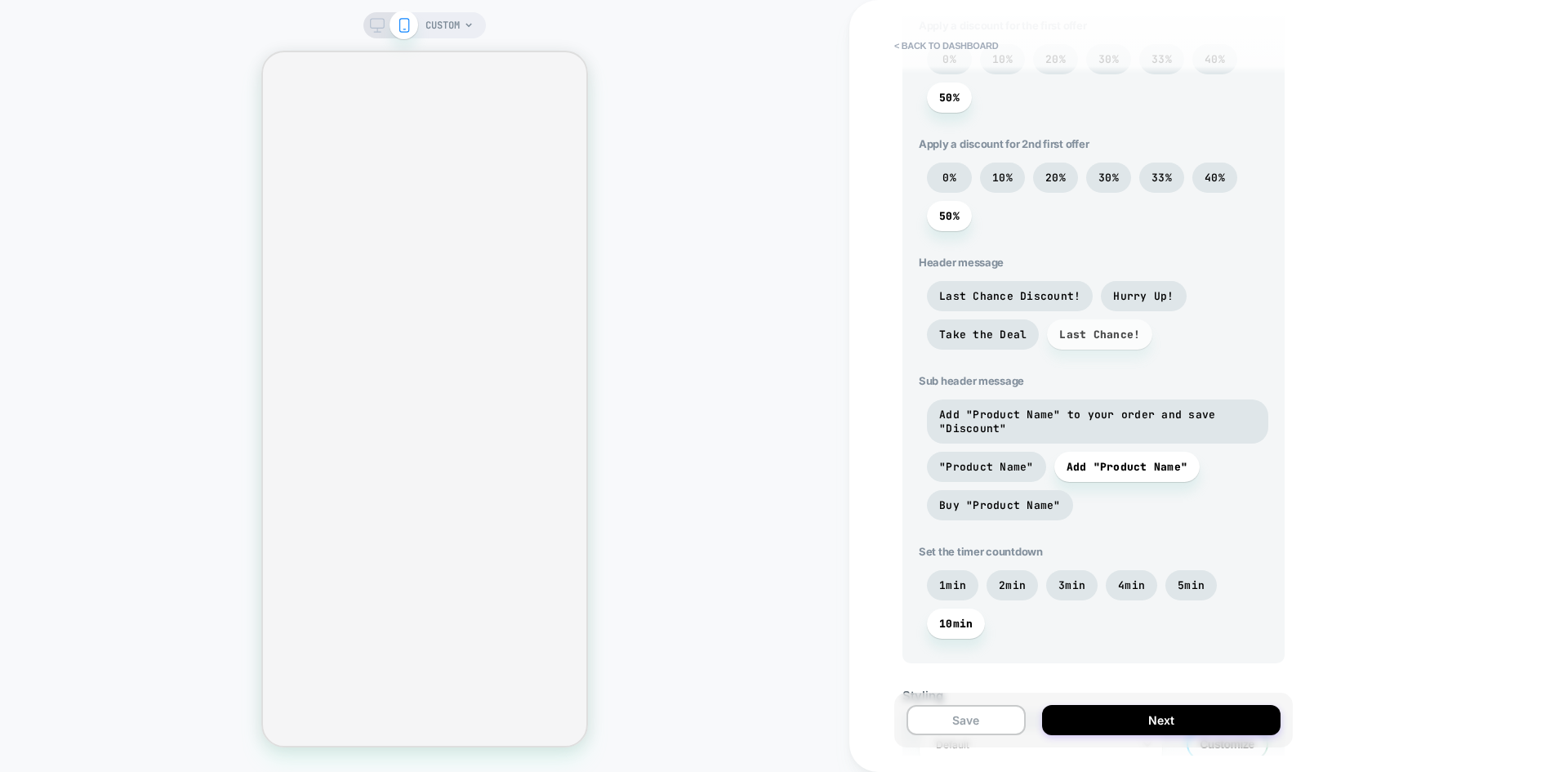
scroll to position [571, 0]
click at [1018, 217] on div "0% 10% 20% 30% 33% 40% 50%" at bounding box center [1093, 202] width 349 height 76
click at [1015, 227] on div "0% 10% 20% 30% 33% 40% 50%" at bounding box center [1093, 202] width 349 height 76
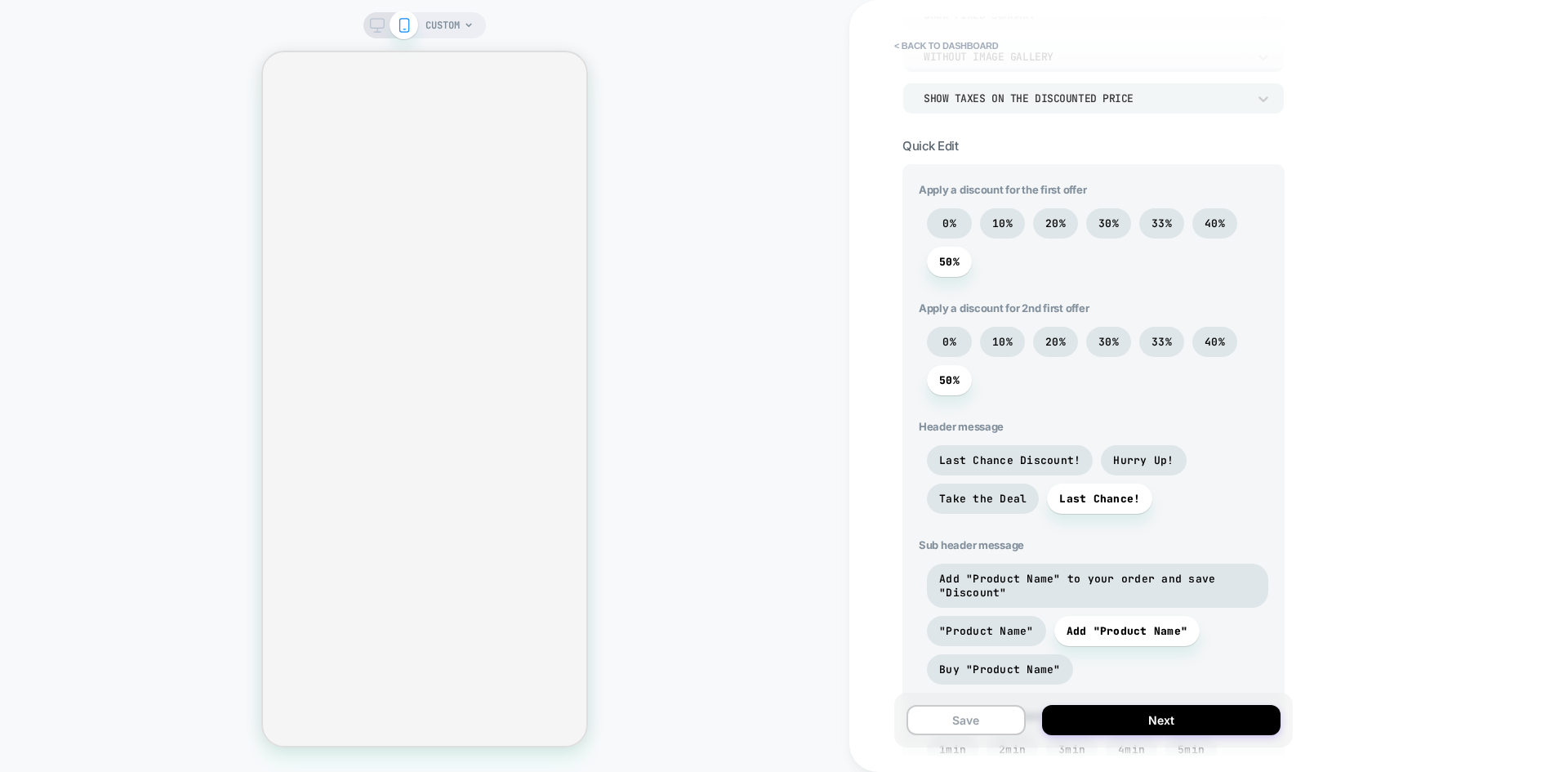
click at [1006, 248] on div "0% 10% 20% 30% 33% 40% 50%" at bounding box center [1093, 246] width 349 height 76
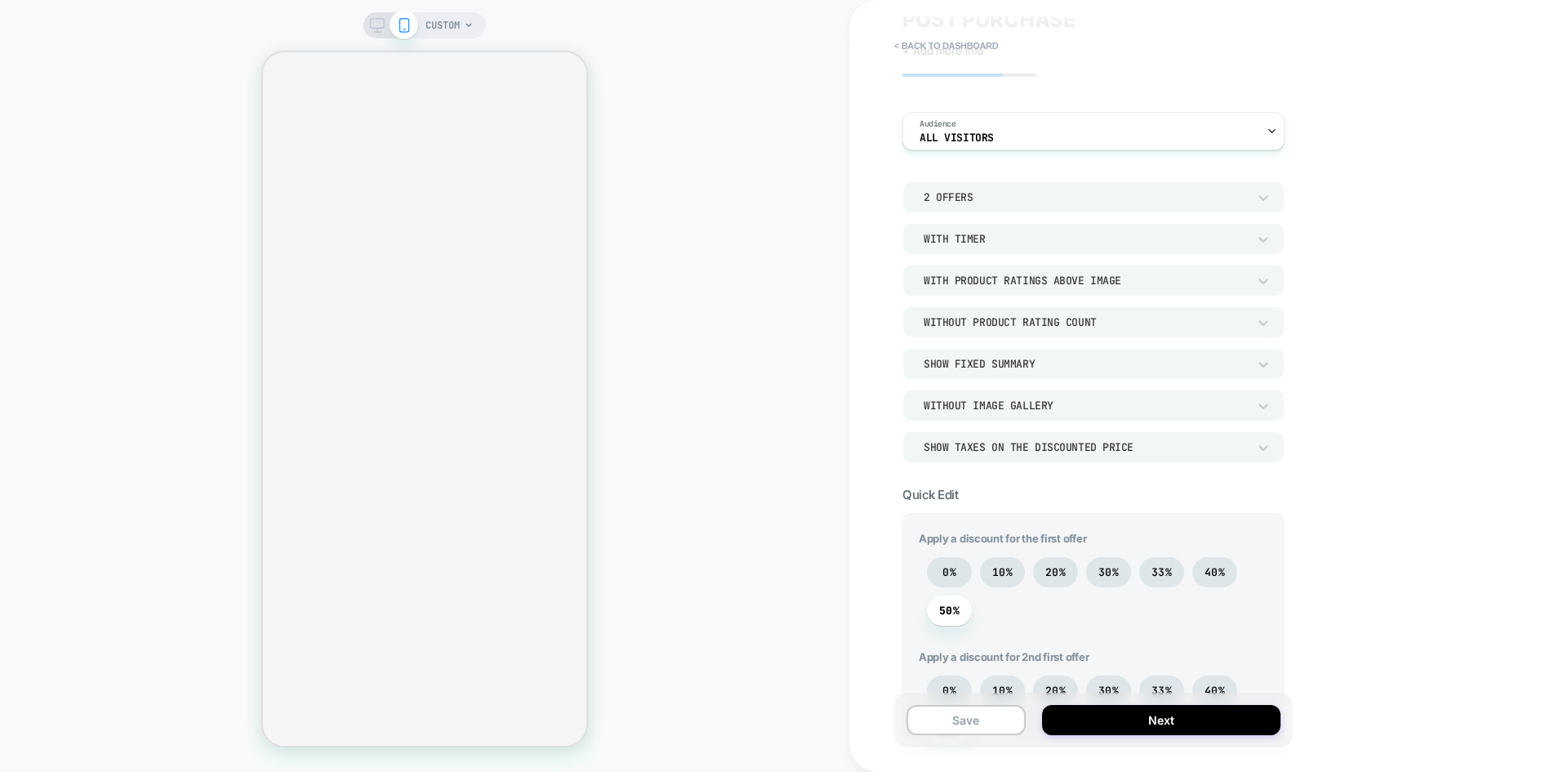
scroll to position [0, 0]
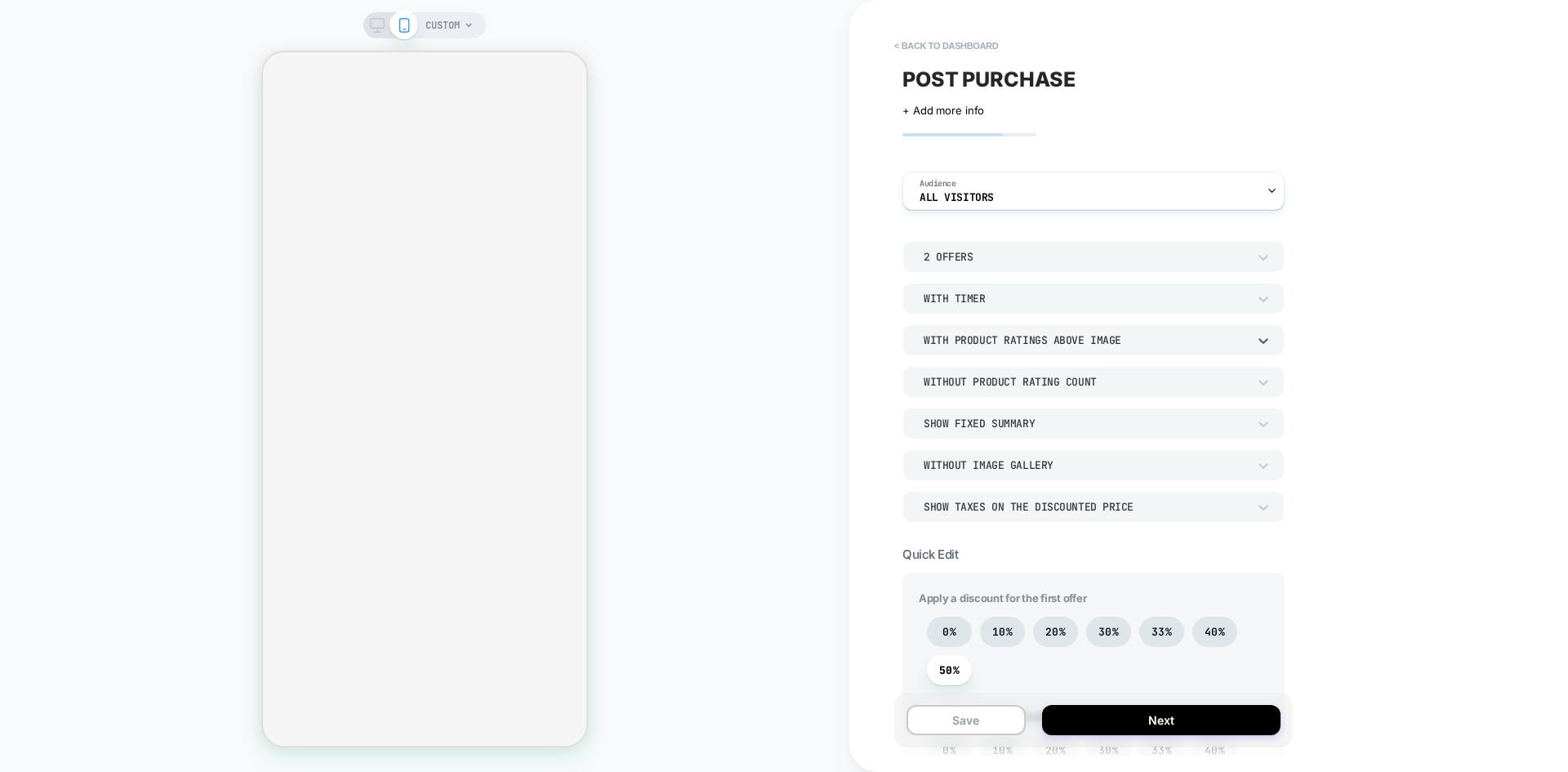
click at [1187, 341] on div "With Product Ratings Above Image" at bounding box center [1085, 340] width 323 height 14
click at [1002, 425] on div "With Product Ratings Above Image" at bounding box center [1093, 416] width 369 height 35
click at [1089, 387] on div "Without Product Rating Count" at bounding box center [1085, 382] width 323 height 14
click at [1047, 461] on div "With Product Rating Count" at bounding box center [1093, 458] width 369 height 35
click at [1063, 384] on div "With Product Rating Count" at bounding box center [1085, 382] width 323 height 14
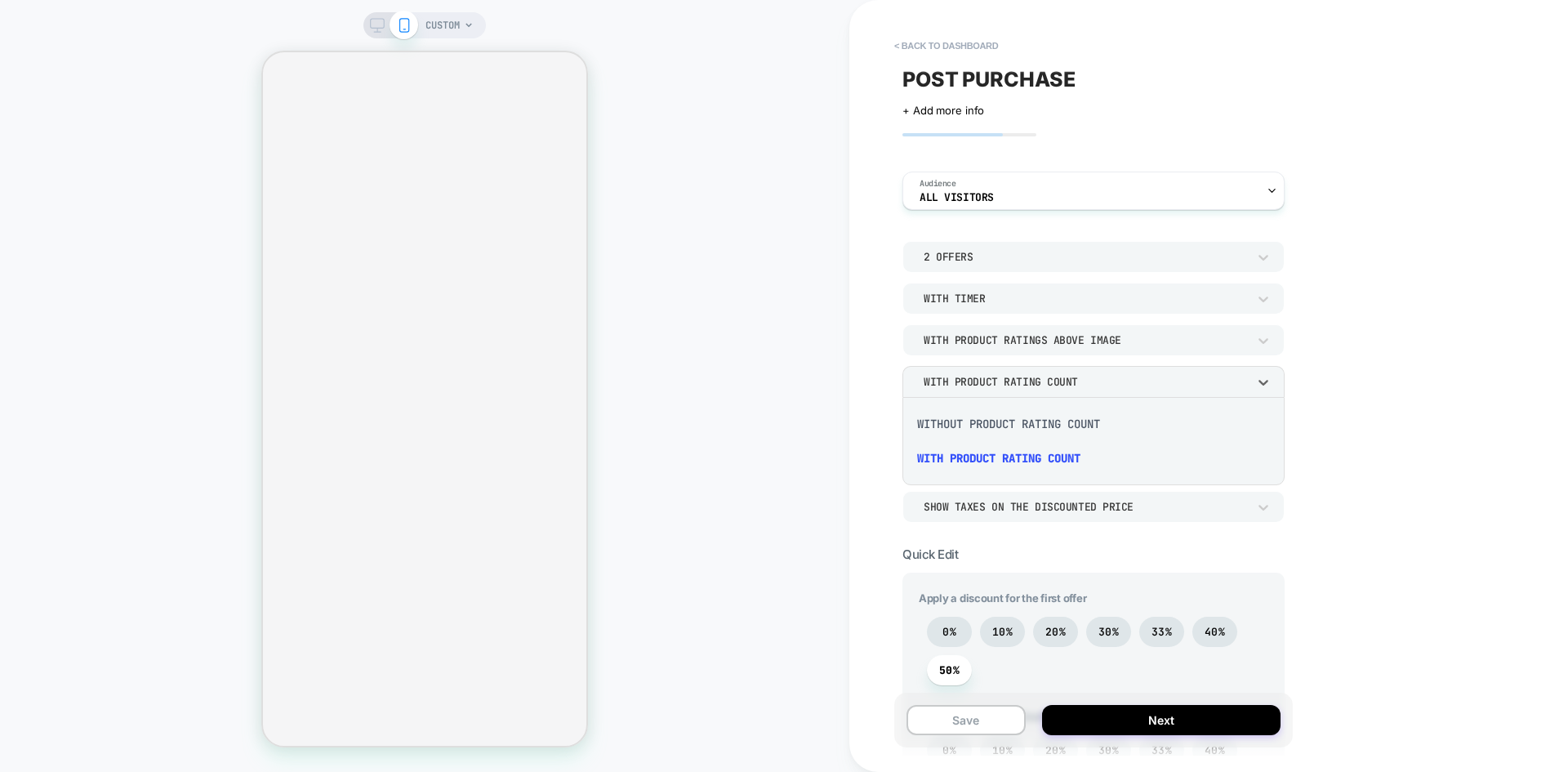
drag, startPoint x: 1031, startPoint y: 450, endPoint x: 1035, endPoint y: 415, distance: 35.2
click at [1035, 415] on div "Without Product Rating Count With Product Rating Count" at bounding box center [1093, 441] width 369 height 76
click at [1035, 415] on div "Show Fixed Summary" at bounding box center [1085, 423] width 339 height 17
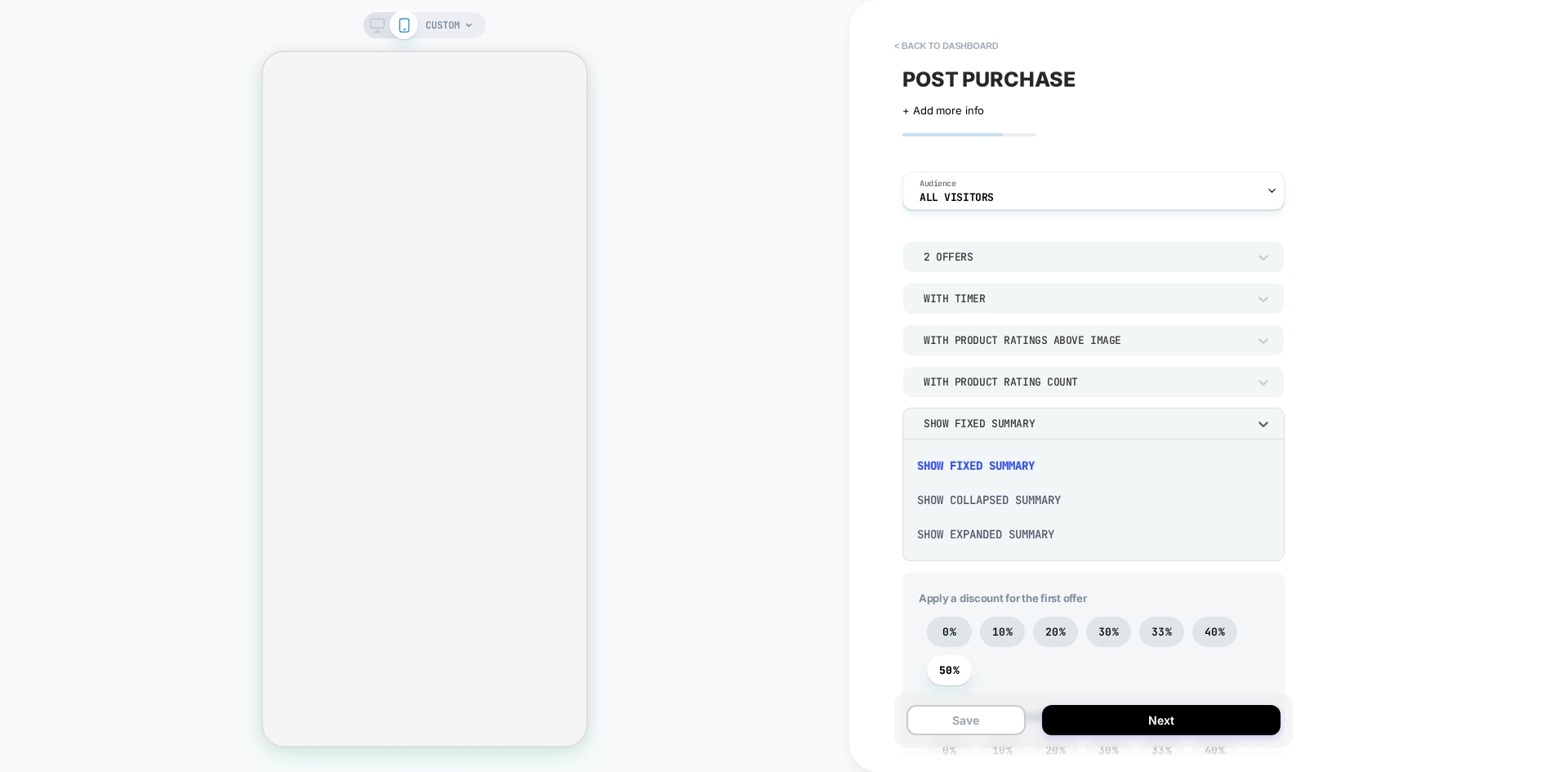
drag, startPoint x: 823, startPoint y: 380, endPoint x: 895, endPoint y: 382, distance: 72.0
click at [825, 381] on div at bounding box center [784, 386] width 1568 height 772
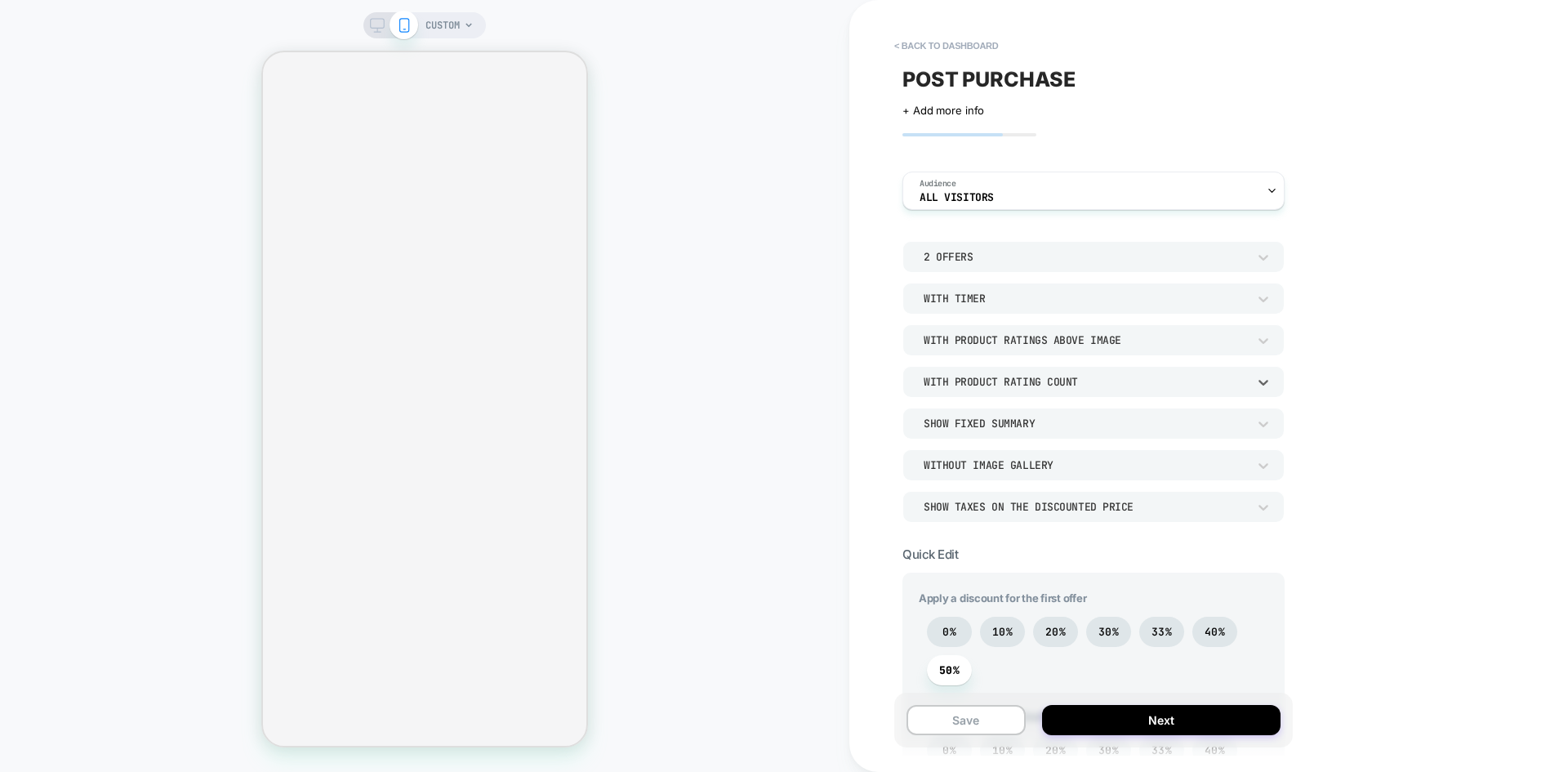
click at [1026, 385] on div "With Product Rating Count" at bounding box center [1085, 382] width 323 height 14
click at [1000, 422] on div "Without Product Rating Count" at bounding box center [1093, 424] width 369 height 35
click at [1007, 337] on div "With Product Ratings Above Image" at bounding box center [1085, 340] width 323 height 14
click at [1016, 455] on div "With Product Ratings Below Image" at bounding box center [1093, 450] width 369 height 35
click at [1031, 341] on div "With Product Ratings Below Image" at bounding box center [1085, 340] width 323 height 14
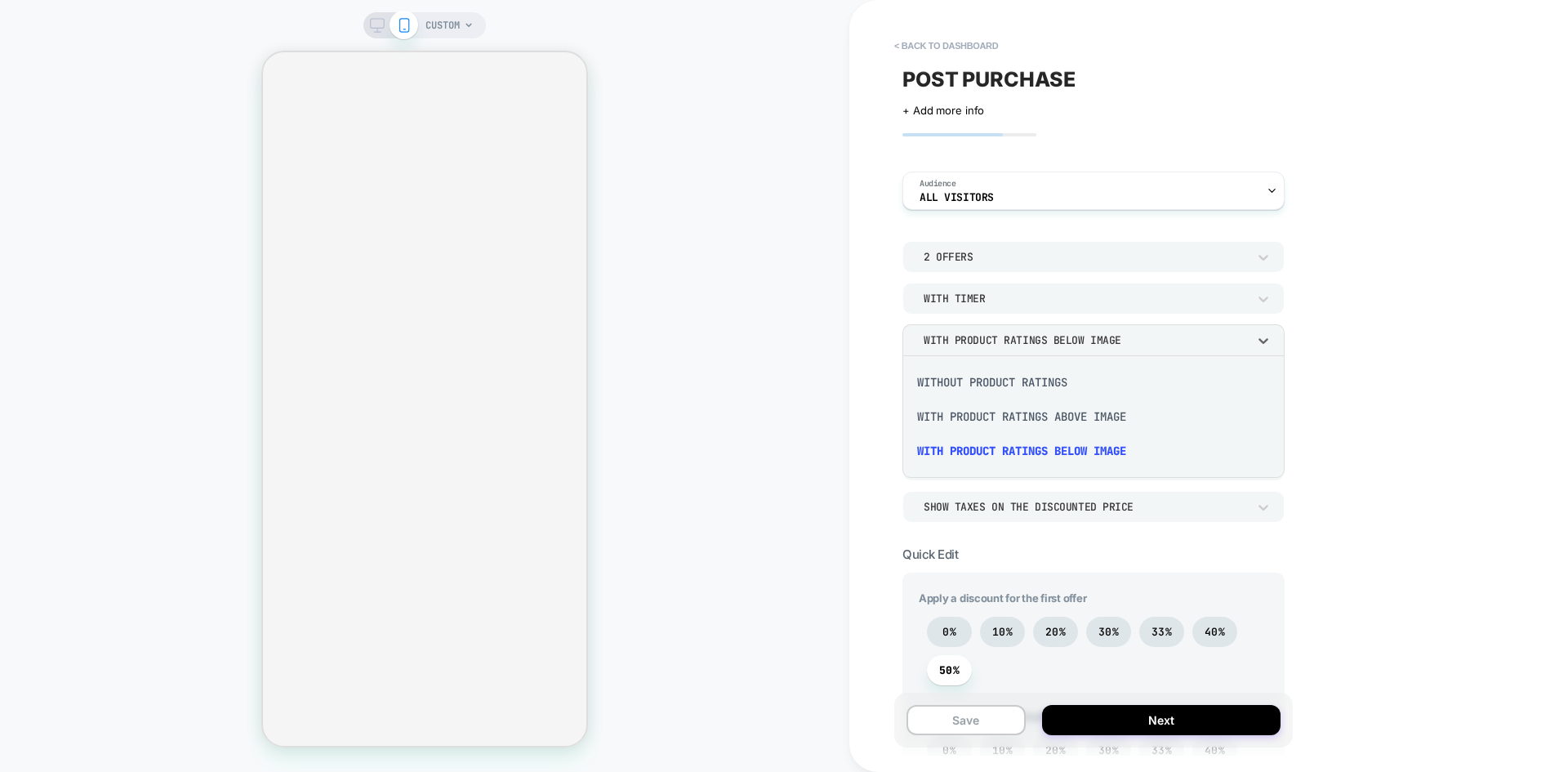
click at [1014, 414] on div "With Product Ratings Above Image" at bounding box center [1093, 416] width 369 height 35
click at [1002, 345] on div "With Product Ratings Above Image" at bounding box center [1085, 340] width 323 height 14
click at [996, 378] on div "Without Product Ratings" at bounding box center [1093, 382] width 369 height 35
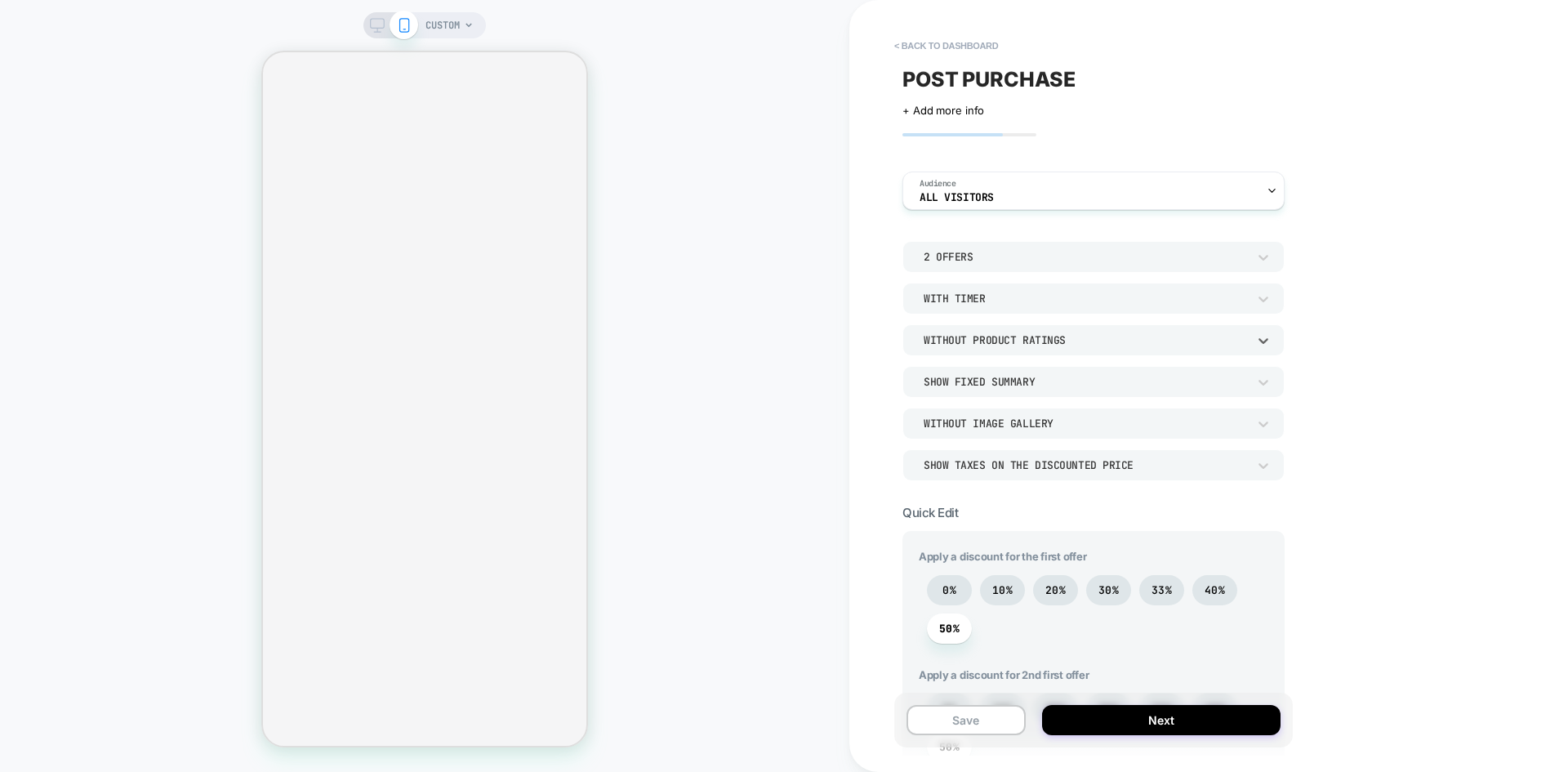
click at [1060, 336] on div "Without Product Ratings" at bounding box center [1085, 340] width 323 height 14
click at [1025, 414] on div "With Product Ratings Above Image" at bounding box center [1093, 416] width 369 height 35
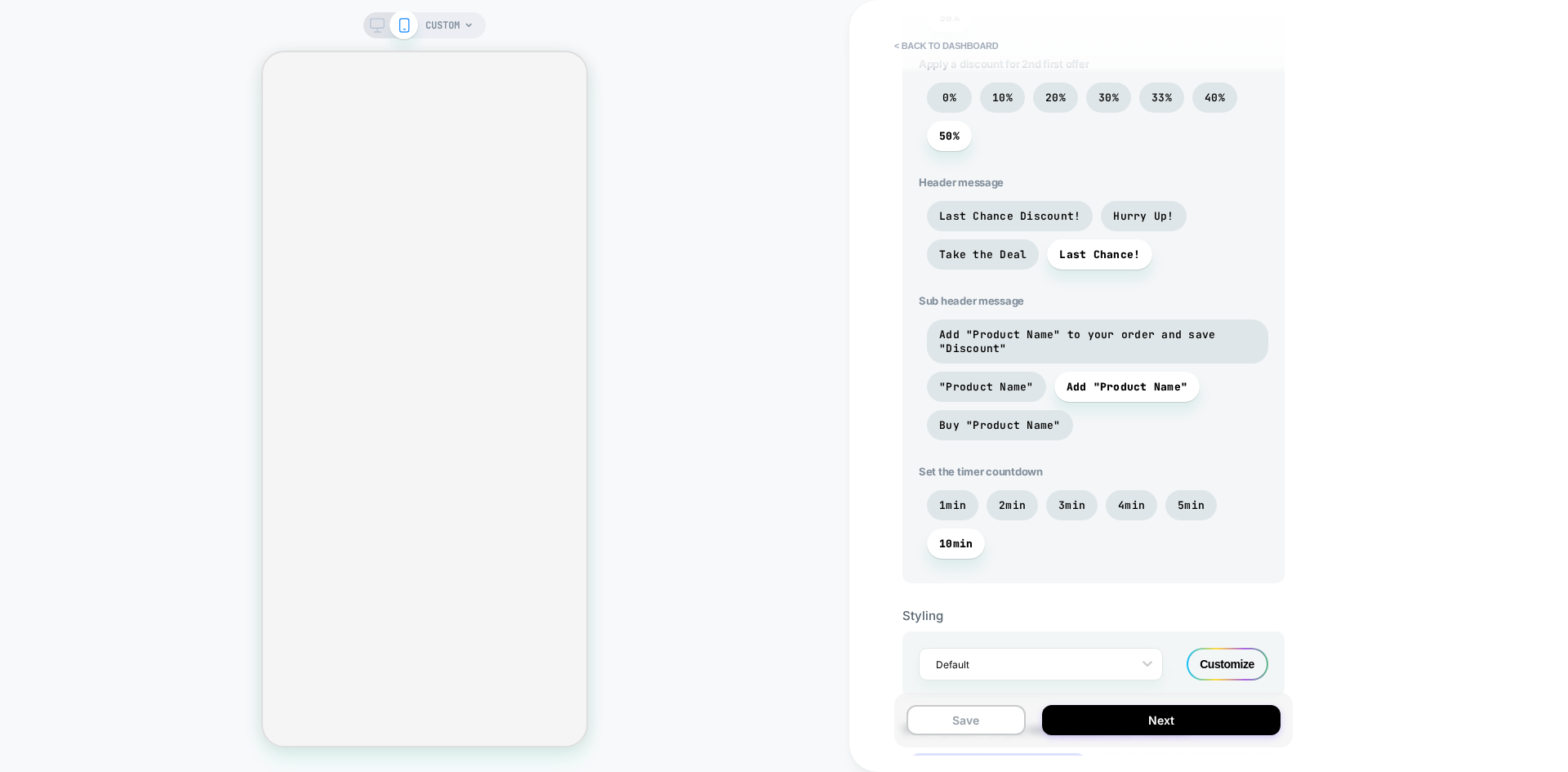
scroll to position [653, 0]
click at [1142, 338] on span "Add "Product Name" to your order and save "Discount"" at bounding box center [1097, 340] width 317 height 28
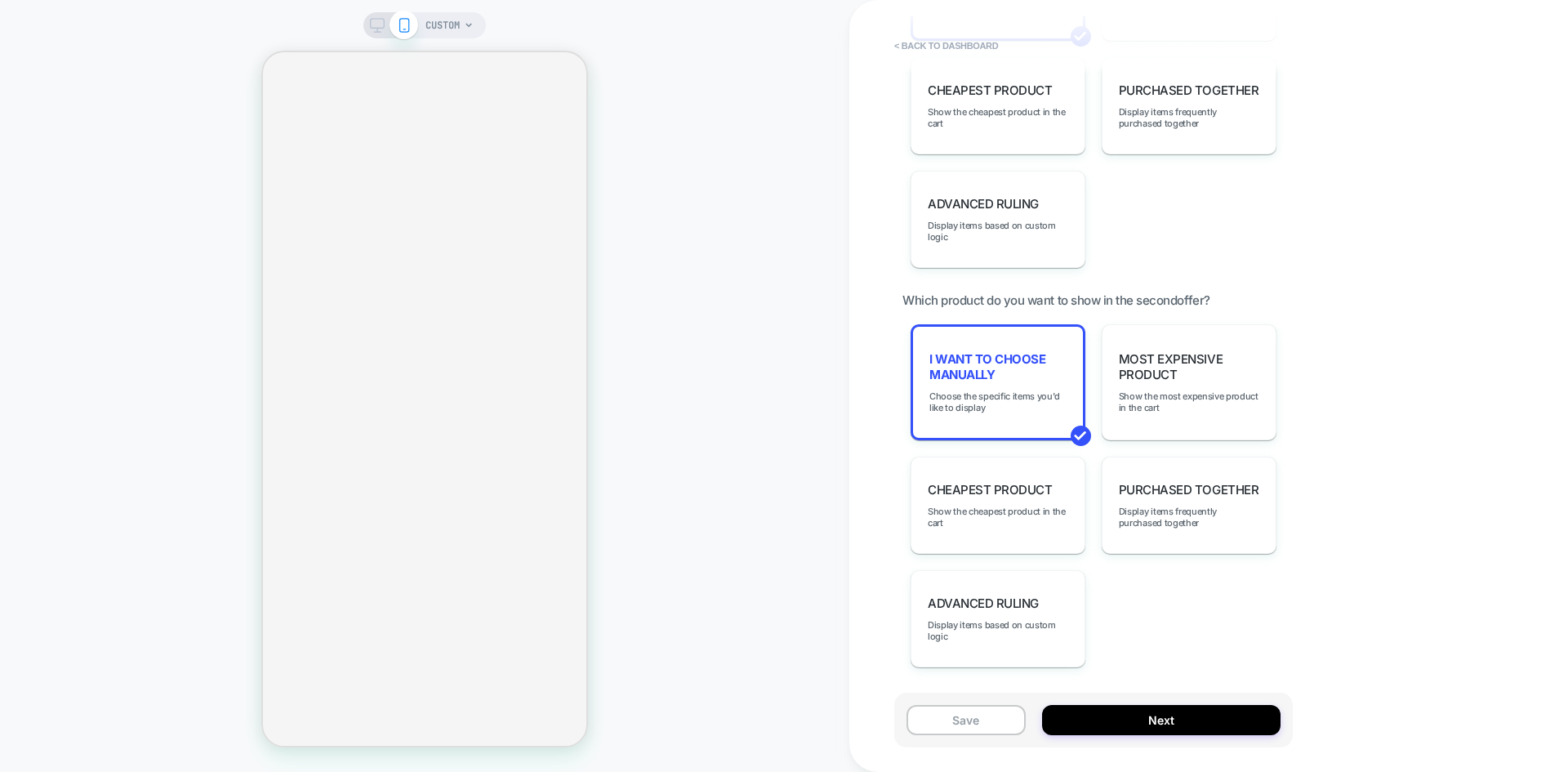
scroll to position [1539, 0]
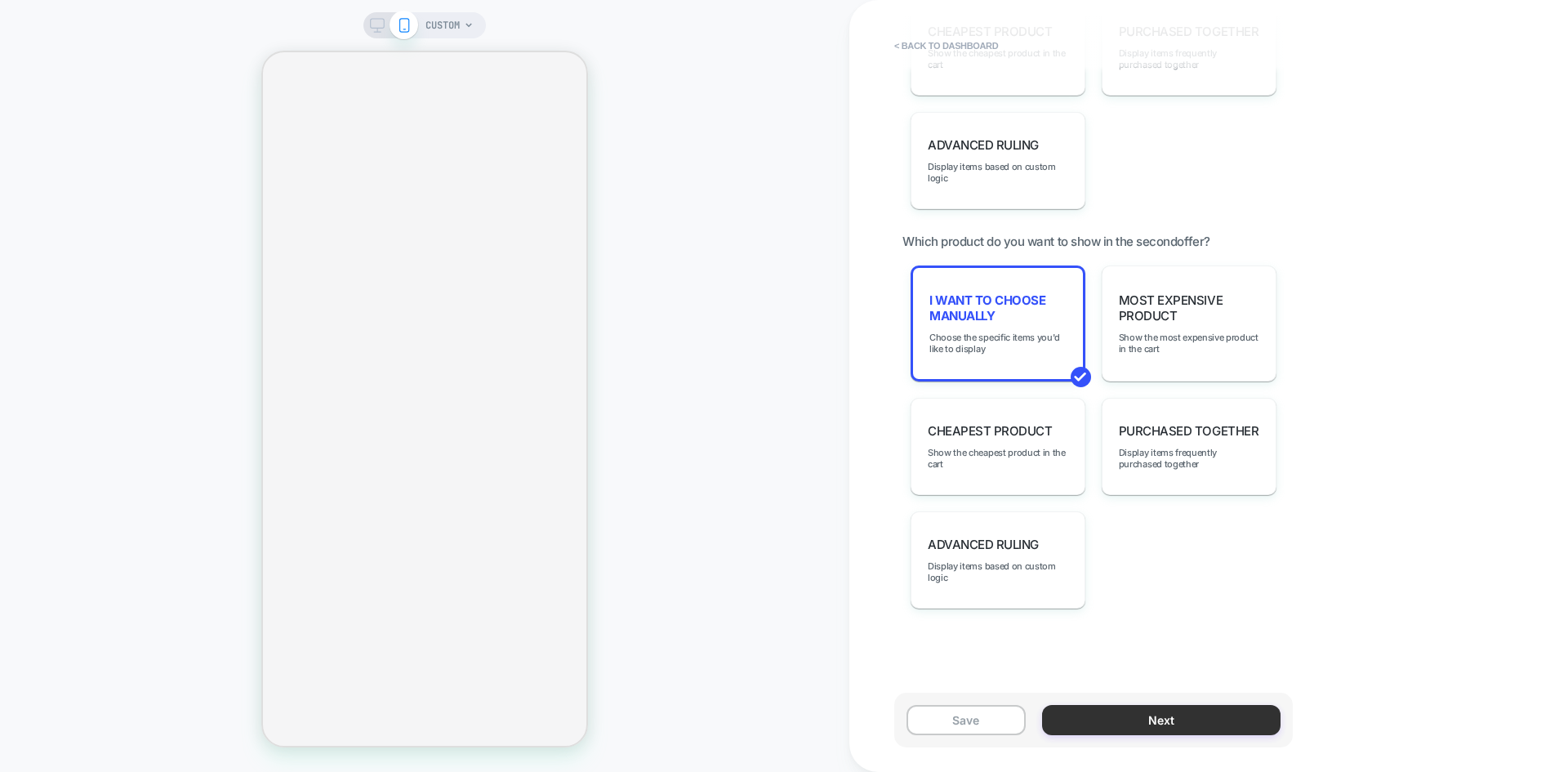
click at [1169, 715] on button "Next" at bounding box center [1161, 720] width 238 height 30
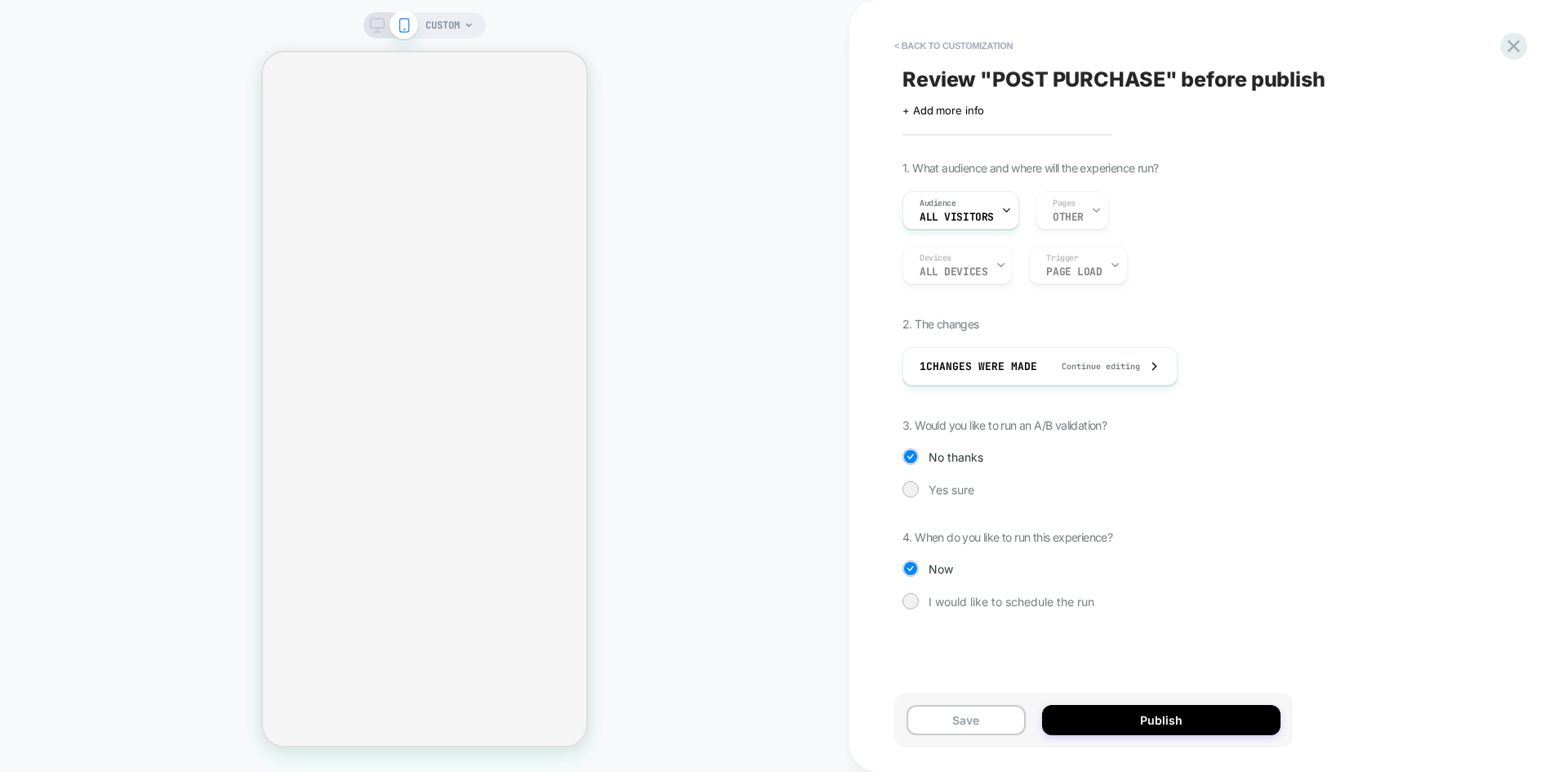
drag, startPoint x: 923, startPoint y: 701, endPoint x: 974, endPoint y: 699, distance: 51.0
click at [933, 701] on div "Save Publish" at bounding box center [1093, 720] width 399 height 55
click at [982, 717] on button "Save" at bounding box center [966, 720] width 119 height 30
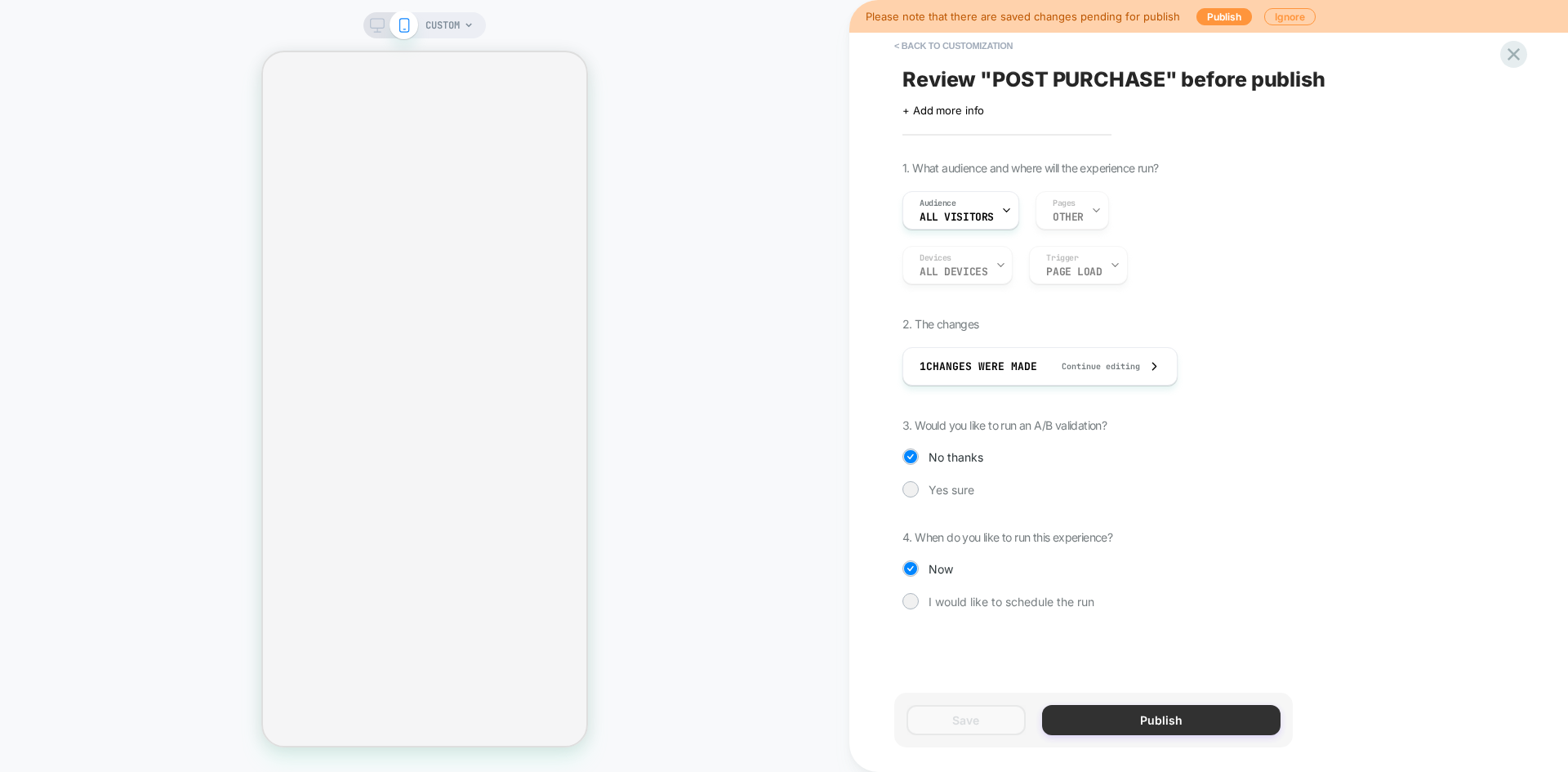
drag, startPoint x: 1120, startPoint y: 712, endPoint x: 1131, endPoint y: 709, distance: 11.4
click at [1123, 712] on button "Publish" at bounding box center [1161, 720] width 238 height 30
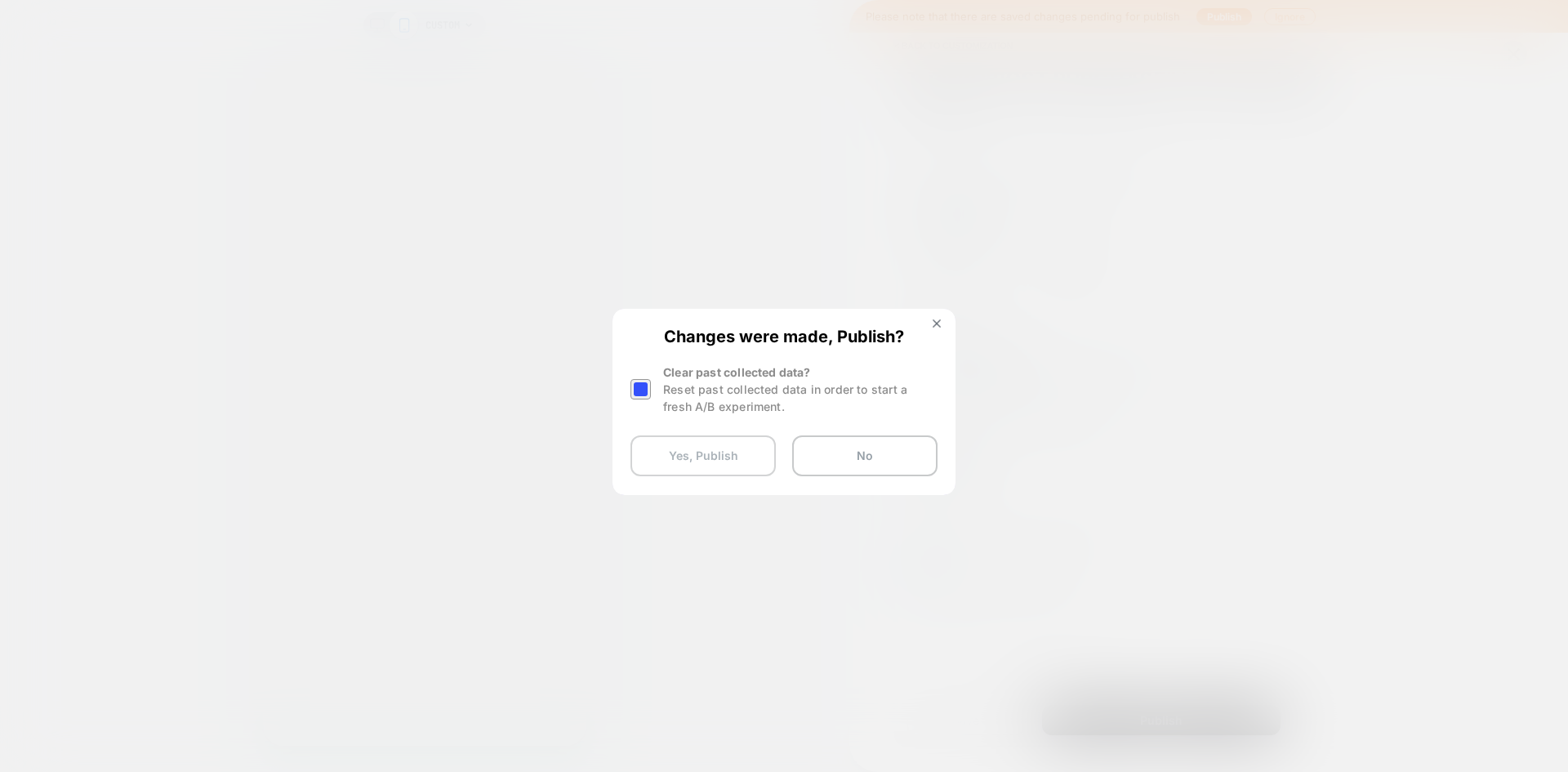
click at [714, 454] on button "Yes, Publish" at bounding box center [704, 456] width 146 height 41
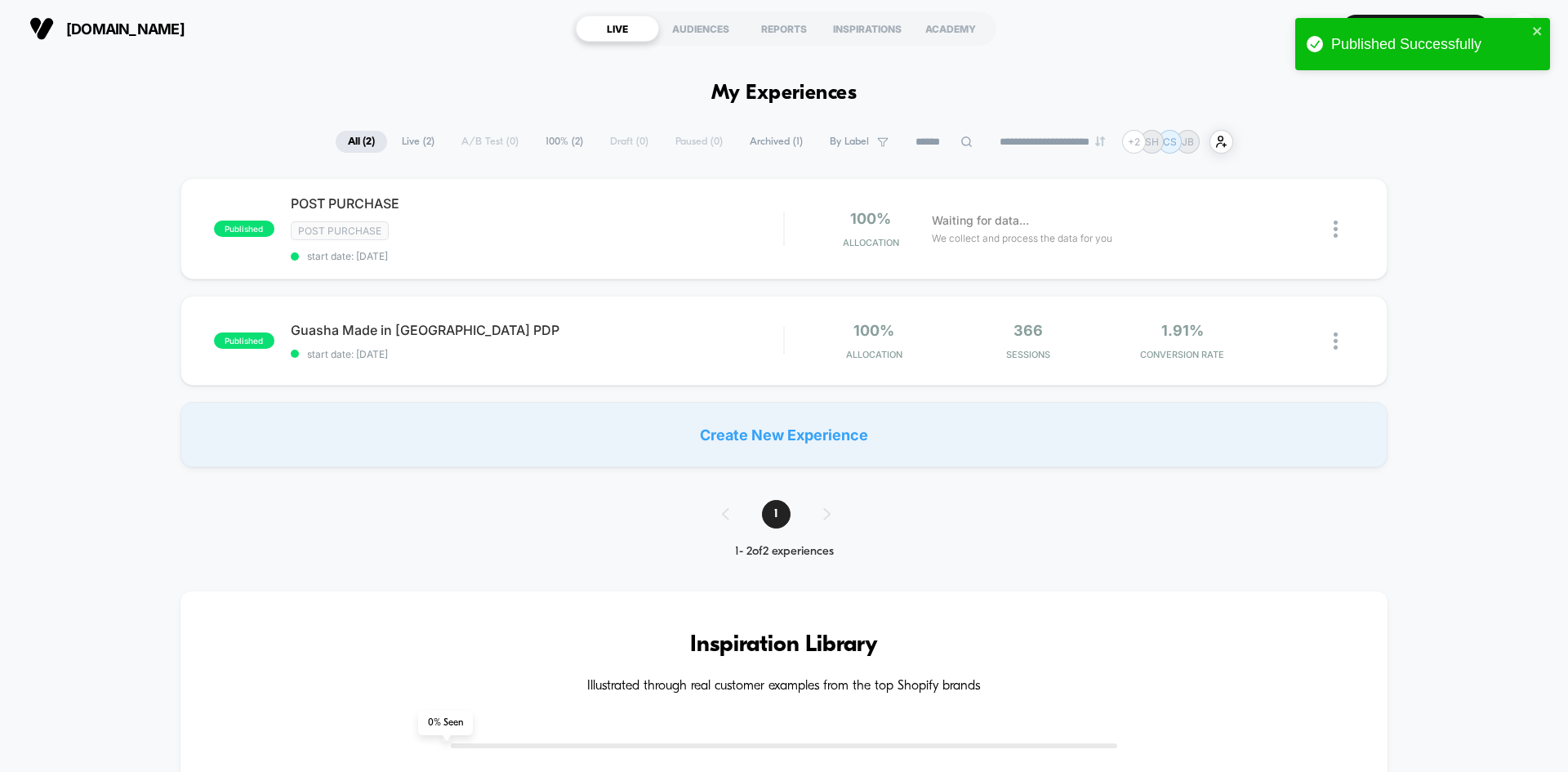
click at [1519, 31] on div "Published Successfully" at bounding box center [1422, 48] width 261 height 67
click at [1534, 28] on icon "close" at bounding box center [1536, 30] width 8 height 8
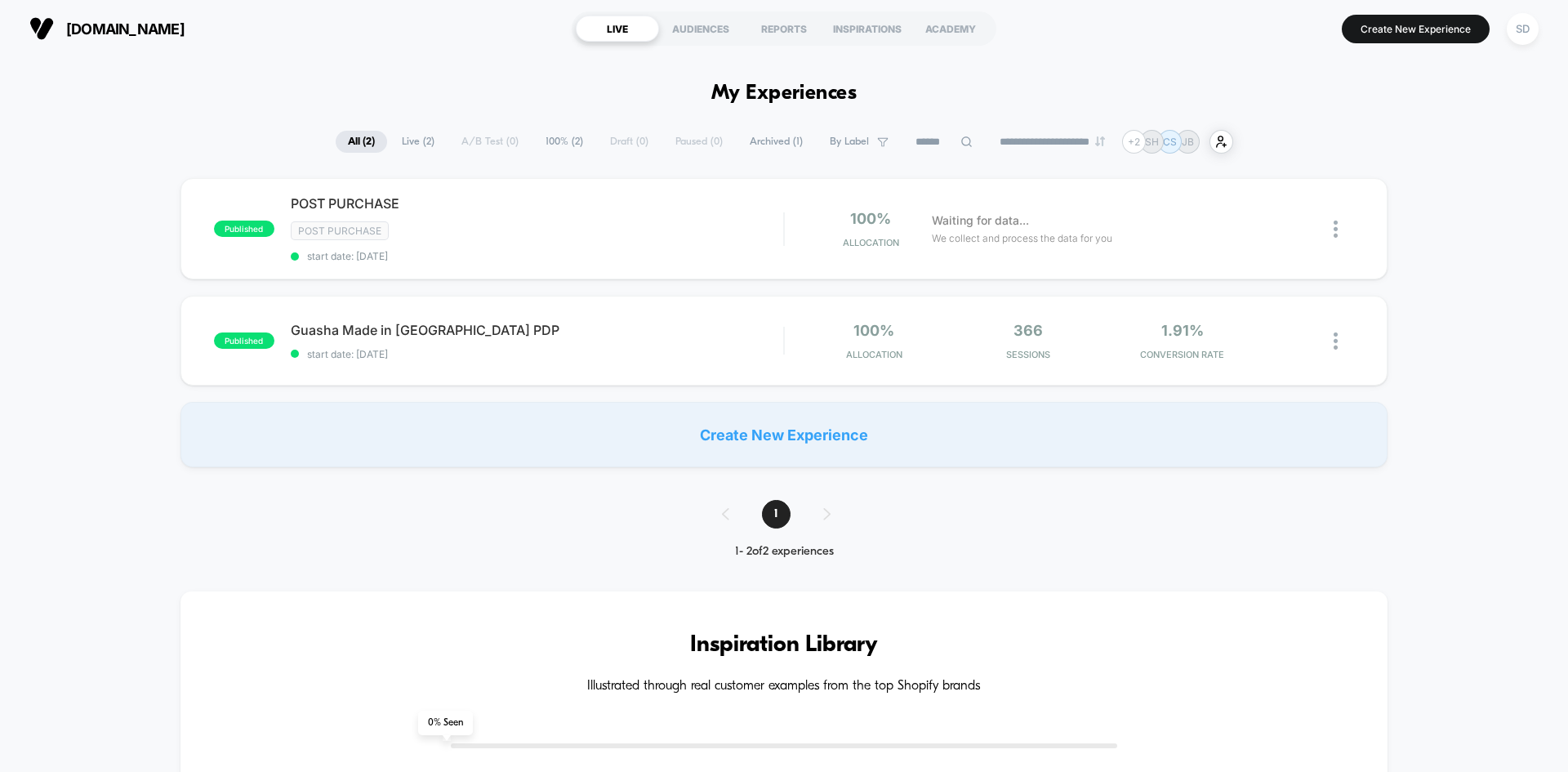
click at [1521, 26] on div "Published Successfully" at bounding box center [1422, 48] width 261 height 67
click at [1514, 34] on div "SD" at bounding box center [1523, 29] width 32 height 32
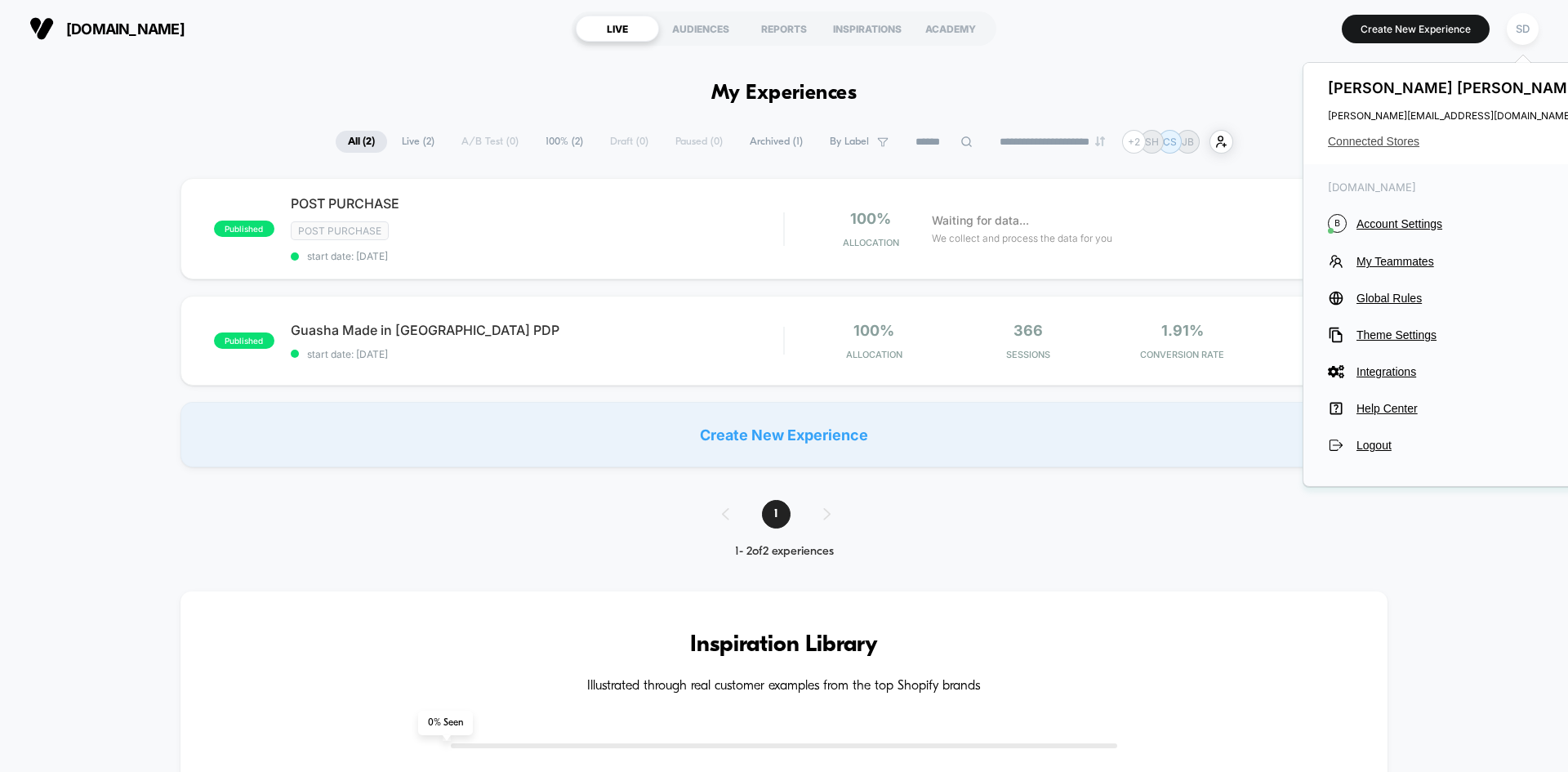
click at [1372, 140] on span "Connected Stores" at bounding box center [1456, 141] width 258 height 13
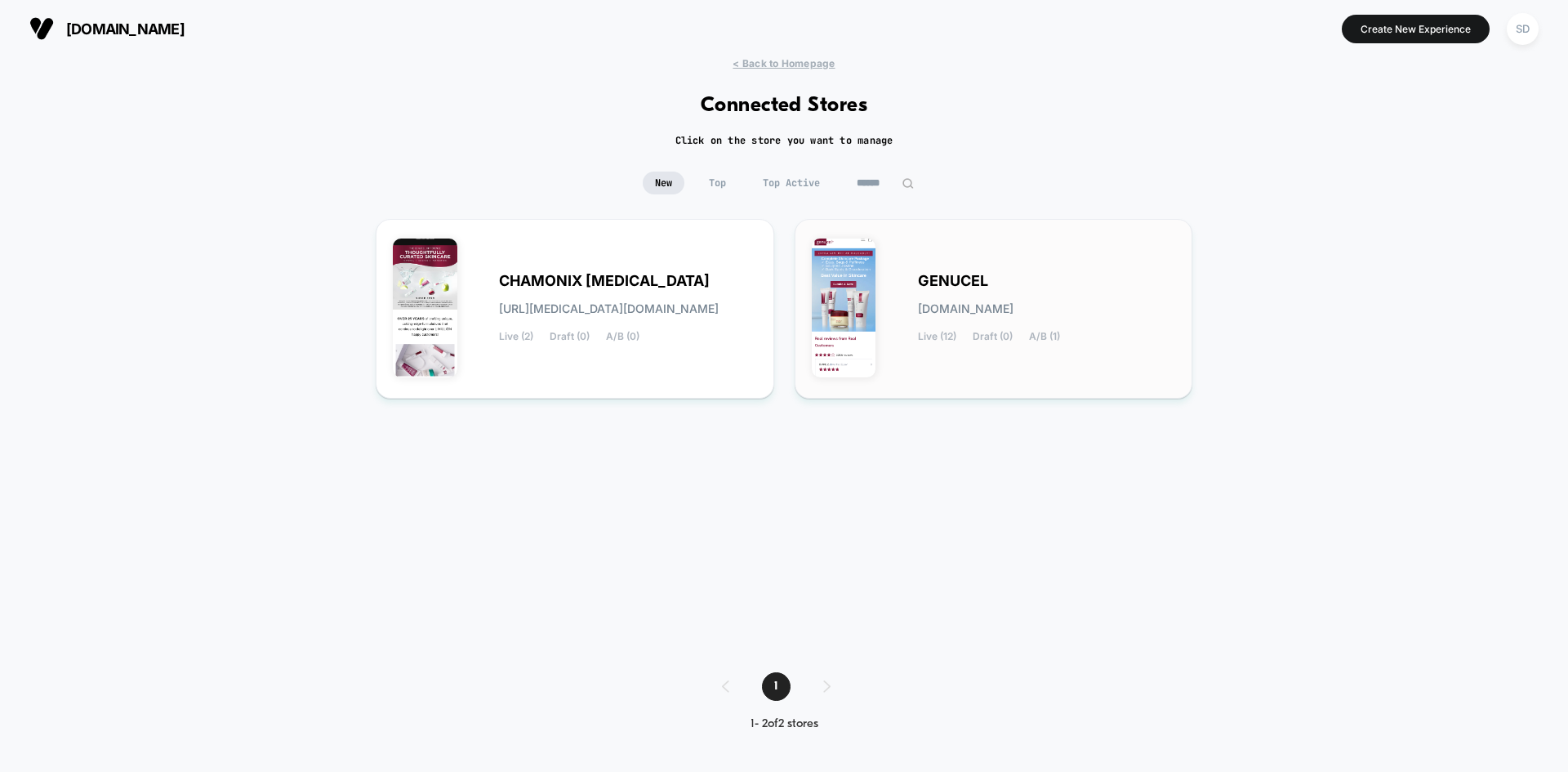
click at [1023, 300] on div "GENUCEL [DOMAIN_NAME] Live (12) Draft (0) A/B (1)" at bounding box center [1047, 308] width 258 height 67
